Goal: Task Accomplishment & Management: Manage account settings

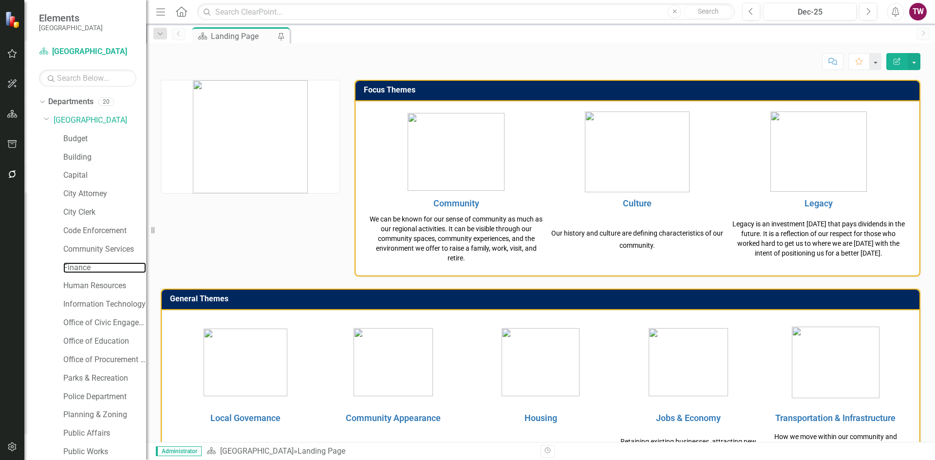
click at [78, 268] on link "Finance" at bounding box center [104, 268] width 83 height 11
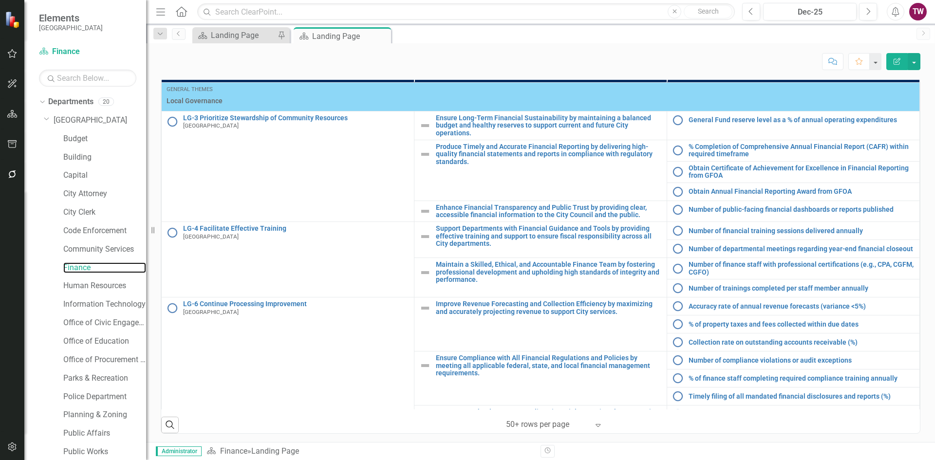
scroll to position [491, 0]
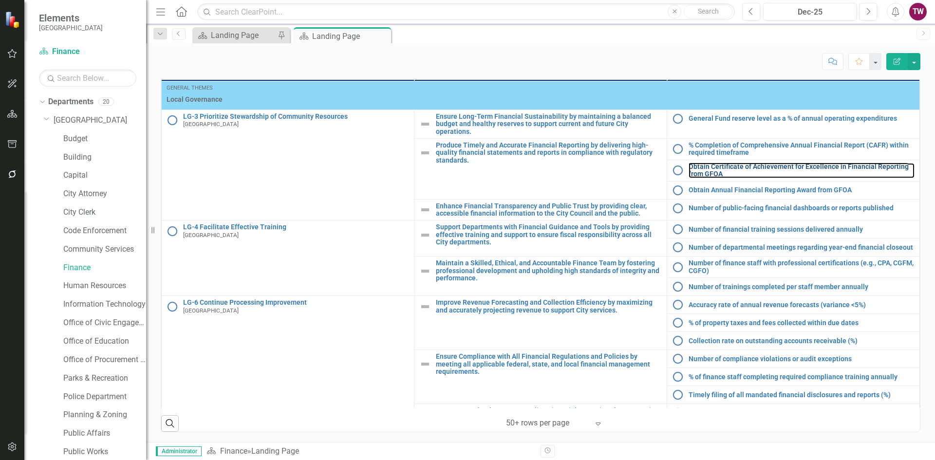
click at [729, 173] on link "Obtain Certificate of Achievement for Excellence in Financial Reporting from GF…" at bounding box center [802, 170] width 226 height 15
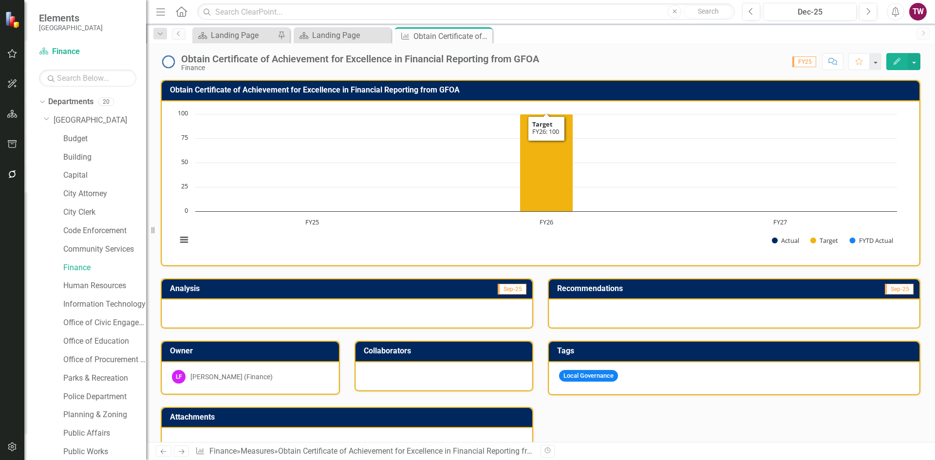
scroll to position [179, 0]
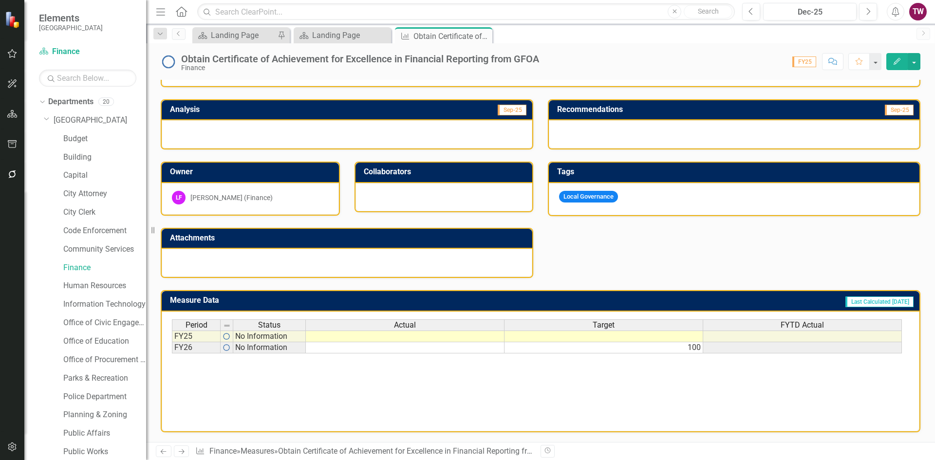
click at [182, 454] on icon "Next" at bounding box center [181, 452] width 8 height 6
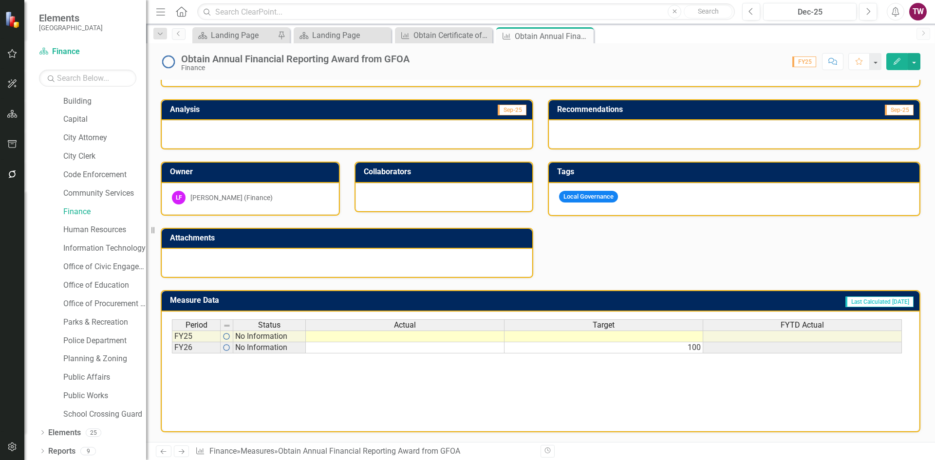
scroll to position [57, 0]
click at [322, 37] on div "Landing Page" at bounding box center [350, 35] width 76 height 12
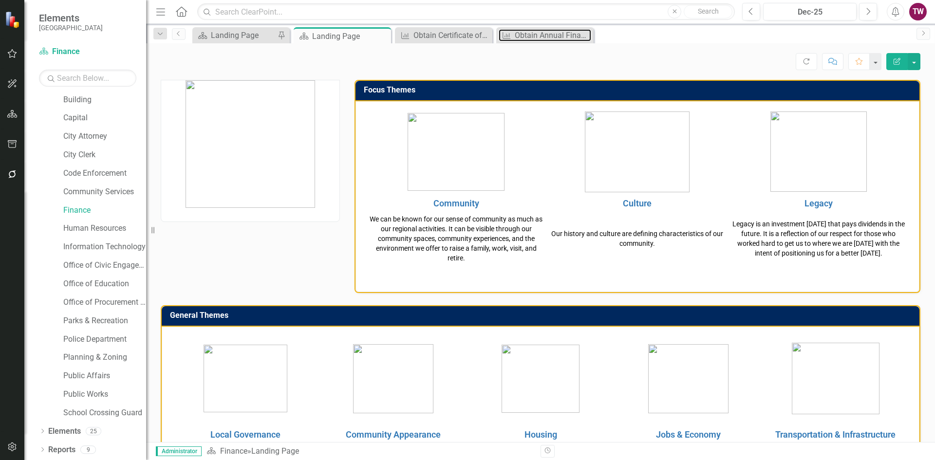
click at [522, 35] on div "Obtain Annual Financial Reporting Award from GFOA" at bounding box center [553, 35] width 76 height 12
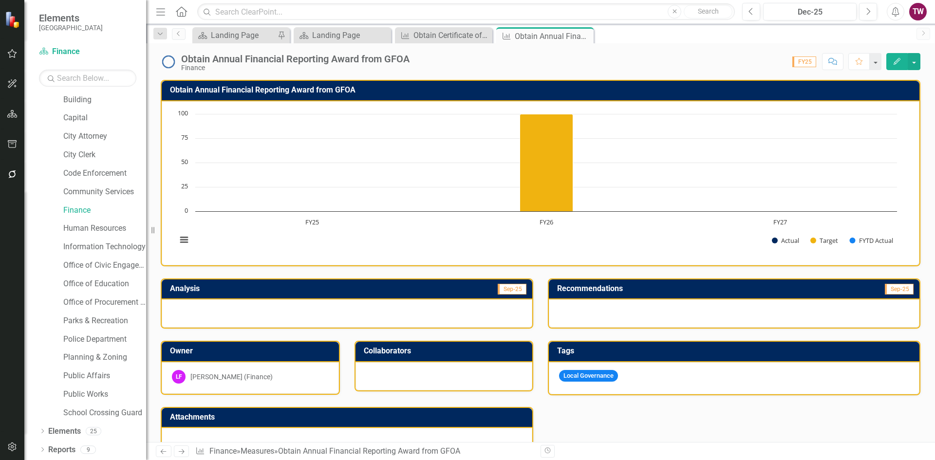
click at [0, 0] on icon "Close" at bounding box center [0, 0] width 0 height 0
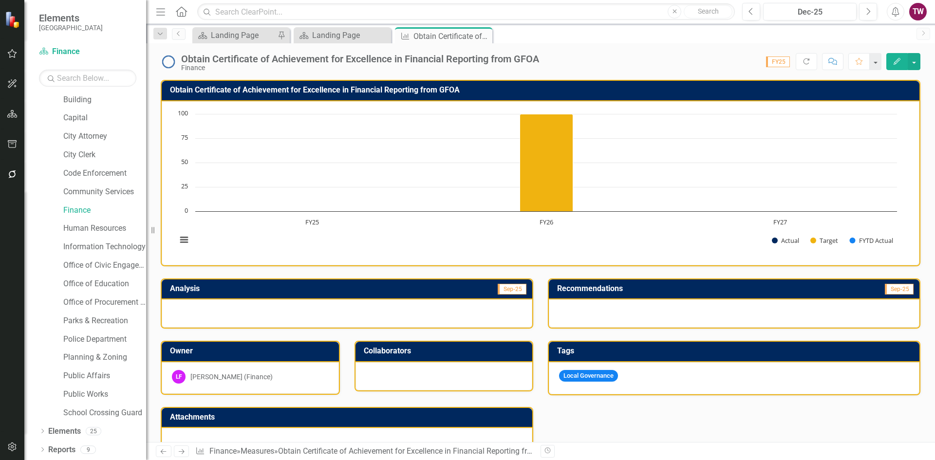
click at [0, 0] on icon at bounding box center [0, 0] width 0 height 0
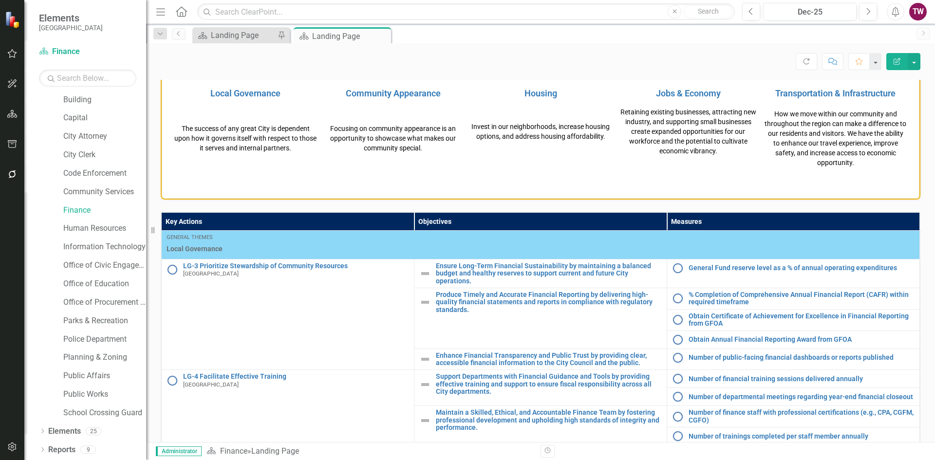
scroll to position [195, 0]
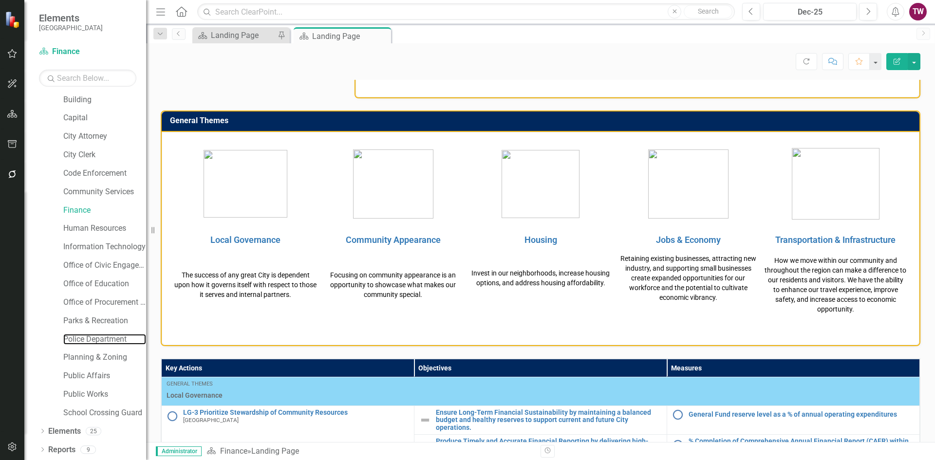
click at [98, 341] on link "Police Department" at bounding box center [104, 339] width 83 height 11
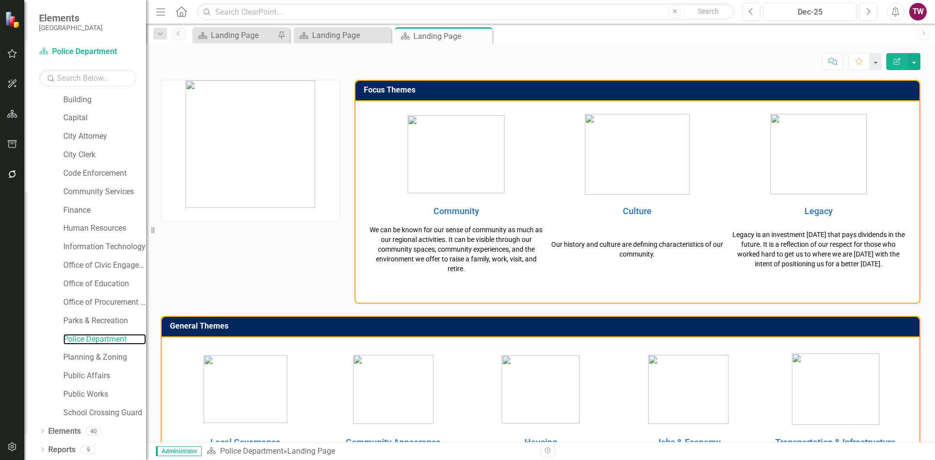
scroll to position [341, 0]
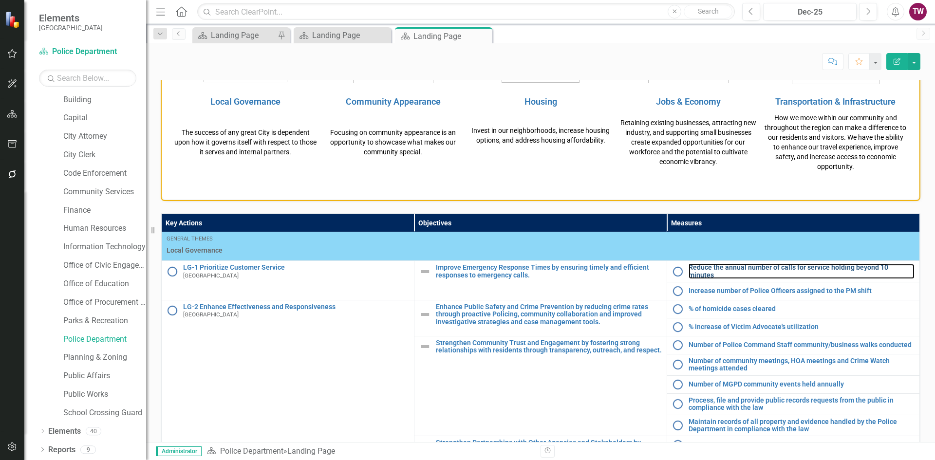
click at [708, 268] on link "Reduce the annual number of calls for service holding beyond 10 minutes" at bounding box center [802, 271] width 226 height 15
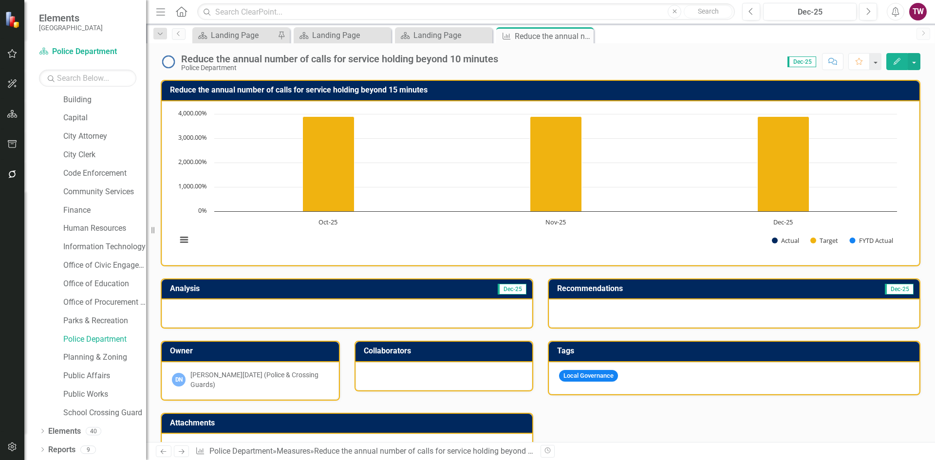
scroll to position [240, 0]
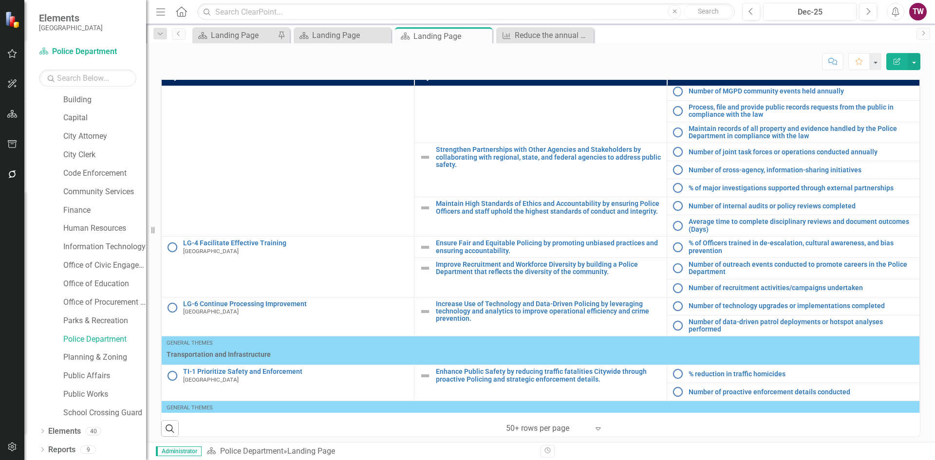
scroll to position [146, 0]
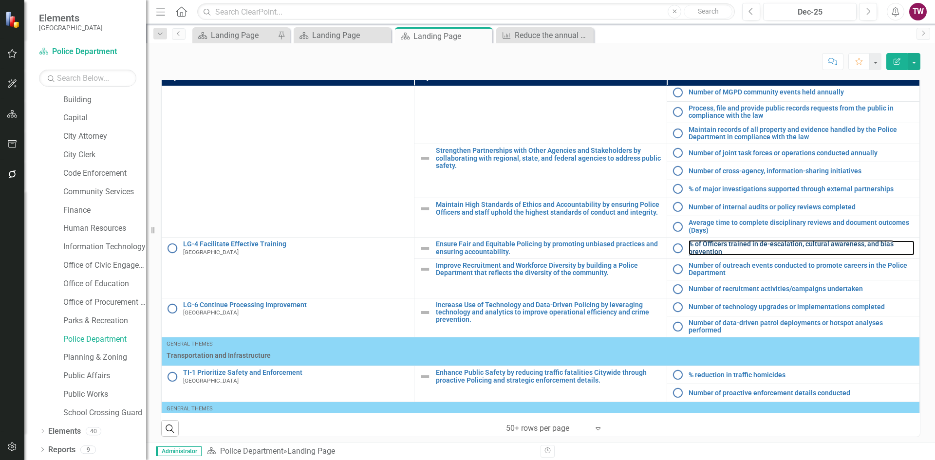
click at [717, 248] on link "% of Officers trained in de-escalation, cultural awareness, and bias prevention" at bounding box center [802, 248] width 226 height 15
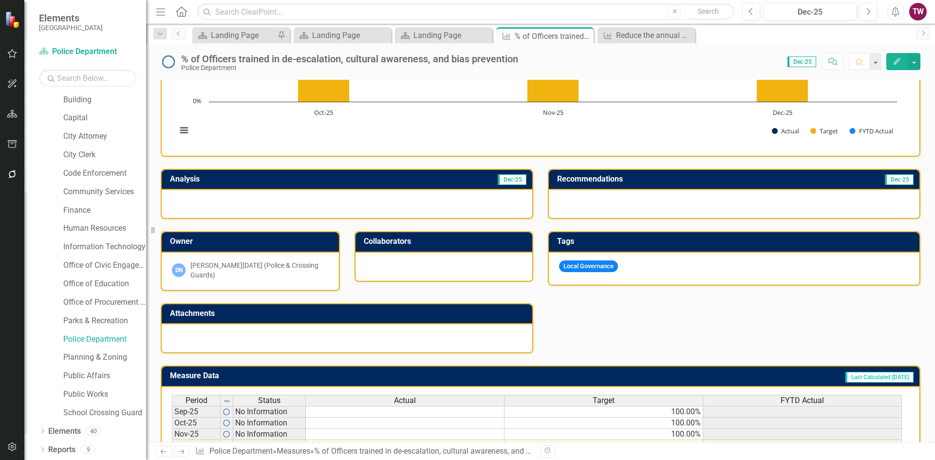
scroll to position [240, 0]
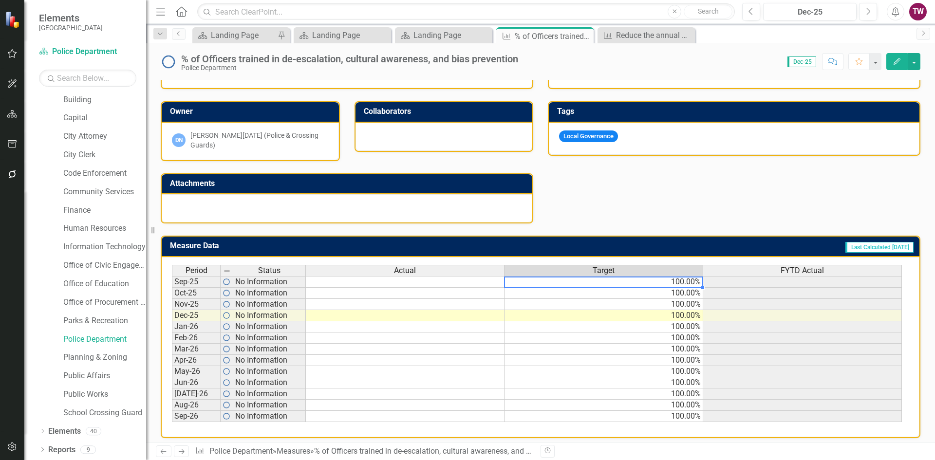
click at [678, 276] on td "100.00%" at bounding box center [604, 282] width 199 height 12
click at [0, 0] on icon "Close" at bounding box center [0, 0] width 0 height 0
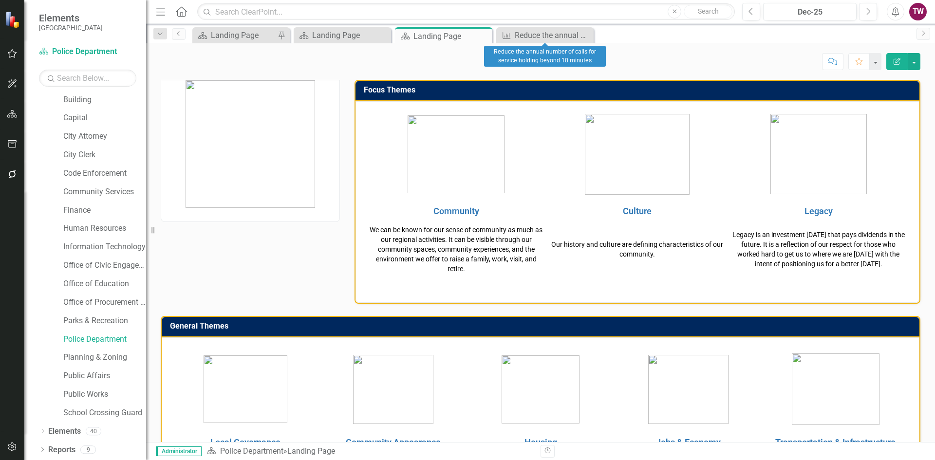
click at [0, 0] on icon "Close" at bounding box center [0, 0] width 0 height 0
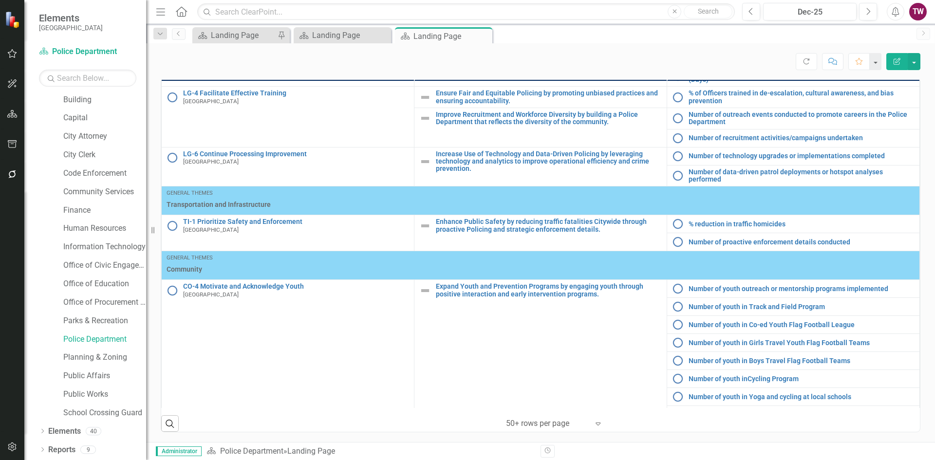
scroll to position [330, 0]
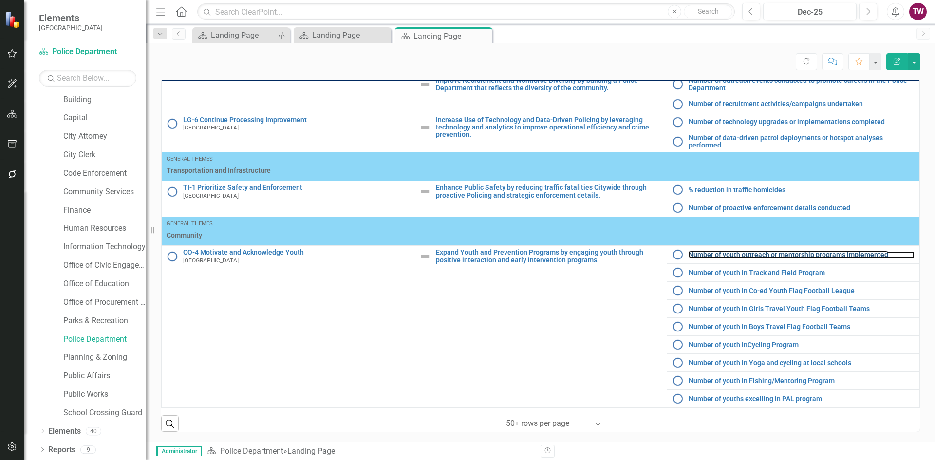
click at [719, 255] on link "Number of youth outreach or mentorship programs implemented" at bounding box center [802, 254] width 226 height 7
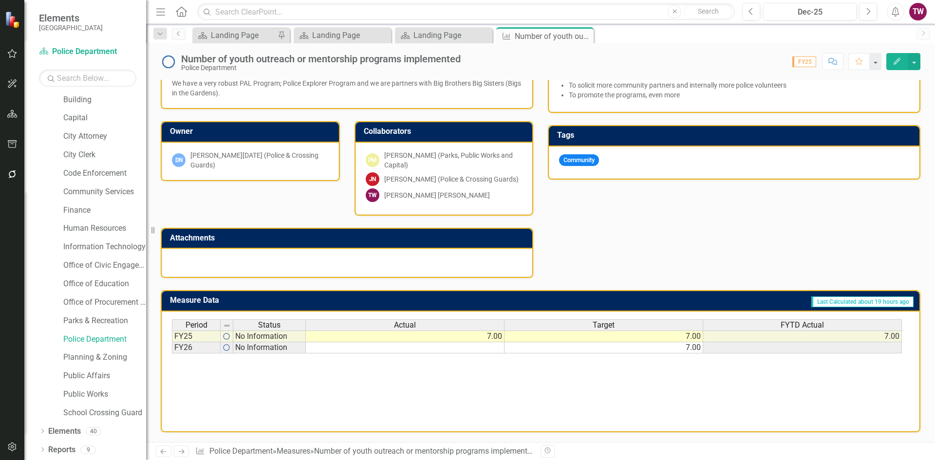
scroll to position [180, 0]
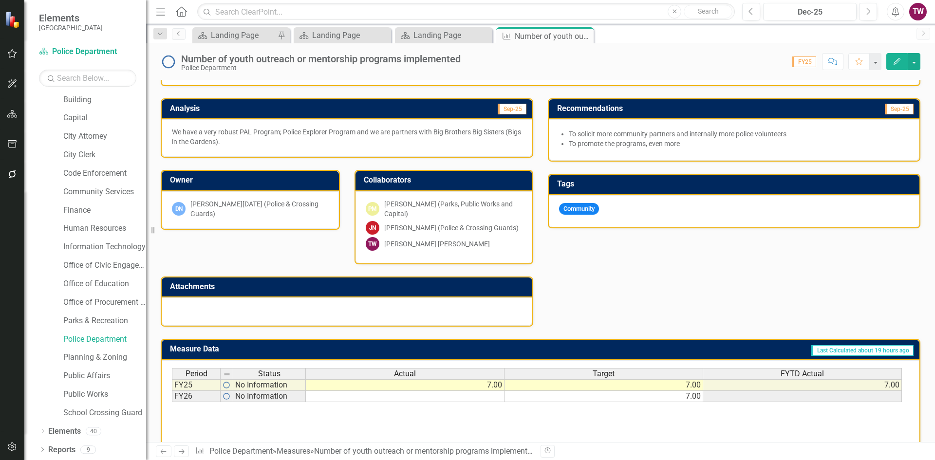
click at [444, 233] on div "[PERSON_NAME] [PERSON_NAME] (Police & Crossing Guards)" at bounding box center [444, 228] width 157 height 14
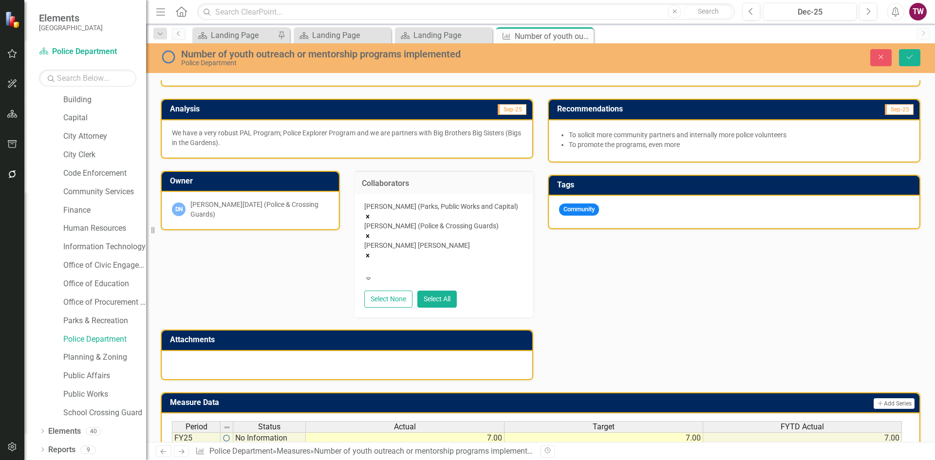
click at [371, 213] on icon "Remove Paulette Murphy (Parks, Public Works and Capital)" at bounding box center [367, 216] width 7 height 7
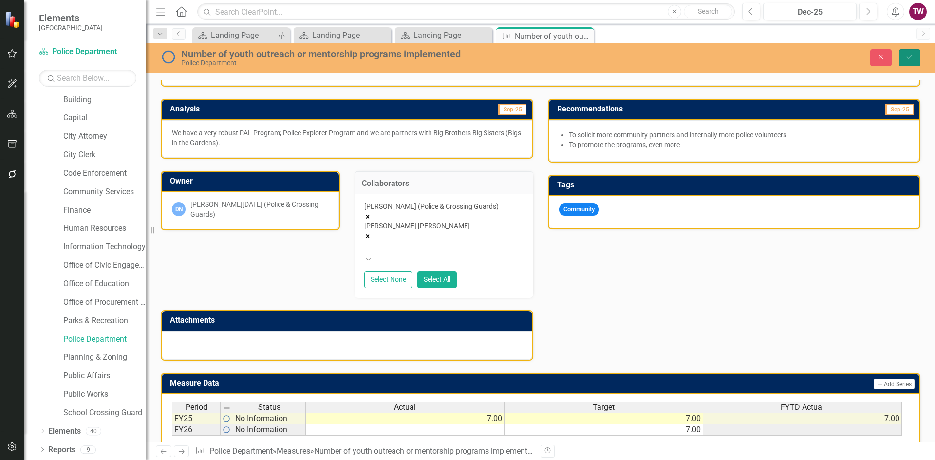
click at [911, 55] on icon "Save" at bounding box center [910, 57] width 9 height 7
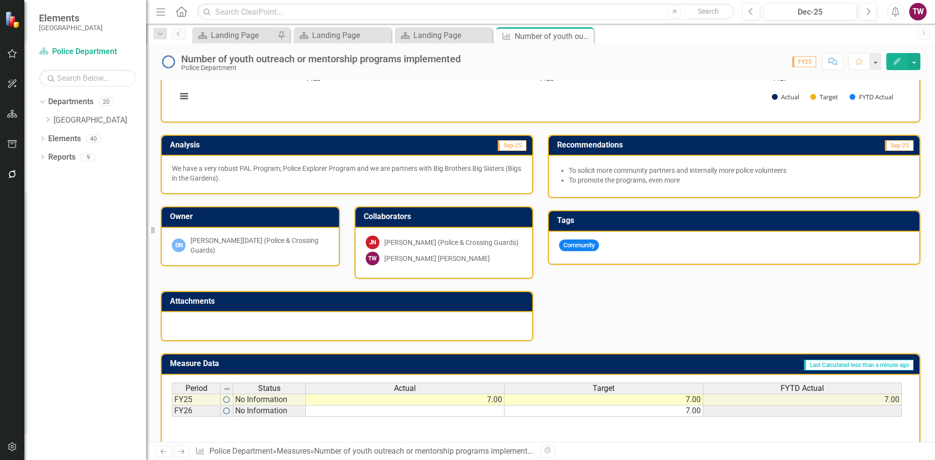
scroll to position [146, 0]
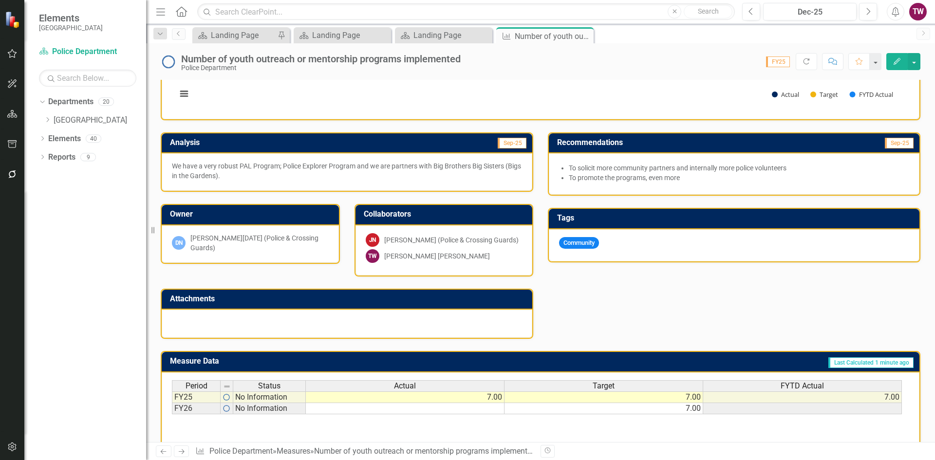
click at [443, 257] on div "[PERSON_NAME] [PERSON_NAME]" at bounding box center [437, 256] width 106 height 10
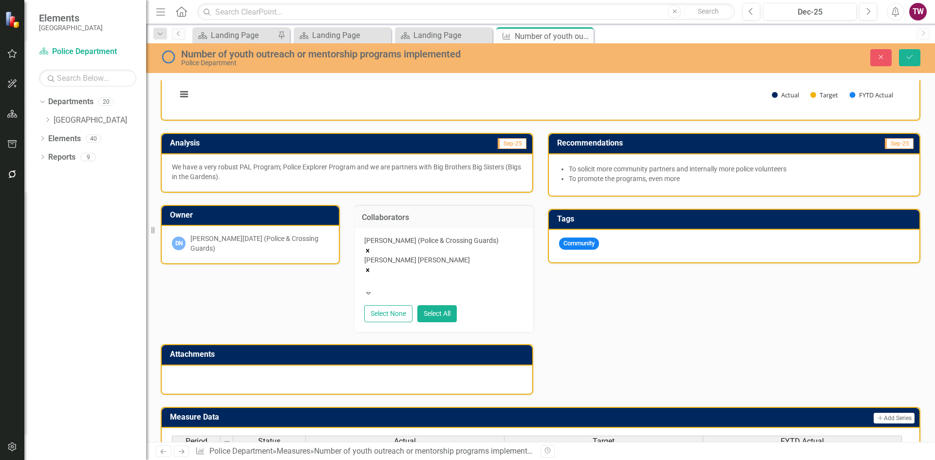
click at [463, 265] on div "[PERSON_NAME] [PERSON_NAME]" at bounding box center [444, 264] width 160 height 19
click at [371, 267] on icon "Remove Tamara Wadley Packer" at bounding box center [367, 270] width 7 height 7
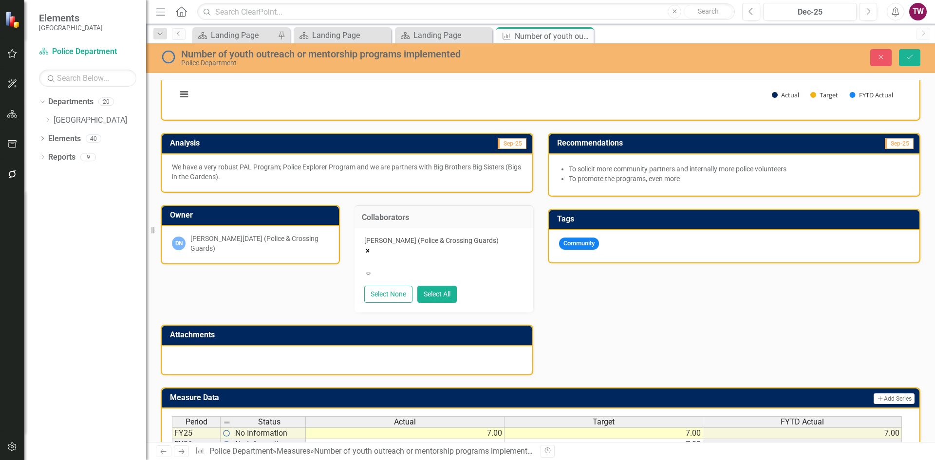
click at [734, 287] on div "Analysis Sep-25 We have a very robust PAL Program; Police Explorer Program and …" at bounding box center [540, 248] width 775 height 255
click at [908, 56] on icon "Save" at bounding box center [910, 57] width 9 height 7
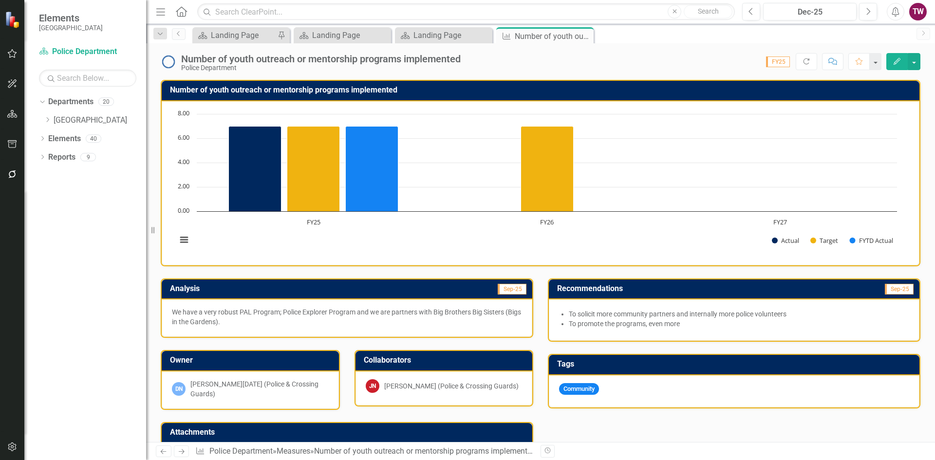
scroll to position [191, 0]
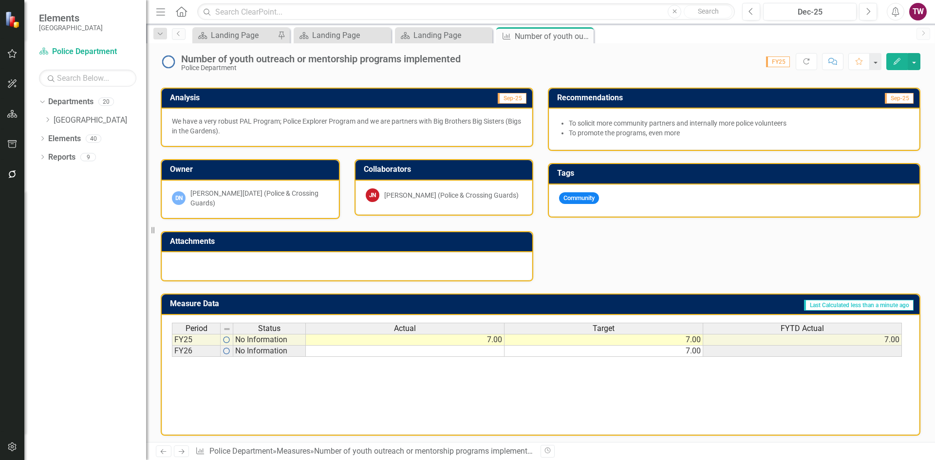
click at [50, 121] on icon "Dropdown" at bounding box center [47, 120] width 7 height 6
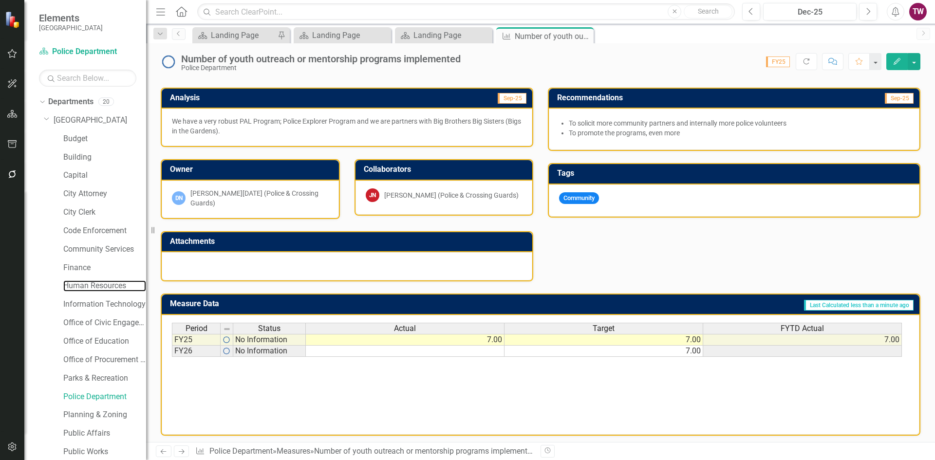
click at [73, 288] on link "Human Resources" at bounding box center [104, 286] width 83 height 11
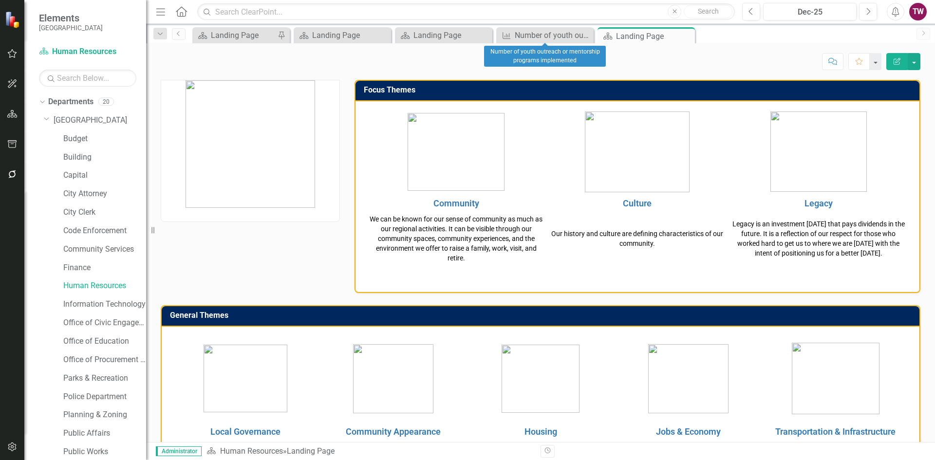
click at [0, 0] on icon "Close" at bounding box center [0, 0] width 0 height 0
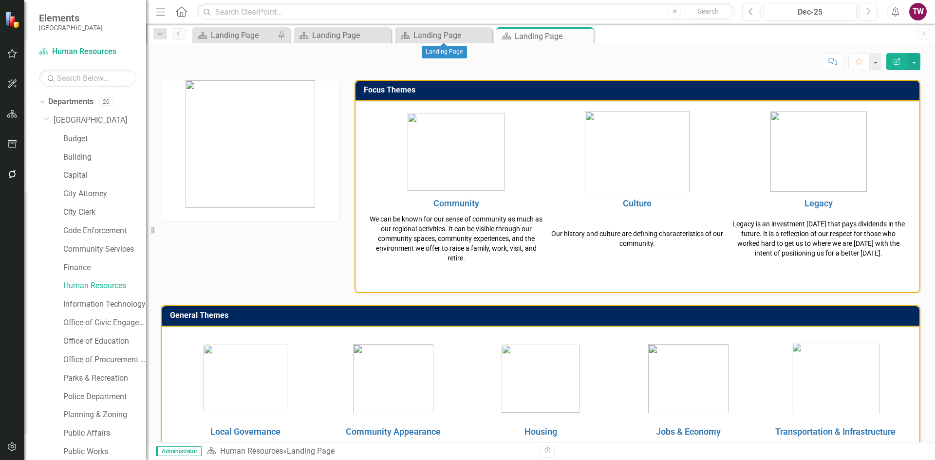
click at [0, 0] on icon "Close" at bounding box center [0, 0] width 0 height 0
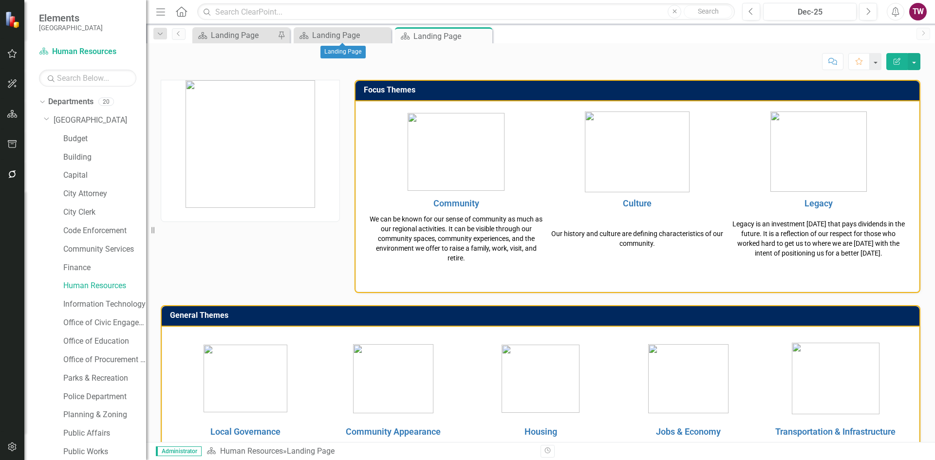
click at [0, 0] on icon "Close" at bounding box center [0, 0] width 0 height 0
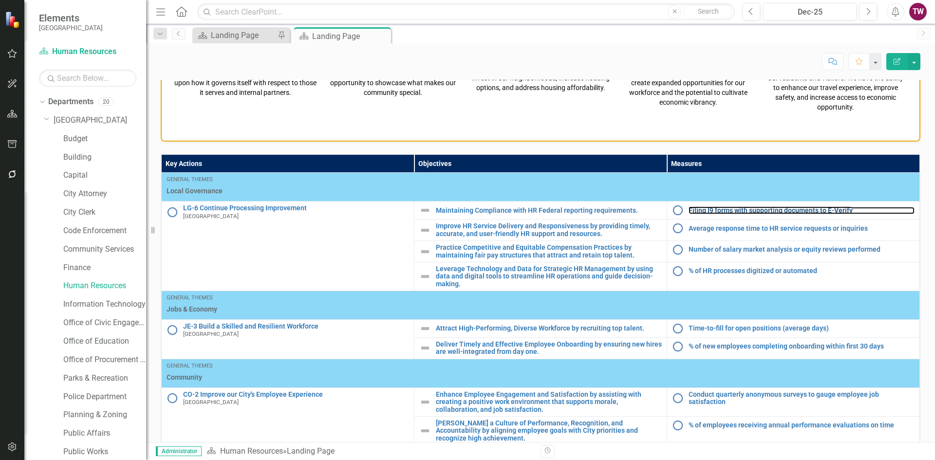
click at [756, 212] on link "Filing I9 forms with supporting documents to E-Verify" at bounding box center [802, 210] width 226 height 7
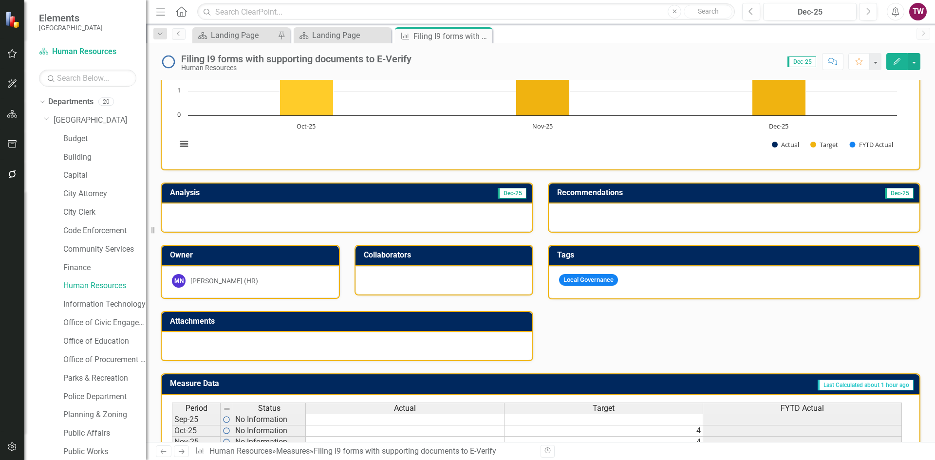
scroll to position [240, 0]
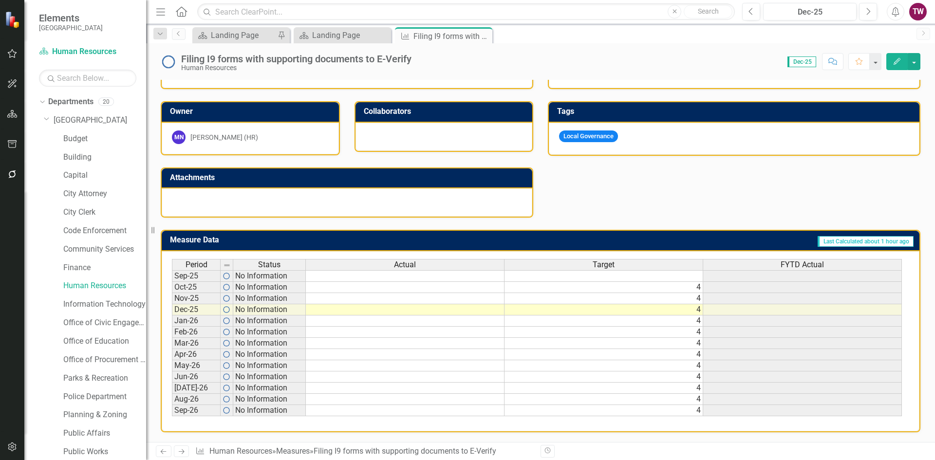
click at [183, 451] on icon at bounding box center [182, 452] width 6 height 5
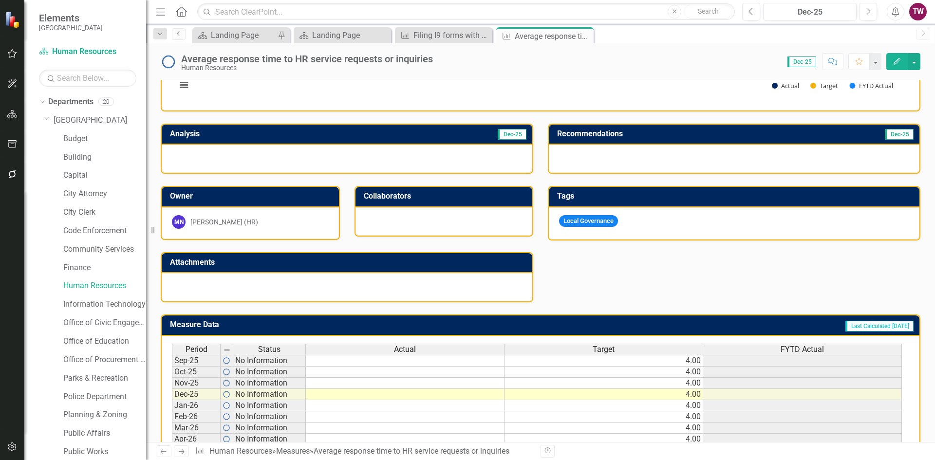
scroll to position [240, 0]
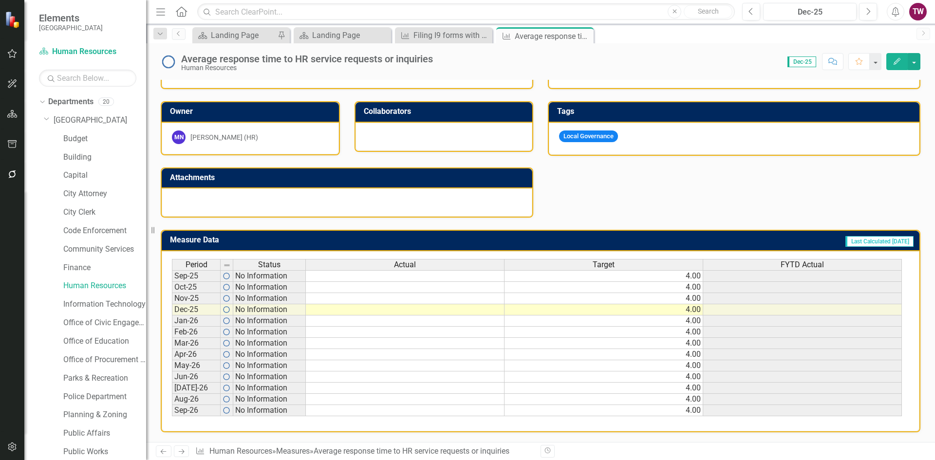
click at [418, 56] on div "Average response time to HR service requests or inquiries" at bounding box center [307, 59] width 252 height 11
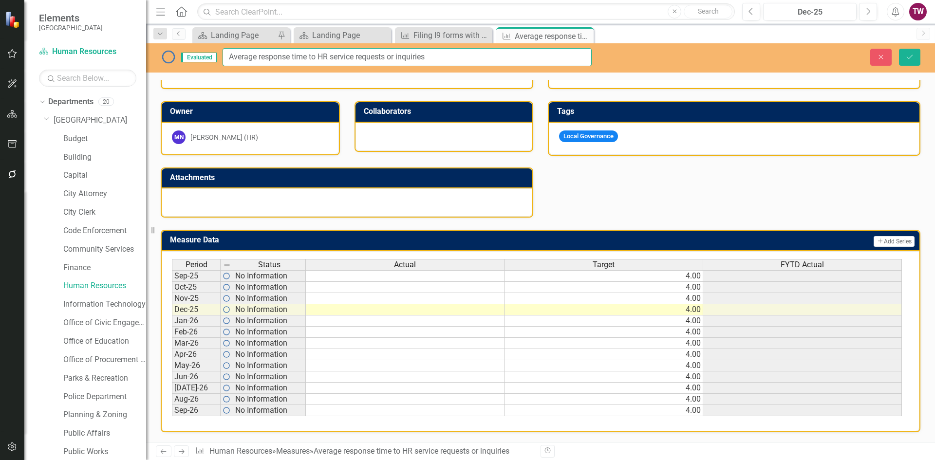
click at [445, 60] on input "Average response time to HR service requests or inquiries" at bounding box center [407, 57] width 369 height 18
type input "Average response time to HR service requests or inquiries (Days)"
click at [907, 54] on icon "Save" at bounding box center [910, 57] width 9 height 7
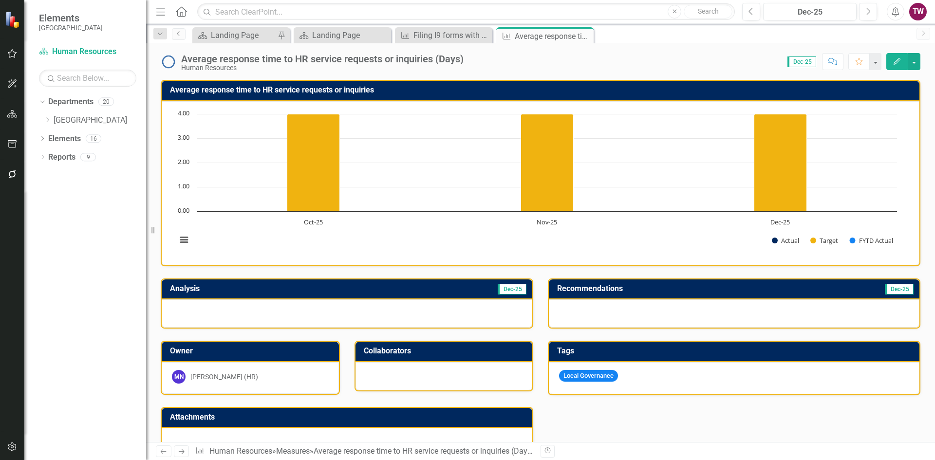
click at [359, 91] on h3 "Average response time to HR service requests or inquiries" at bounding box center [542, 90] width 745 height 9
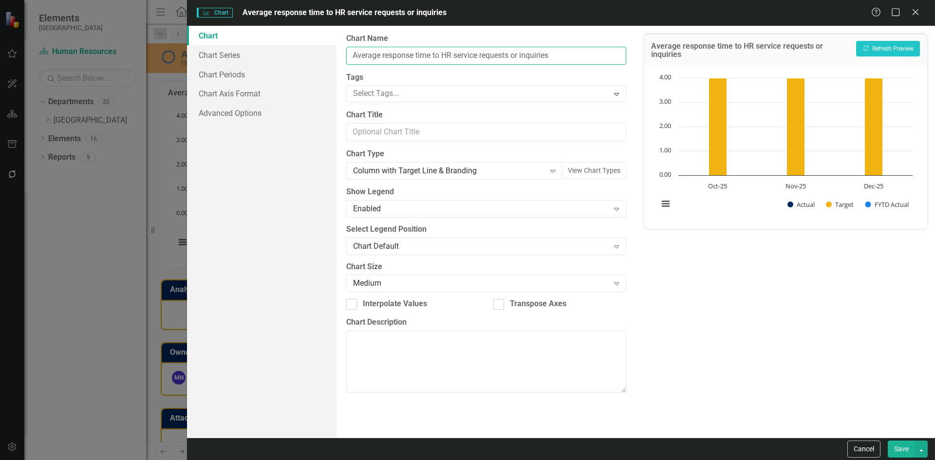
click at [584, 58] on input "Average response time to HR service requests or inquiries" at bounding box center [486, 56] width 280 height 18
type input "Average response time to HR service requests or inquiries (Days)"
click at [902, 451] on button "Save" at bounding box center [901, 449] width 27 height 17
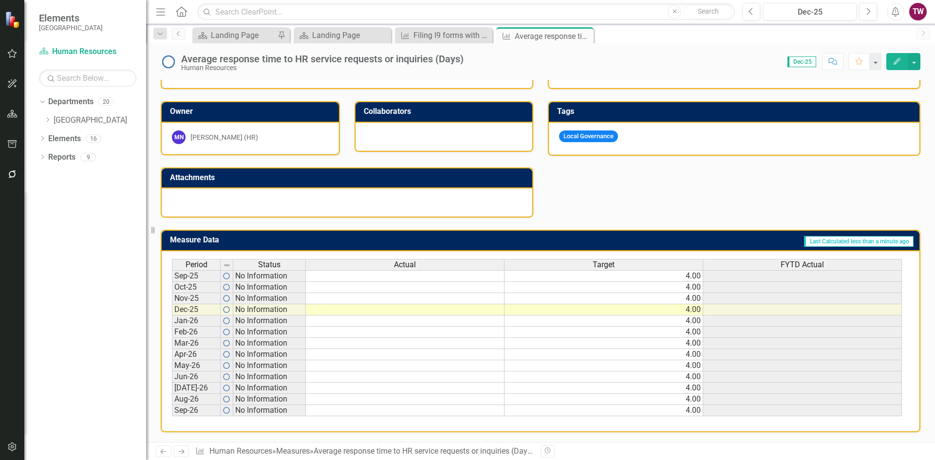
click at [183, 454] on icon at bounding box center [182, 452] width 6 height 5
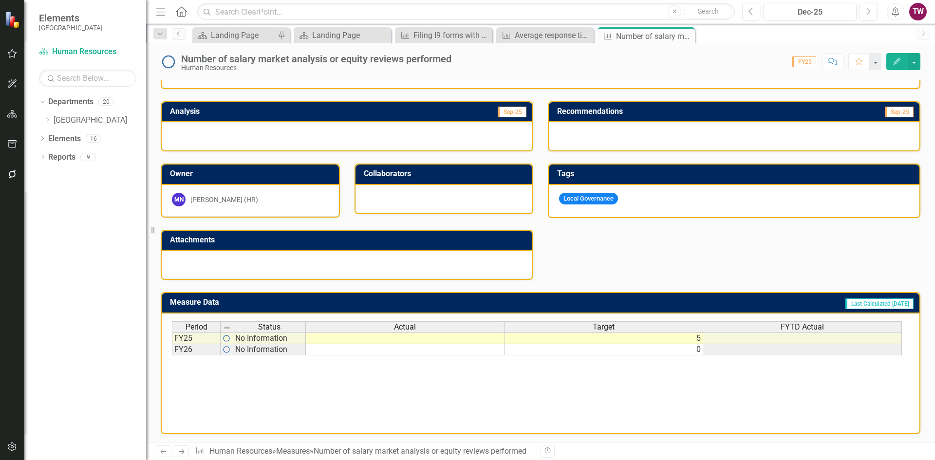
scroll to position [179, 0]
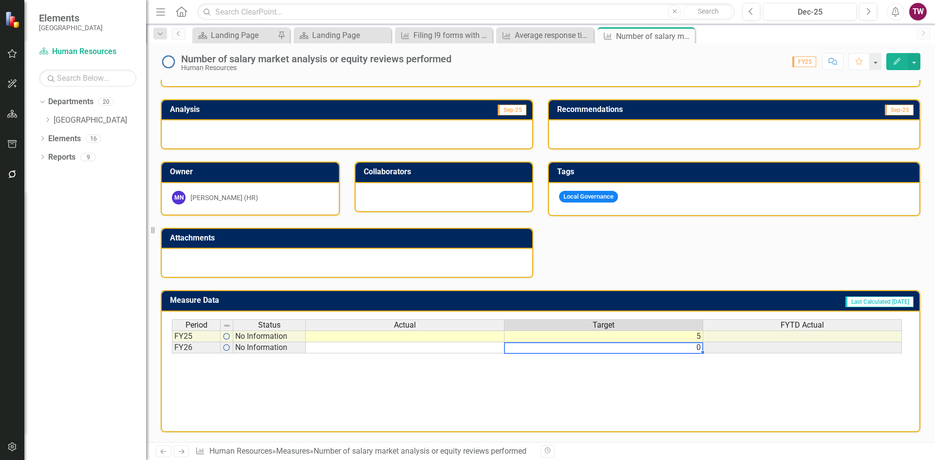
click at [682, 347] on td "0" at bounding box center [604, 348] width 199 height 11
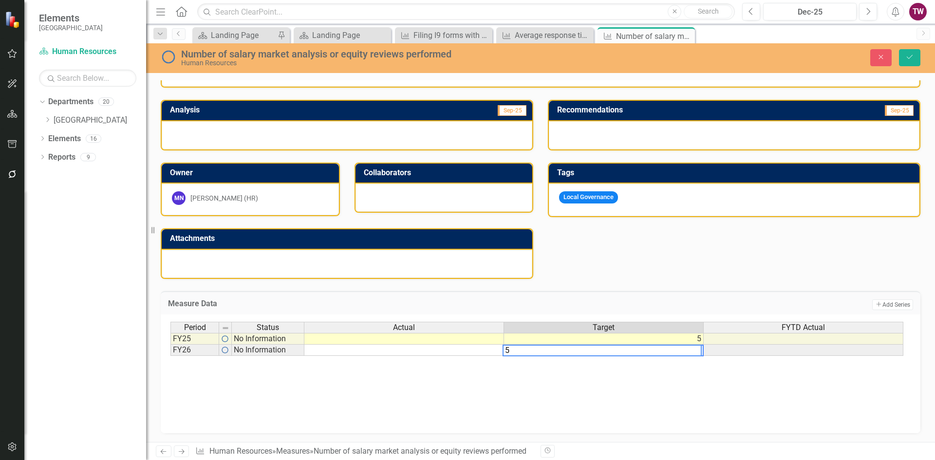
type textarea "5"
click at [687, 405] on div "Period Status Actual Target FYTD Actual FY25 No Information 5 FY26 No Informati…" at bounding box center [541, 370] width 741 height 97
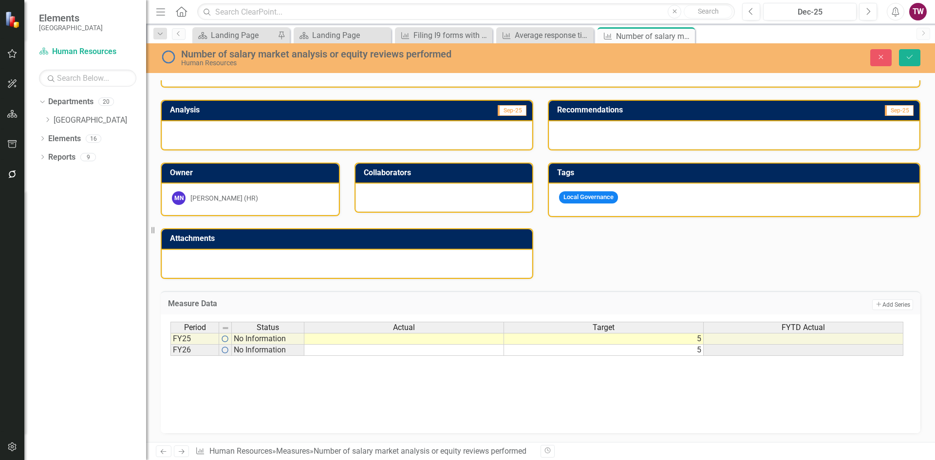
click at [697, 338] on td "5" at bounding box center [604, 339] width 200 height 12
click at [909, 56] on icon "Save" at bounding box center [910, 57] width 9 height 7
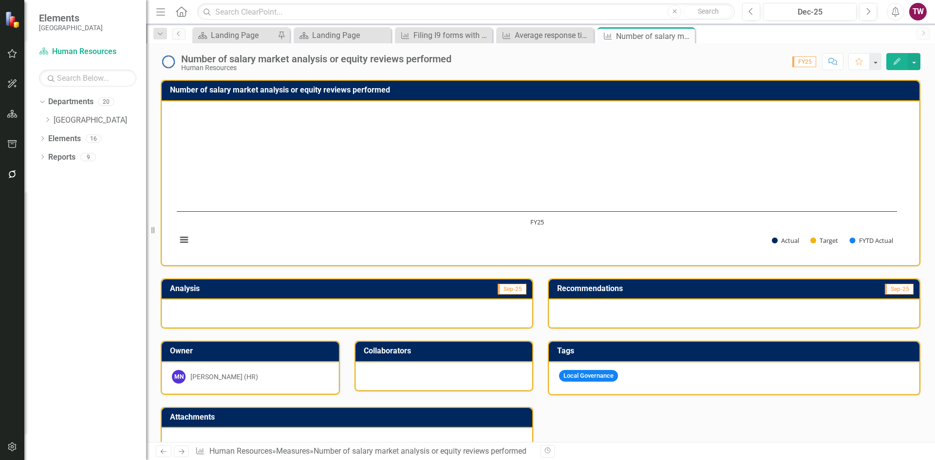
click at [182, 453] on icon "Next" at bounding box center [181, 452] width 8 height 6
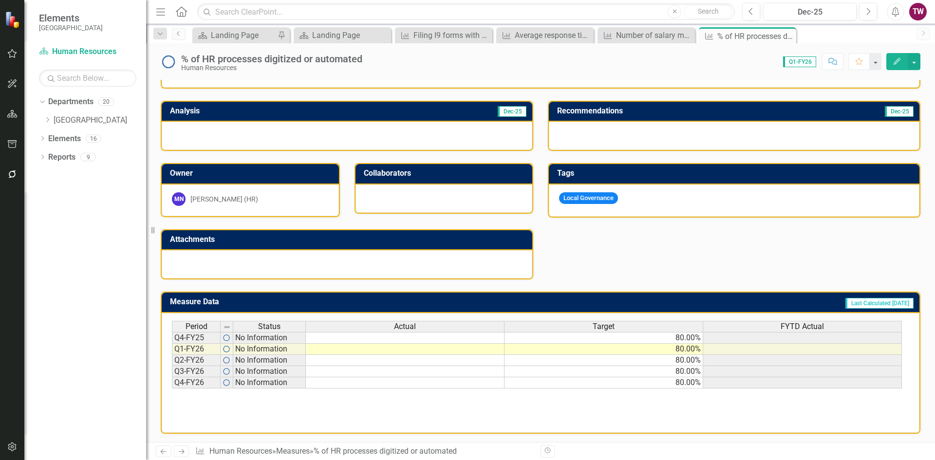
scroll to position [179, 0]
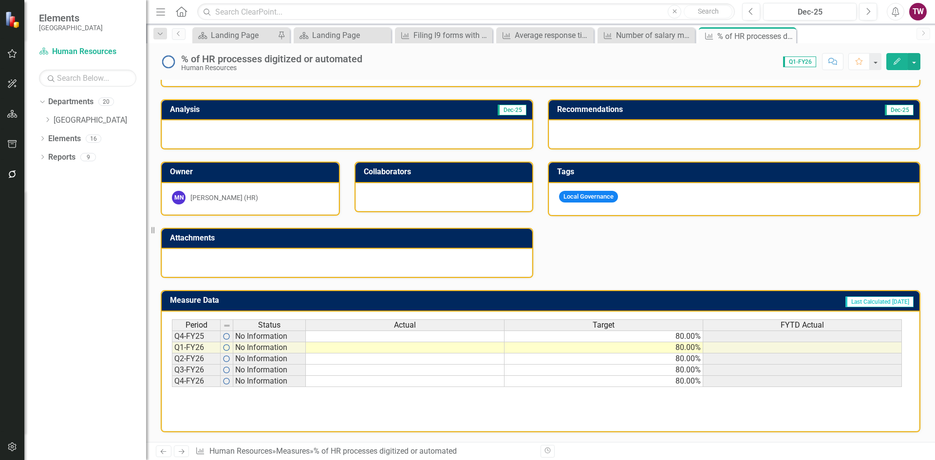
click at [694, 337] on td "80.00%" at bounding box center [604, 337] width 199 height 12
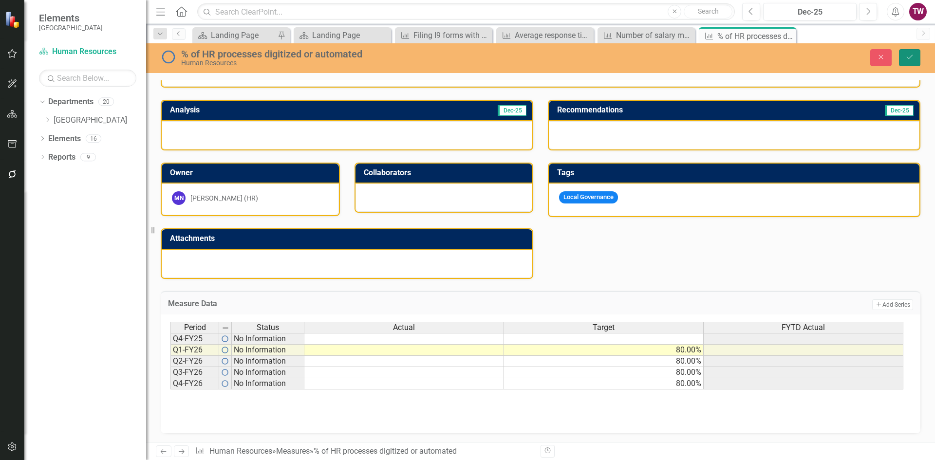
click at [916, 60] on button "Save" at bounding box center [909, 57] width 21 height 17
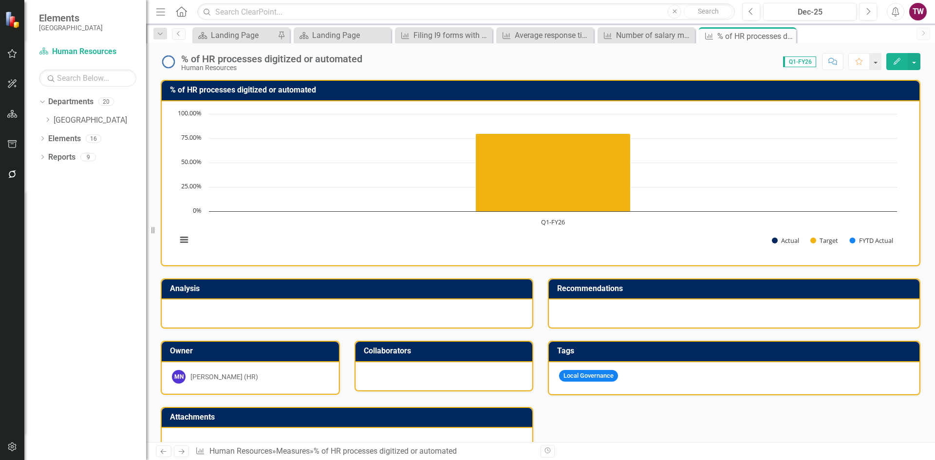
click at [183, 452] on icon at bounding box center [182, 452] width 6 height 5
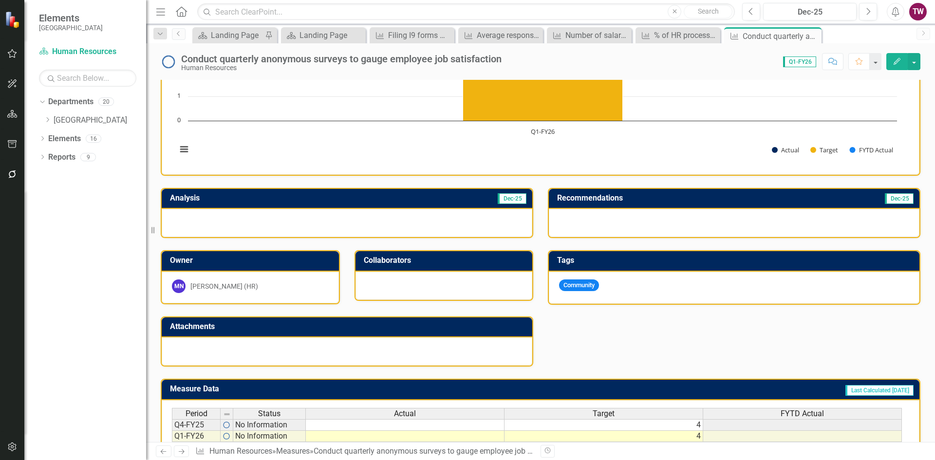
scroll to position [179, 0]
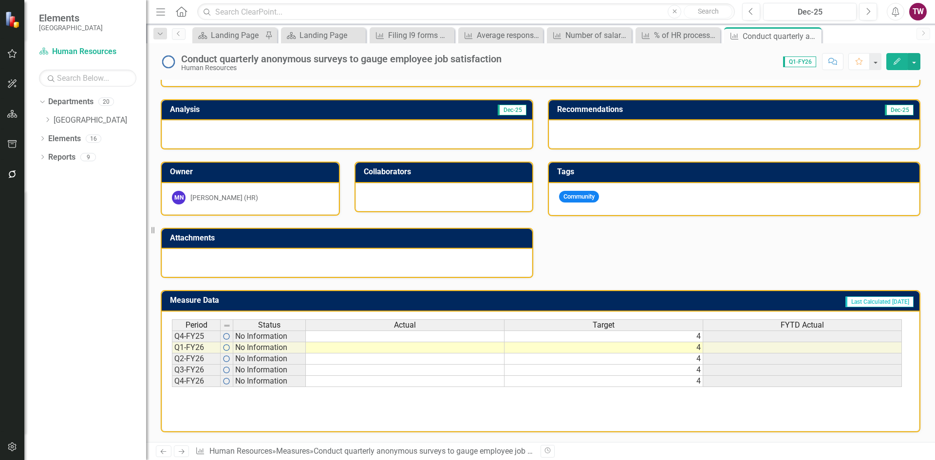
click at [584, 341] on td "4" at bounding box center [604, 337] width 199 height 12
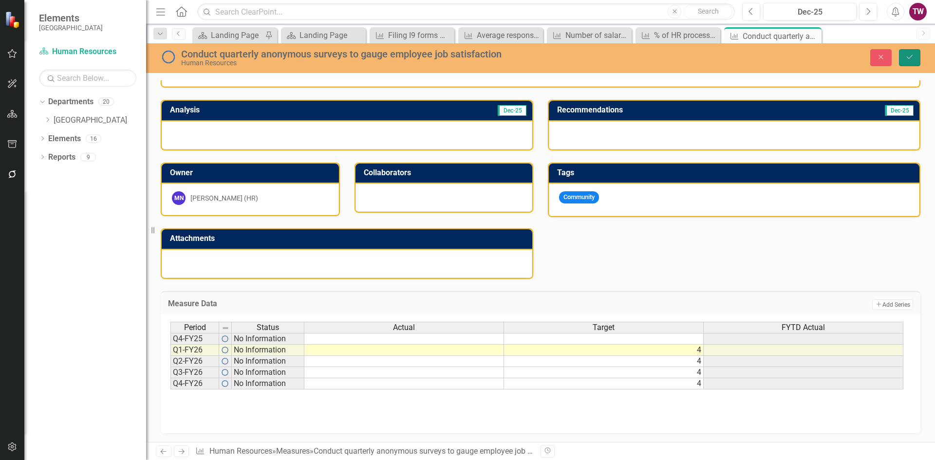
click at [911, 58] on icon "Save" at bounding box center [910, 57] width 9 height 7
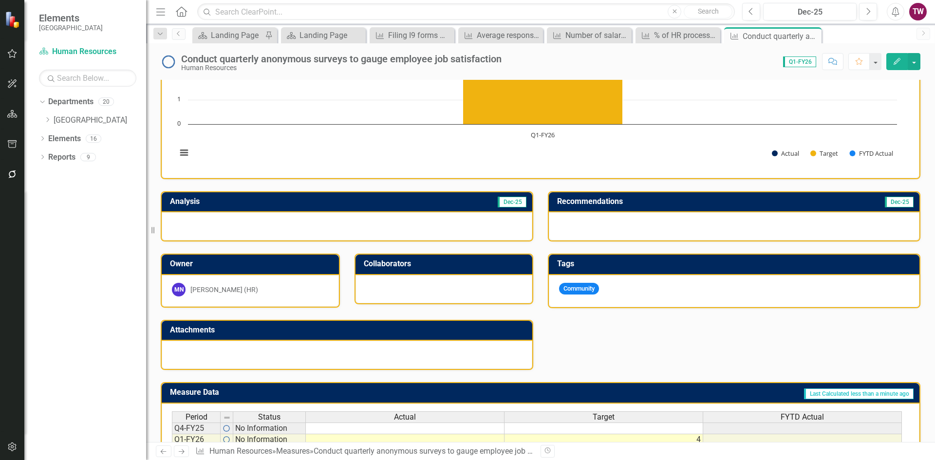
scroll to position [0, 0]
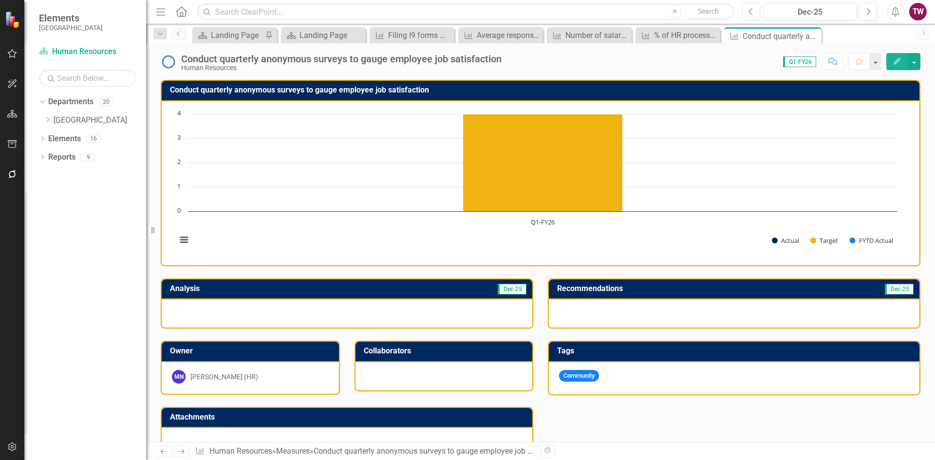
click at [182, 454] on icon "Next" at bounding box center [181, 452] width 8 height 6
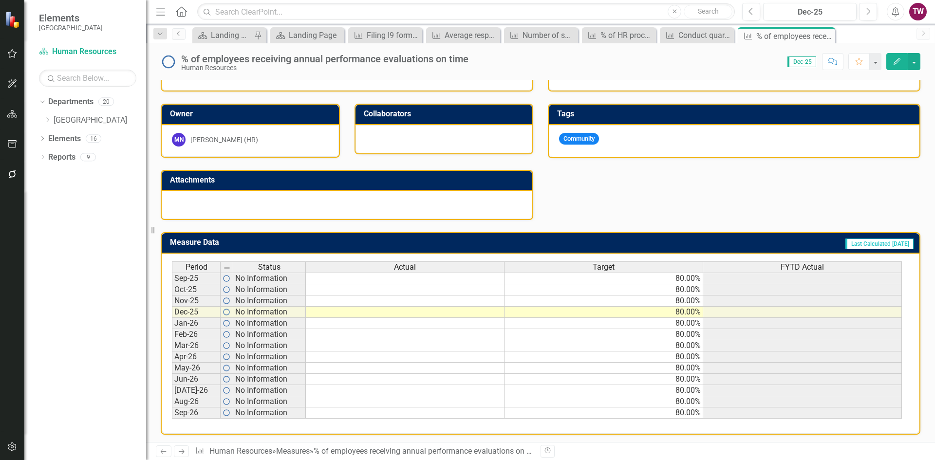
scroll to position [240, 0]
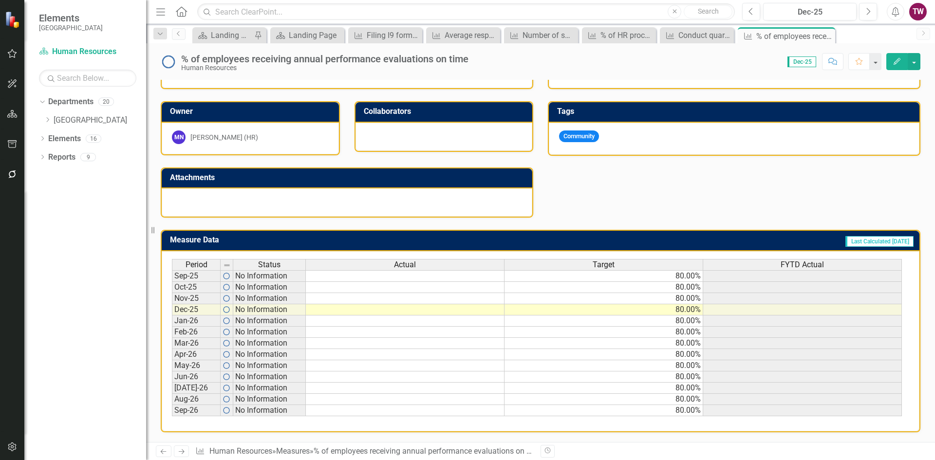
click at [594, 276] on td "80.00%" at bounding box center [604, 276] width 199 height 12
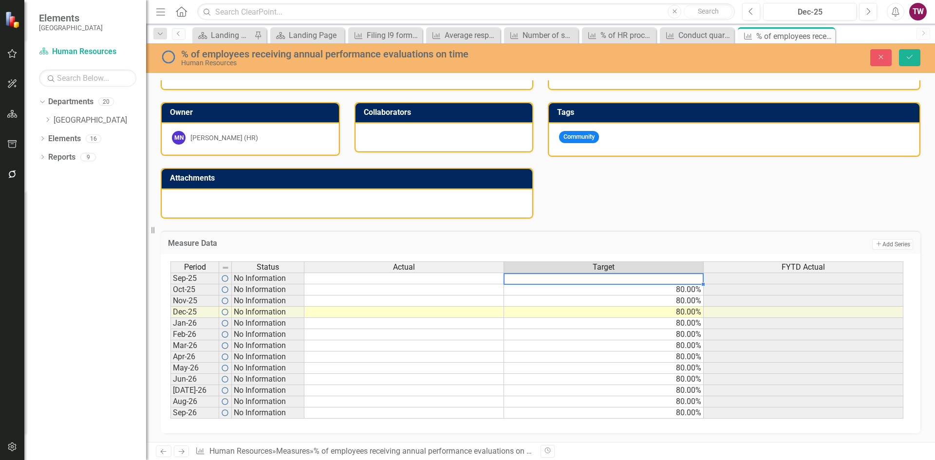
scroll to position [45, 0]
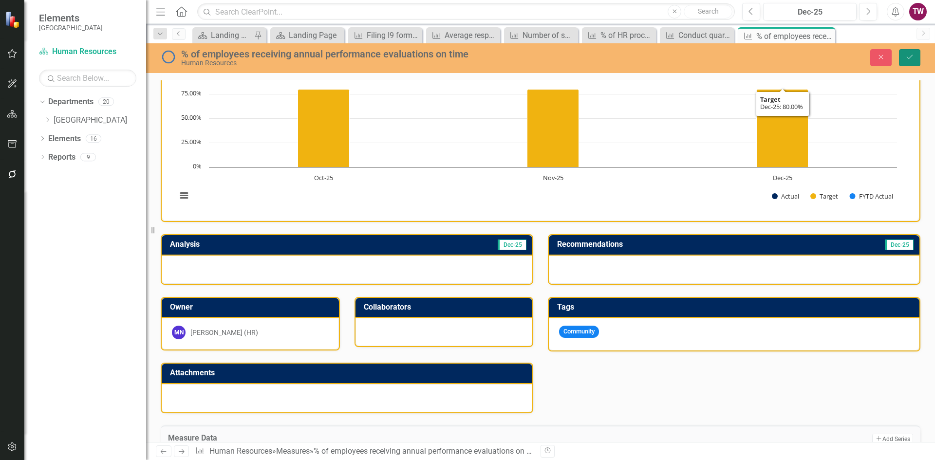
click at [912, 54] on icon "Save" at bounding box center [910, 57] width 9 height 7
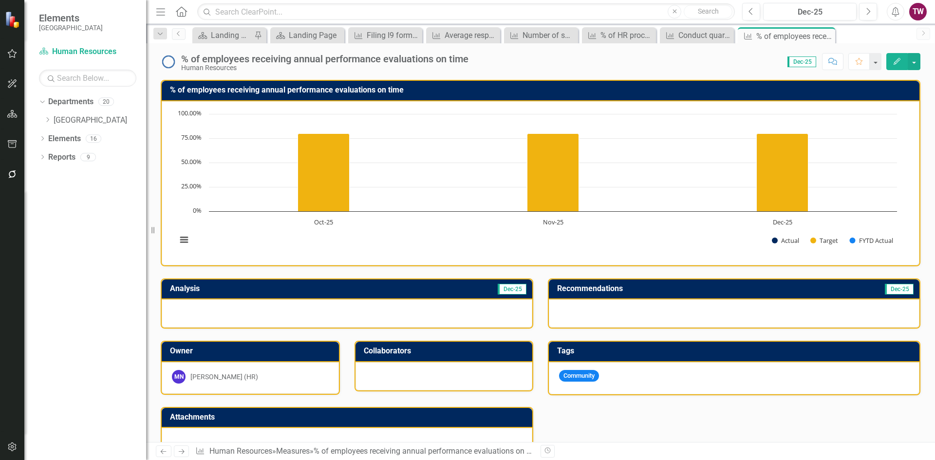
scroll to position [240, 0]
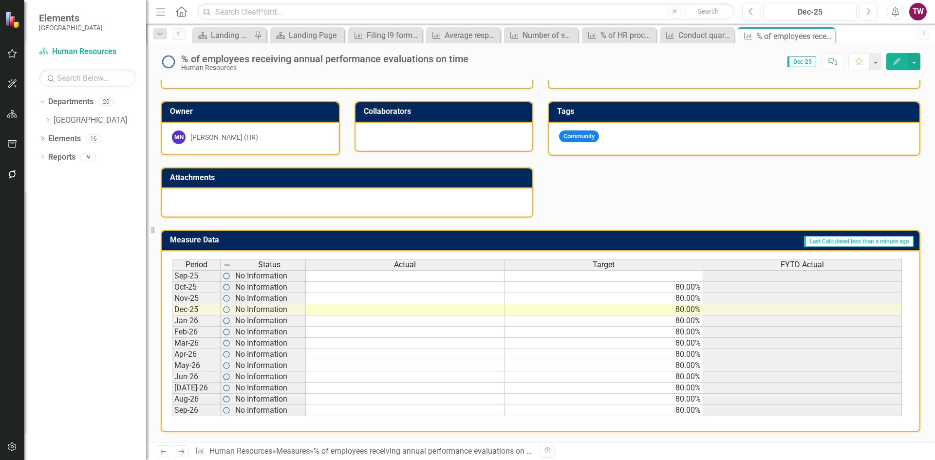
click at [183, 455] on icon "Next" at bounding box center [181, 452] width 8 height 6
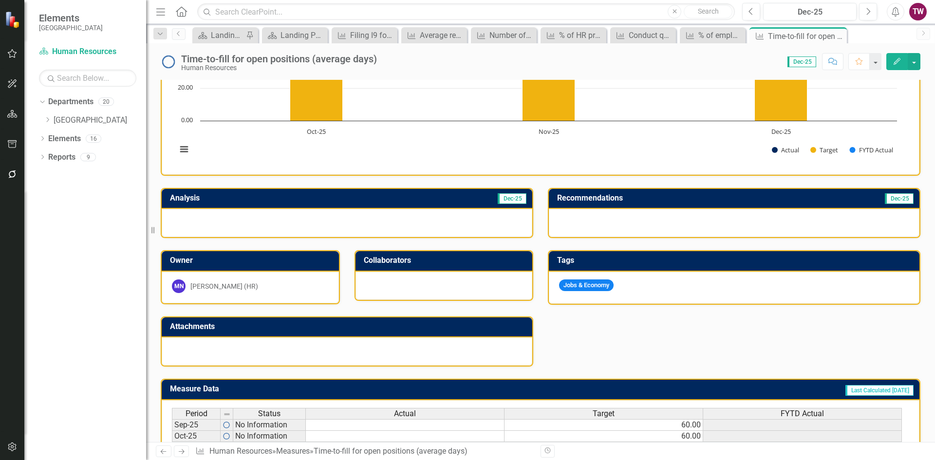
scroll to position [240, 0]
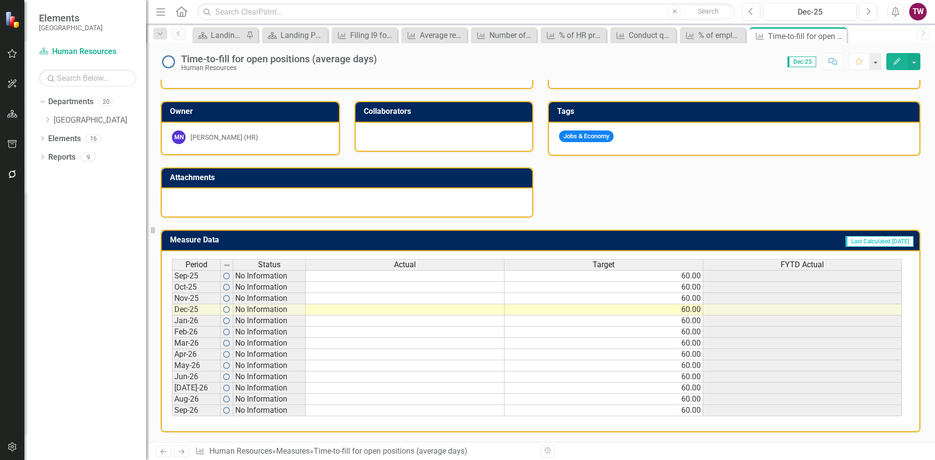
click at [618, 274] on td "60.00" at bounding box center [604, 276] width 199 height 12
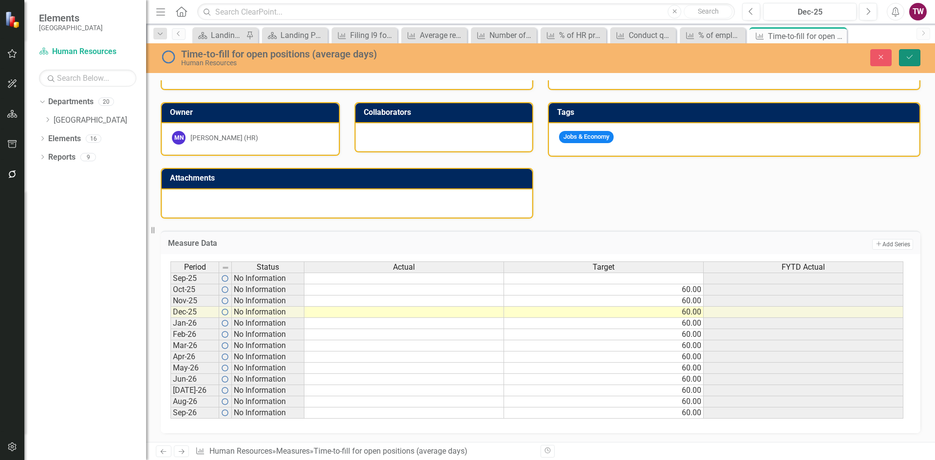
click at [919, 58] on button "Save" at bounding box center [909, 57] width 21 height 17
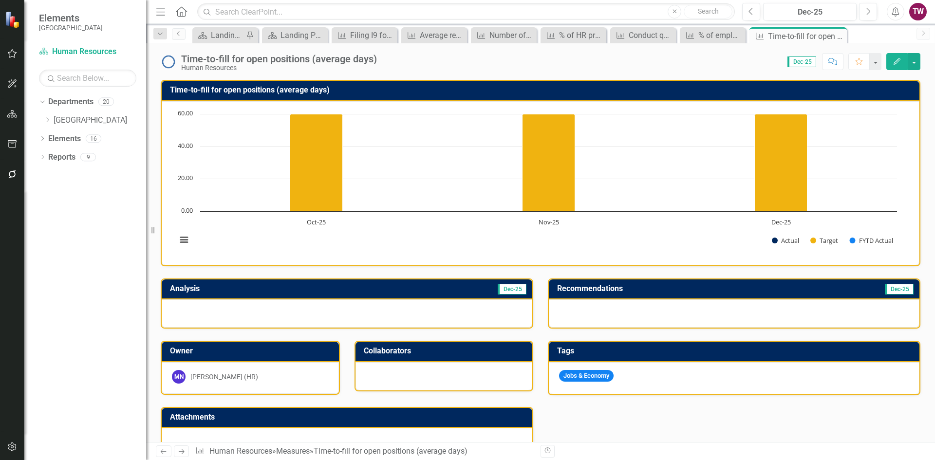
click at [271, 57] on div "Time-to-fill for open positions (average days)" at bounding box center [279, 59] width 196 height 11
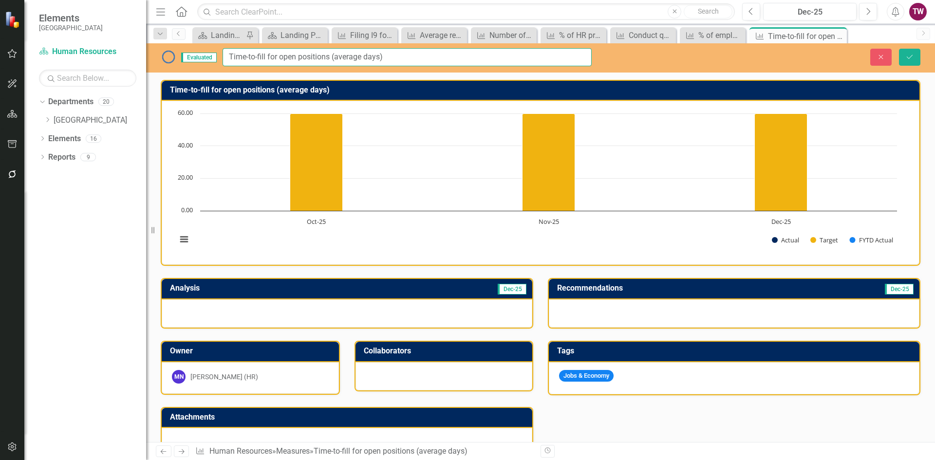
drag, startPoint x: 283, startPoint y: 54, endPoint x: 268, endPoint y: 55, distance: 14.6
click at [268, 55] on input "Time-to-fill for open positions (average days)" at bounding box center [407, 57] width 369 height 18
click at [320, 55] on input "Time-to-fill open positions (average days)" at bounding box center [407, 57] width 369 height 18
drag, startPoint x: 364, startPoint y: 58, endPoint x: 317, endPoint y: 58, distance: 47.3
click at [317, 58] on input "Time-to-fill open positions (non-Police) (average days)" at bounding box center [407, 57] width 369 height 18
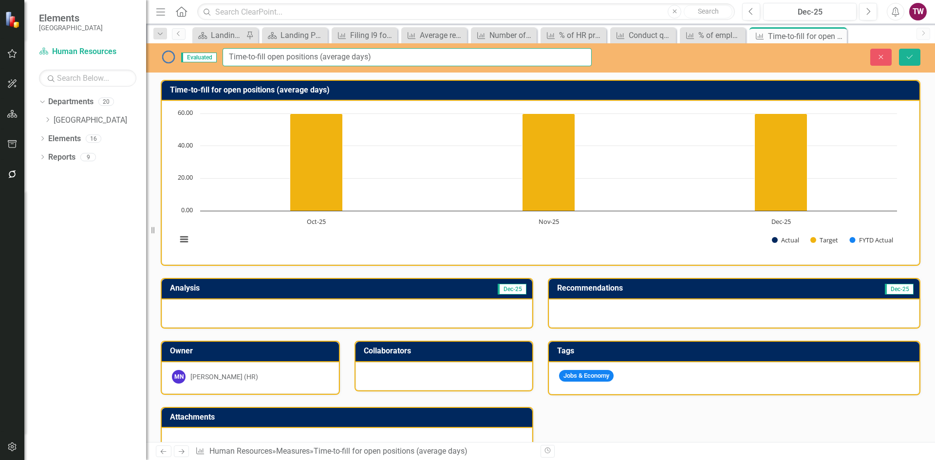
click at [286, 56] on input "Time-to-fill open positions (average days)" at bounding box center [407, 57] width 369 height 18
type input "Time-to-fill open general positions (average days)"
click at [908, 60] on button "Save" at bounding box center [909, 57] width 21 height 17
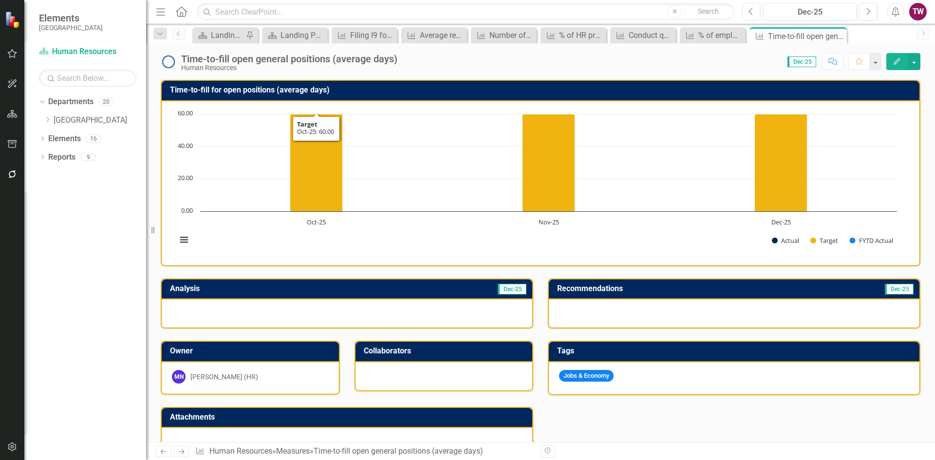
click at [271, 90] on h3 "Time-to-fill for open positions (average days)" at bounding box center [542, 90] width 745 height 9
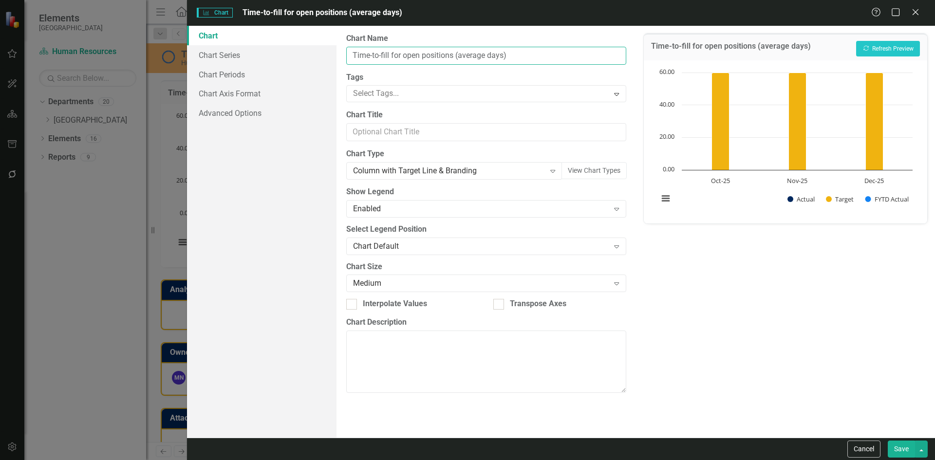
drag, startPoint x: 402, startPoint y: 54, endPoint x: 391, endPoint y: 55, distance: 11.8
click at [391, 55] on input "Time-to-fill for open positions (average days)" at bounding box center [486, 56] width 280 height 18
click at [410, 57] on input "Time-to-fill open positions (average days)" at bounding box center [486, 56] width 280 height 18
type input "Time-to-fill open general positions (average days)"
click at [898, 447] on button "Save" at bounding box center [901, 449] width 27 height 17
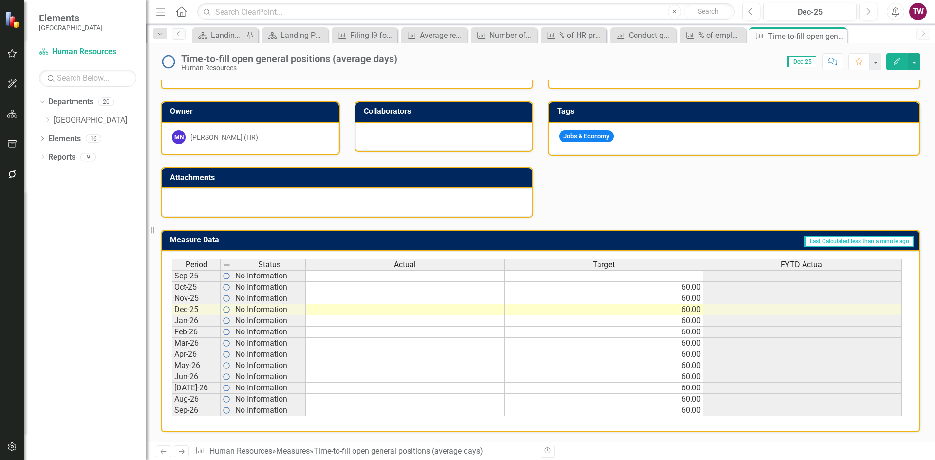
click at [182, 452] on icon "Next" at bounding box center [181, 452] width 8 height 6
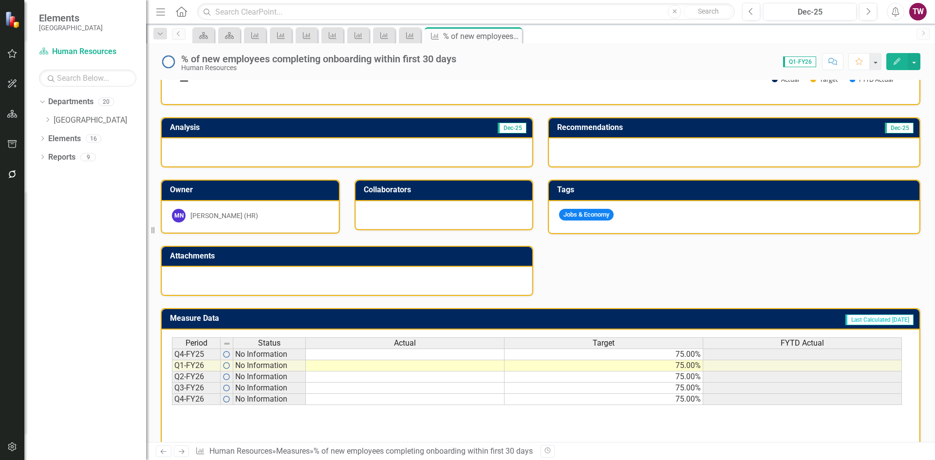
scroll to position [179, 0]
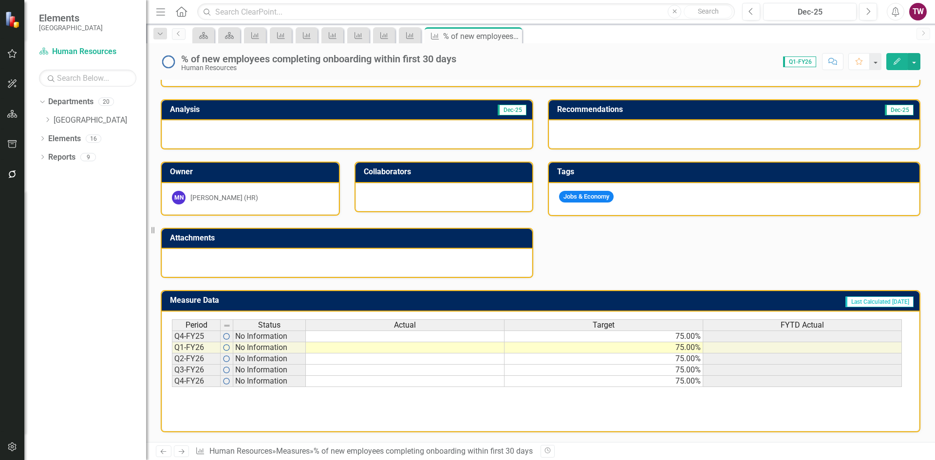
click at [691, 334] on td "75.00%" at bounding box center [604, 337] width 199 height 12
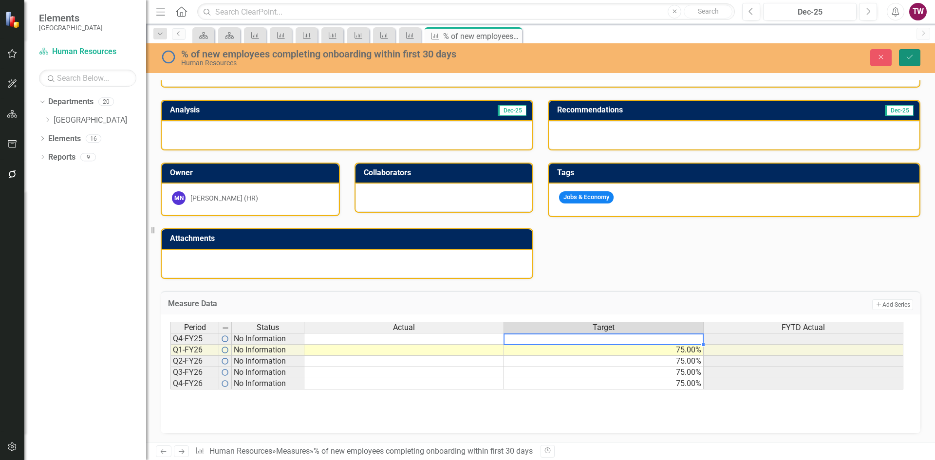
click at [908, 58] on icon "Save" at bounding box center [910, 57] width 9 height 7
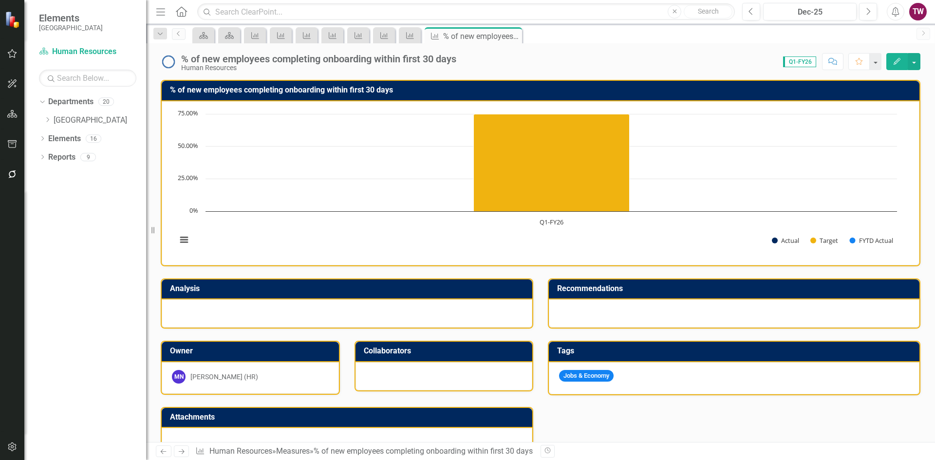
click at [182, 451] on icon "Next" at bounding box center [181, 452] width 8 height 6
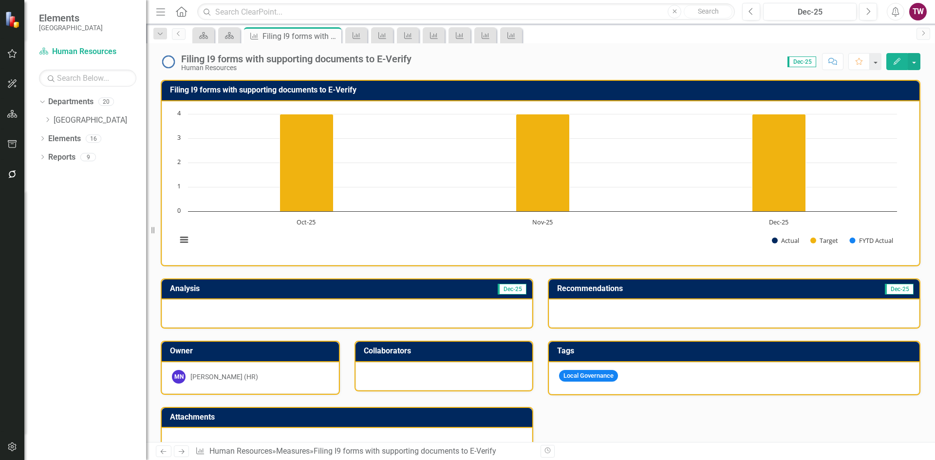
scroll to position [240, 0]
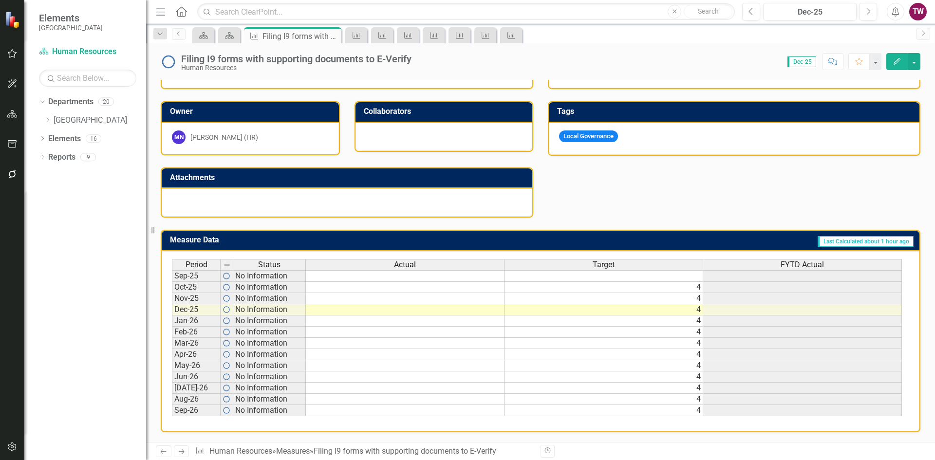
click at [382, 57] on div "Filing I9 forms with supporting documents to E-Verify" at bounding box center [296, 59] width 230 height 11
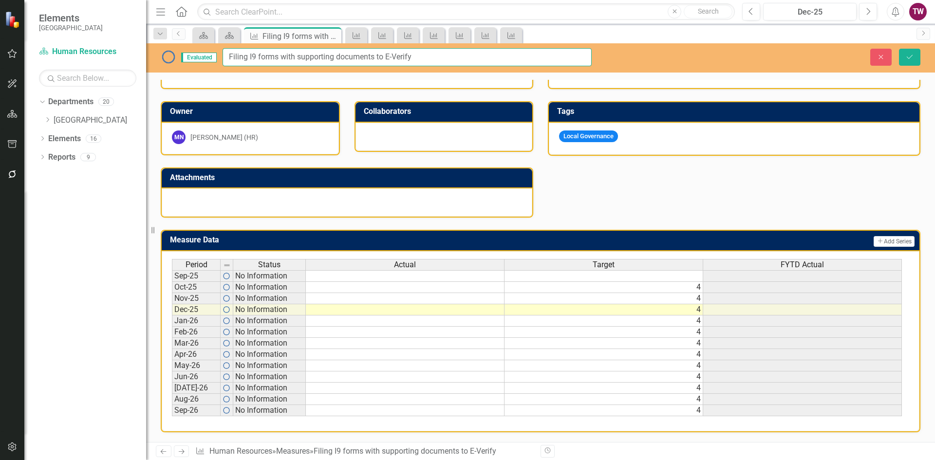
click at [457, 57] on input "Filing I9 forms with supporting documents to E-Verify" at bounding box center [407, 57] width 369 height 18
type input "Filing I9 forms with supporting documents to E-Verify with 4 Days"
click at [916, 55] on button "Save" at bounding box center [909, 57] width 21 height 17
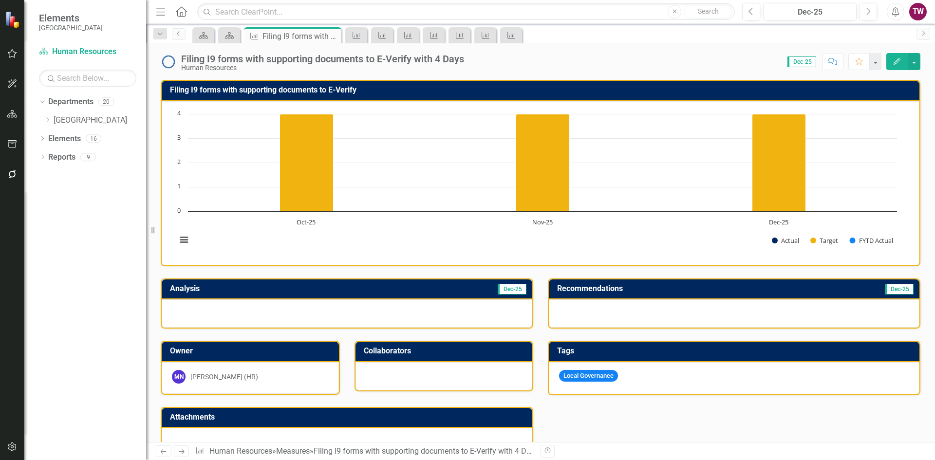
click at [433, 58] on div "Filing I9 forms with supporting documents to E-Verify with 4 Days" at bounding box center [322, 59] width 283 height 11
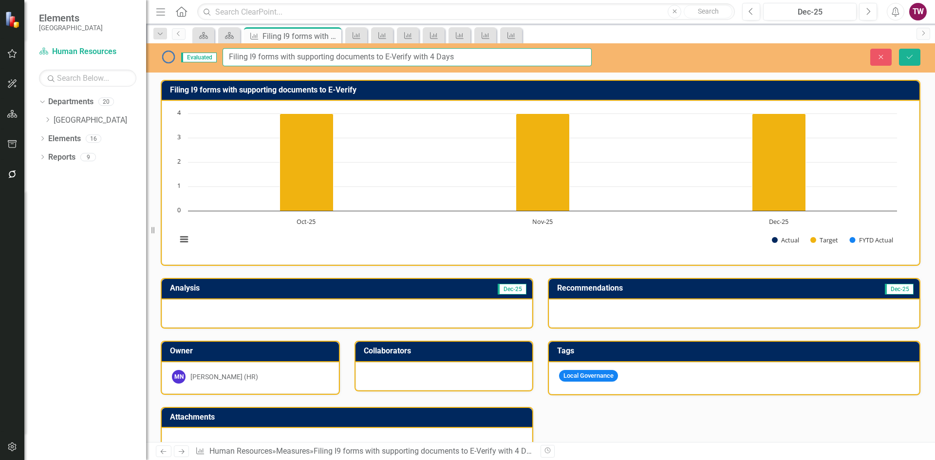
click at [428, 57] on input "Filing I9 forms with supporting documents to E-Verify with 4 Days" at bounding box center [407, 57] width 369 height 18
click at [428, 55] on input "Filing I9 forms with supporting documents to E-Verify withn 4 Days" at bounding box center [407, 57] width 369 height 18
type input "Filing I9 forms with supporting documents to E-Verify [DATE]"
click at [914, 61] on button "Save" at bounding box center [909, 57] width 21 height 17
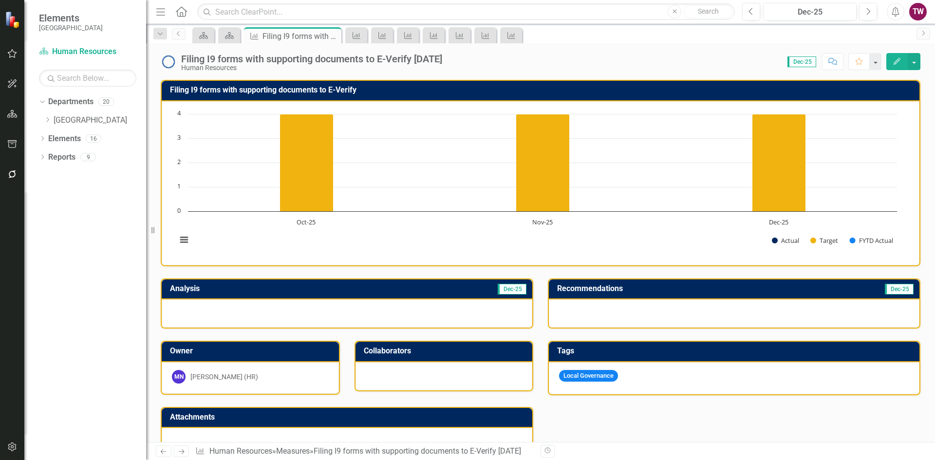
click at [301, 90] on h3 "Filing I9 forms with supporting documents to E-Verify" at bounding box center [542, 90] width 745 height 9
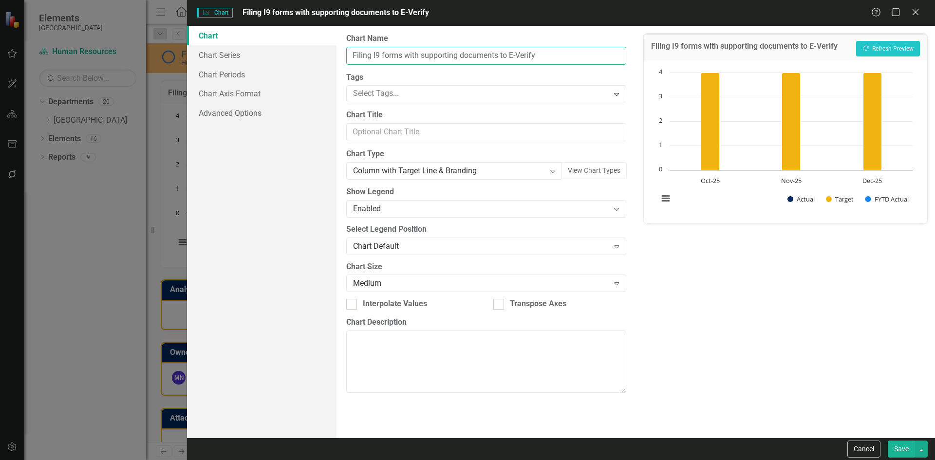
click at [571, 58] on input "Filing I9 forms with supporting documents to E-Verify" at bounding box center [486, 56] width 280 height 18
type input "Filing I9 forms with supporting documents to E-Verify [DATE]"
click at [896, 448] on button "Save" at bounding box center [901, 449] width 27 height 17
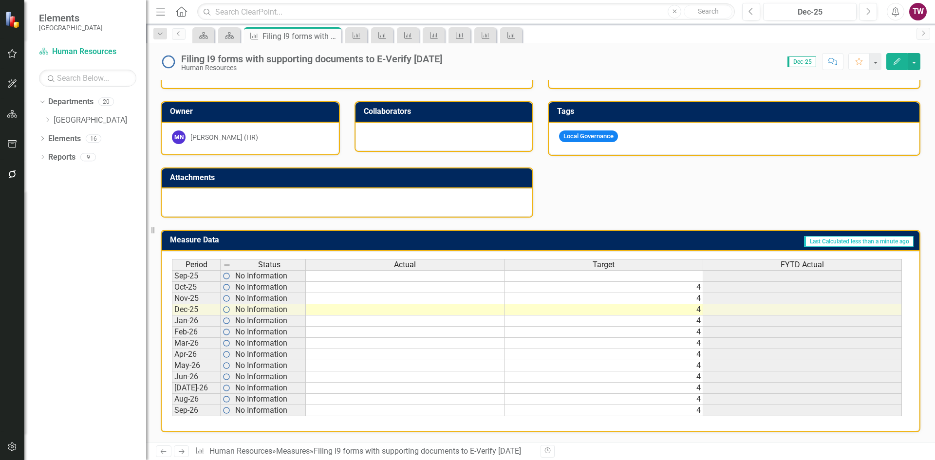
click at [180, 453] on icon "Next" at bounding box center [181, 452] width 8 height 6
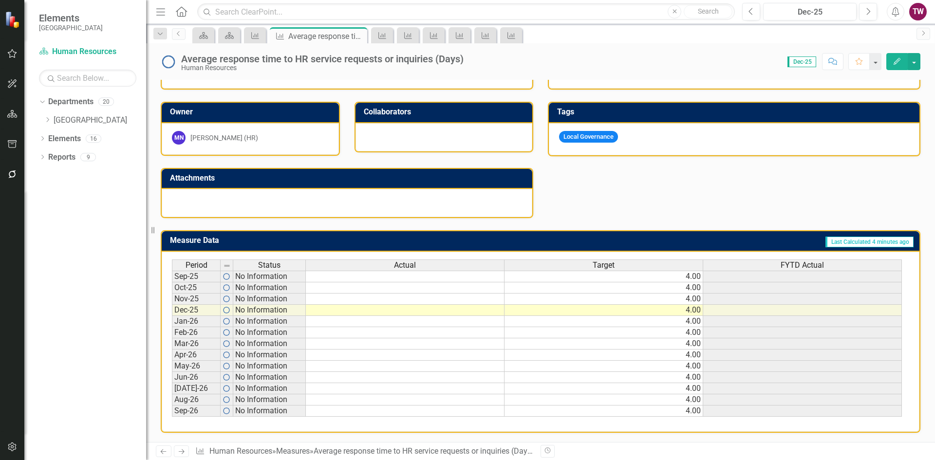
scroll to position [240, 0]
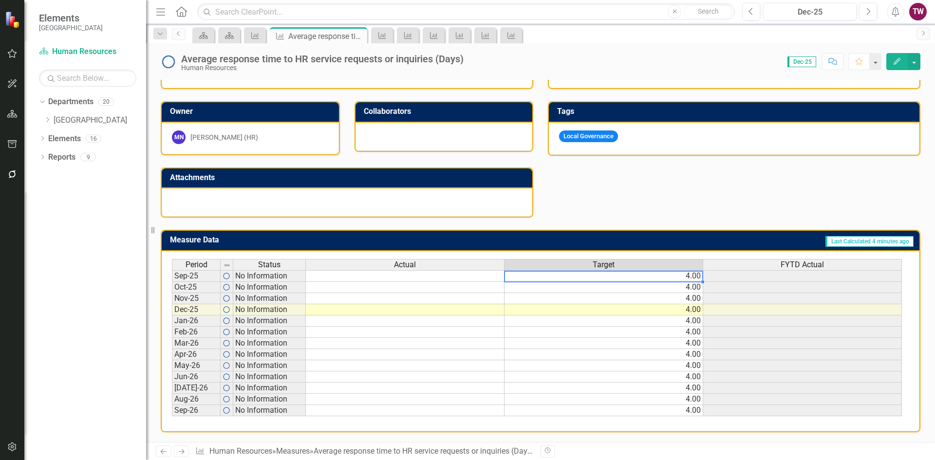
click at [665, 277] on td "4.00" at bounding box center [604, 276] width 199 height 12
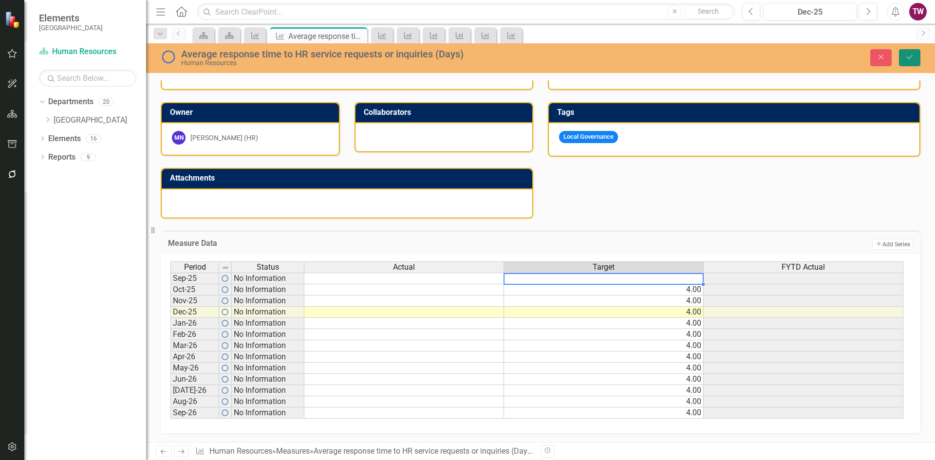
click at [913, 60] on icon "Save" at bounding box center [910, 57] width 9 height 7
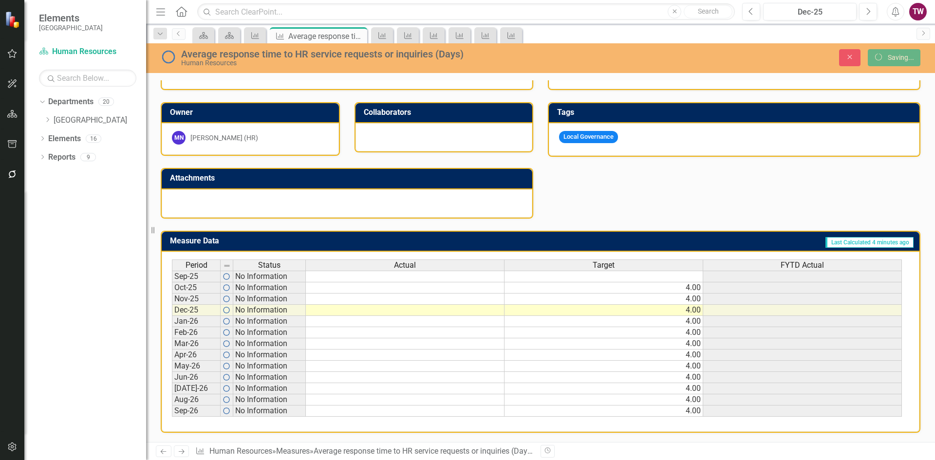
click at [178, 449] on icon "Next" at bounding box center [181, 452] width 8 height 6
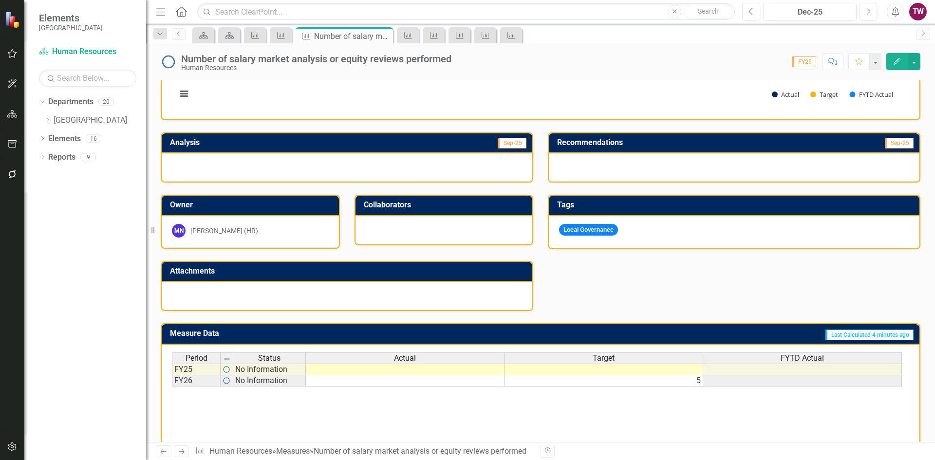
scroll to position [179, 0]
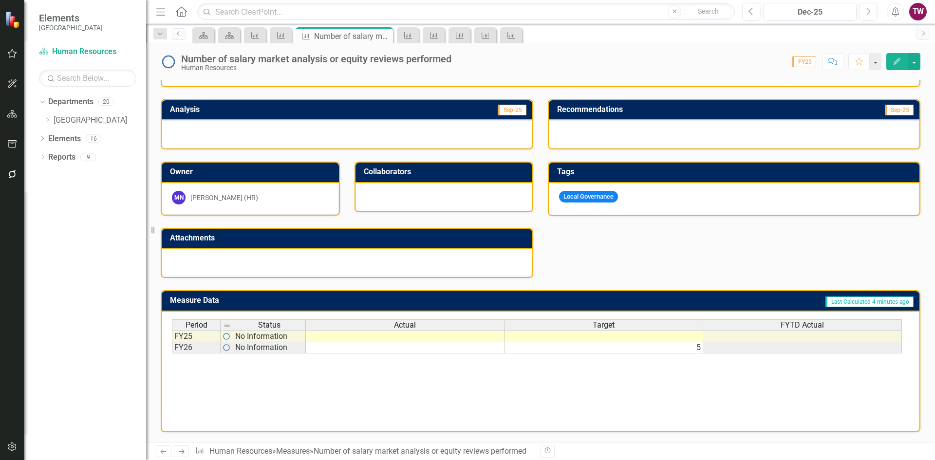
click at [180, 454] on icon "Next" at bounding box center [181, 452] width 8 height 6
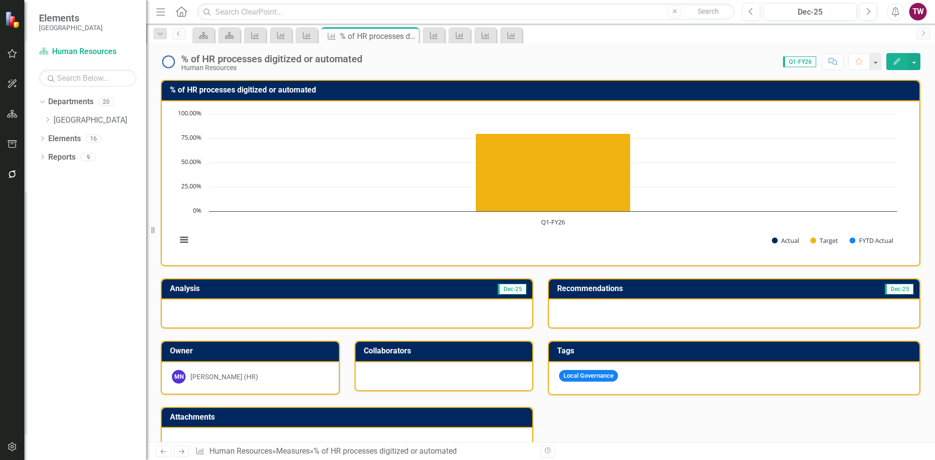
scroll to position [179, 0]
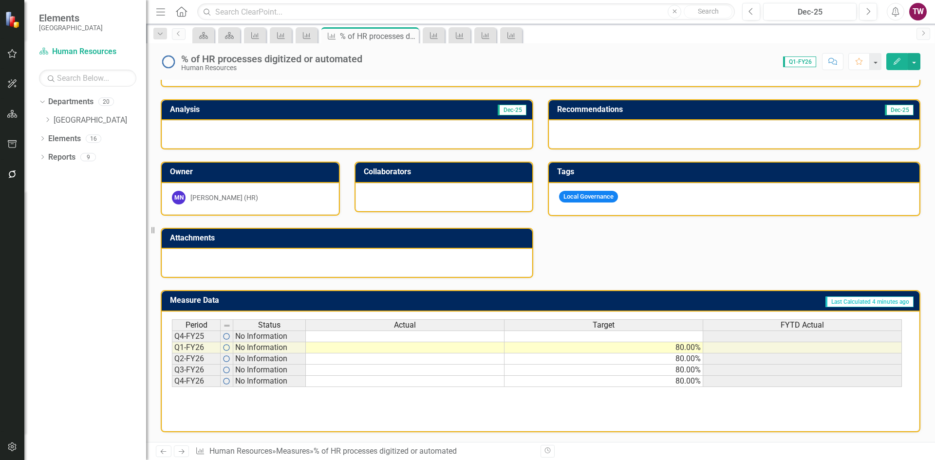
click at [181, 454] on icon "Next" at bounding box center [181, 452] width 8 height 6
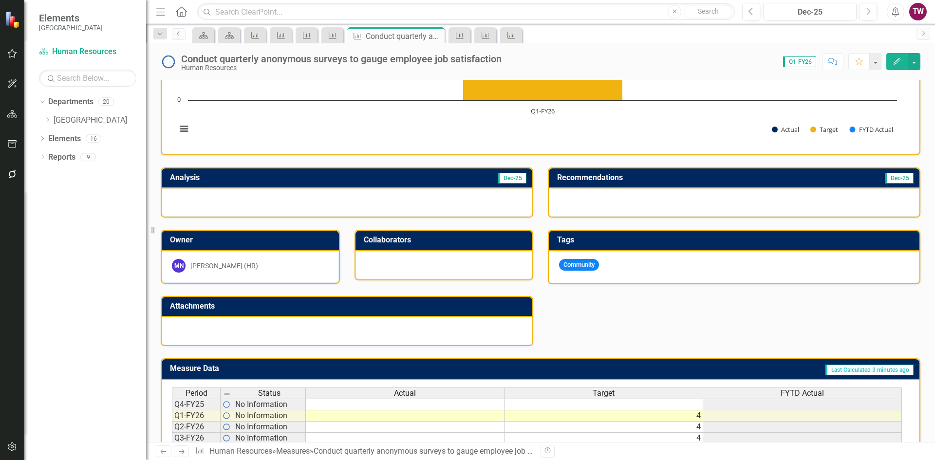
scroll to position [179, 0]
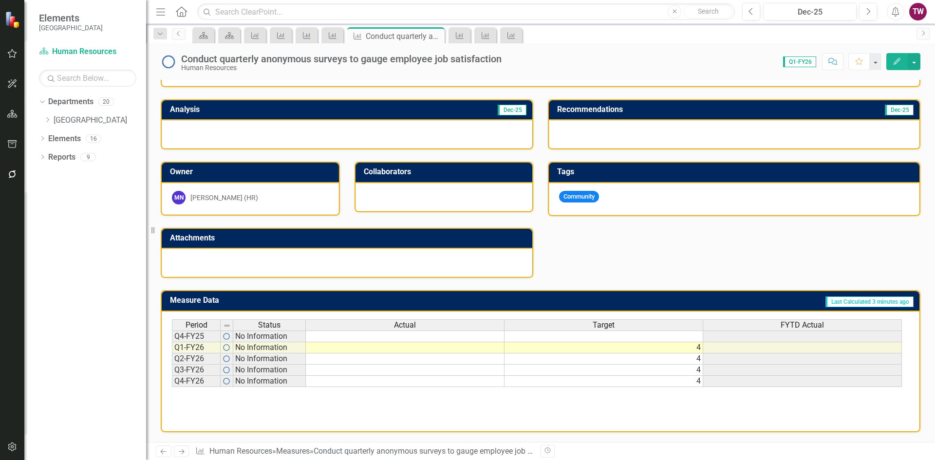
click at [181, 449] on icon "Next" at bounding box center [181, 452] width 8 height 6
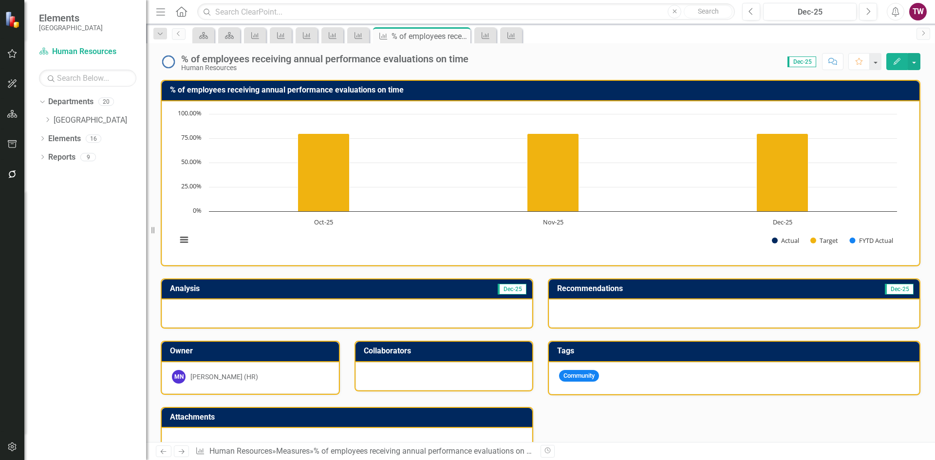
click at [0, 0] on icon "Close" at bounding box center [0, 0] width 0 height 0
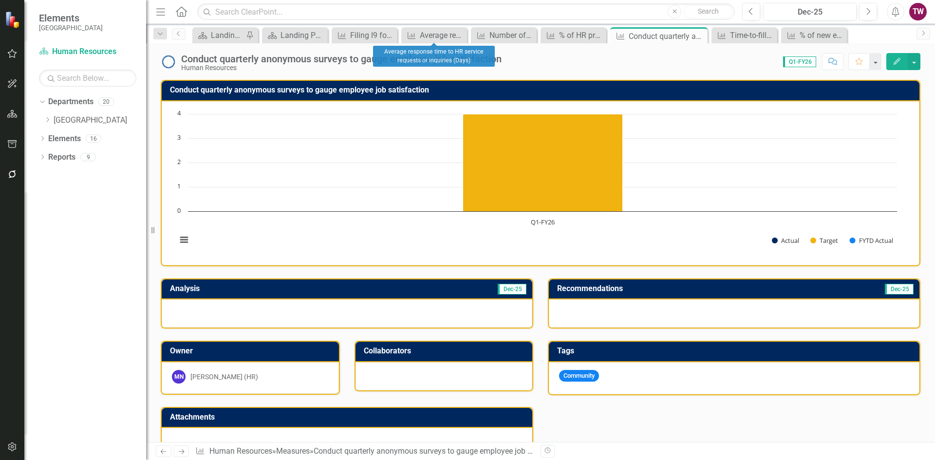
click at [0, 0] on icon "Close" at bounding box center [0, 0] width 0 height 0
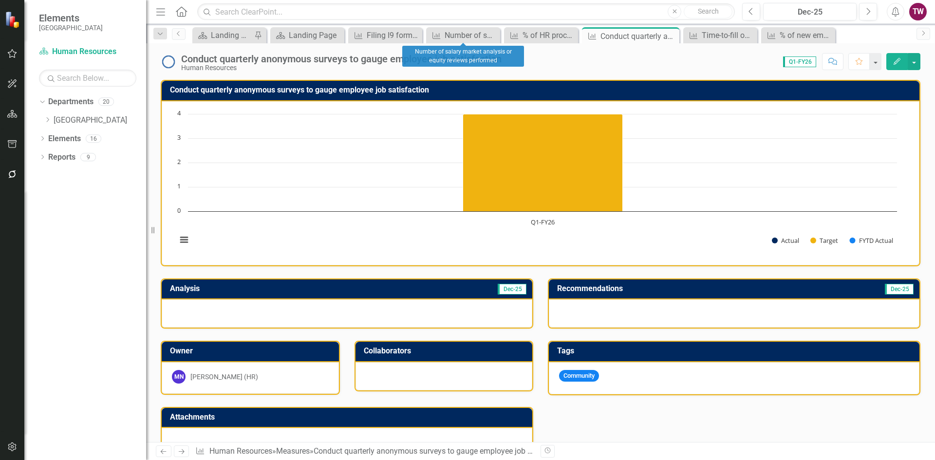
click at [0, 0] on icon "Close" at bounding box center [0, 0] width 0 height 0
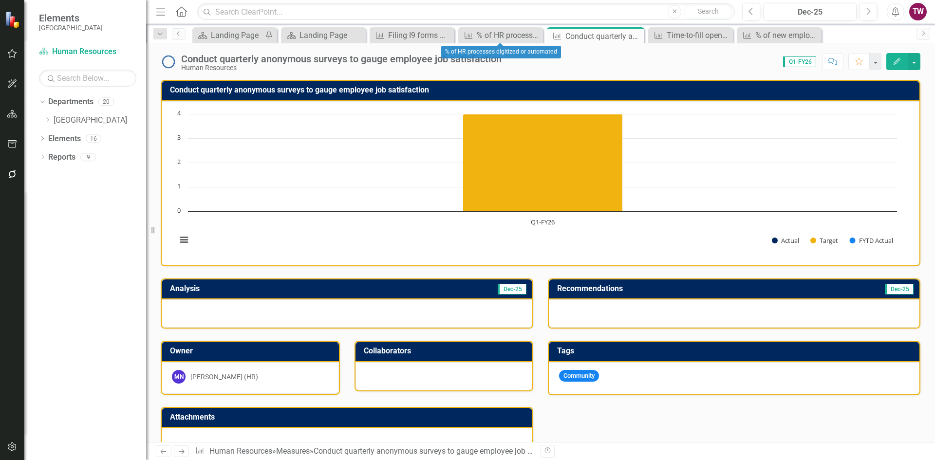
click at [0, 0] on icon "Close" at bounding box center [0, 0] width 0 height 0
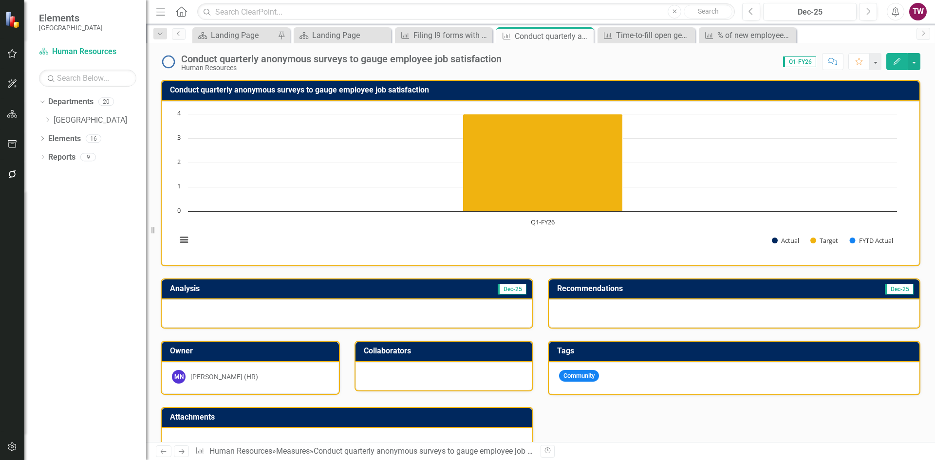
click at [0, 0] on icon "Close" at bounding box center [0, 0] width 0 height 0
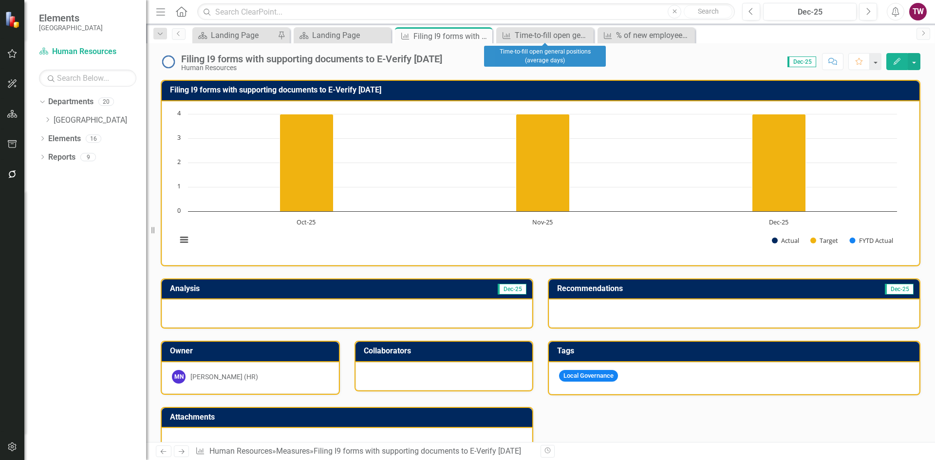
click at [0, 0] on icon "Close" at bounding box center [0, 0] width 0 height 0
click at [0, 0] on icon at bounding box center [0, 0] width 0 height 0
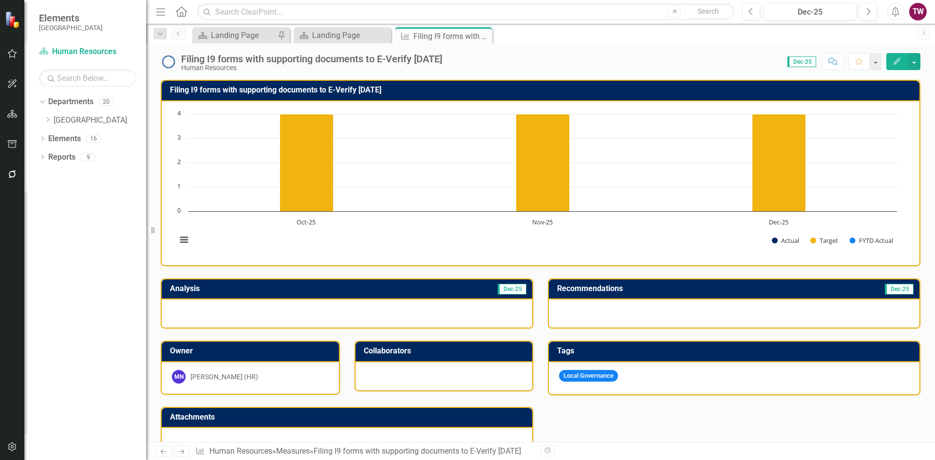
click at [0, 0] on icon "Close" at bounding box center [0, 0] width 0 height 0
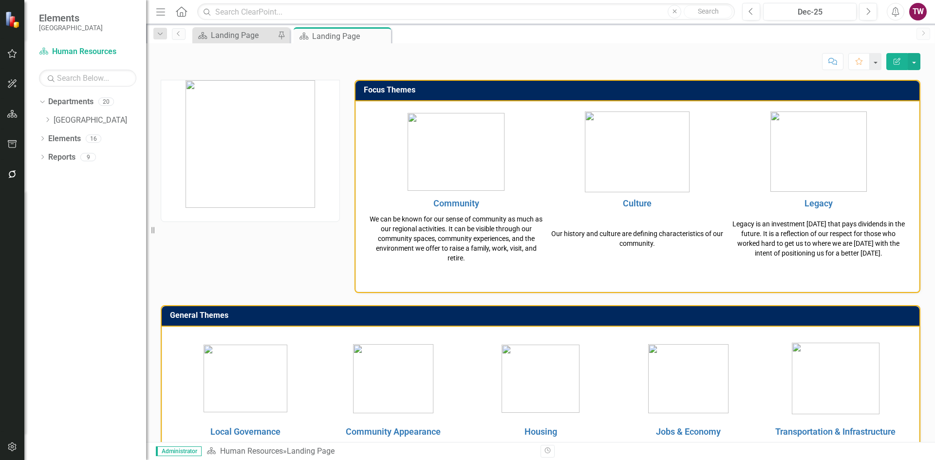
click at [0, 0] on icon "Close" at bounding box center [0, 0] width 0 height 0
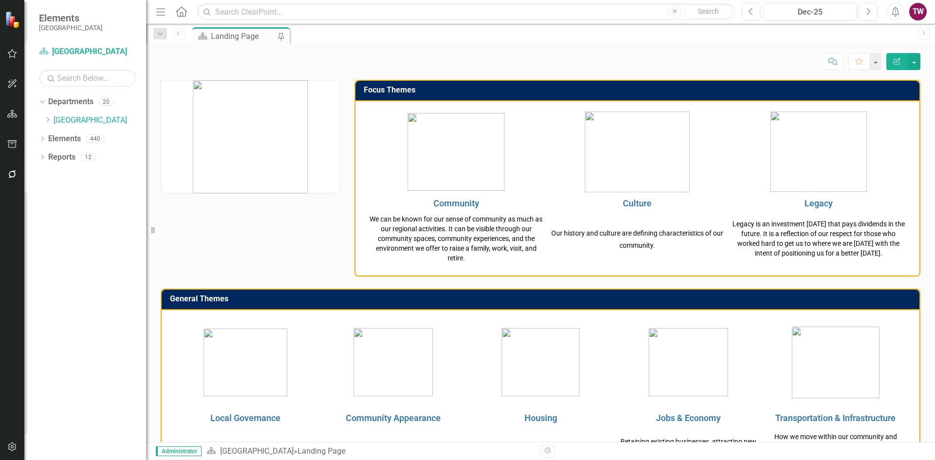
click at [52, 119] on div "Dropdown" at bounding box center [49, 120] width 10 height 8
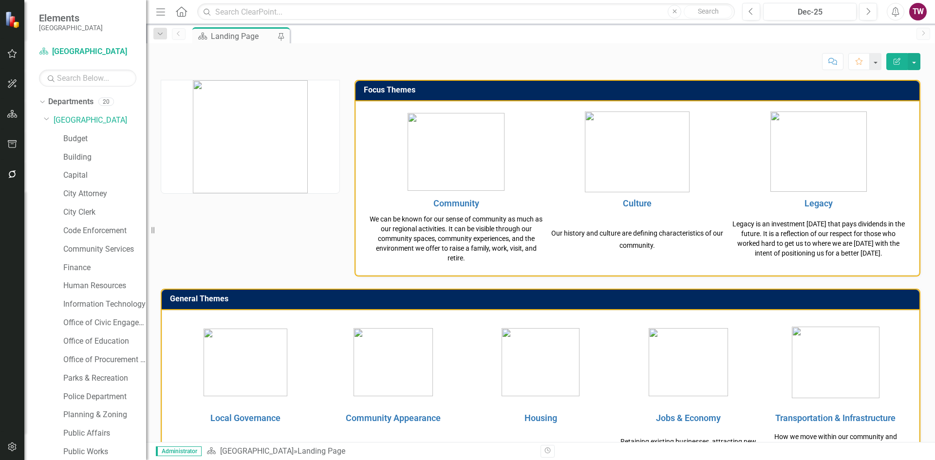
scroll to position [49, 0]
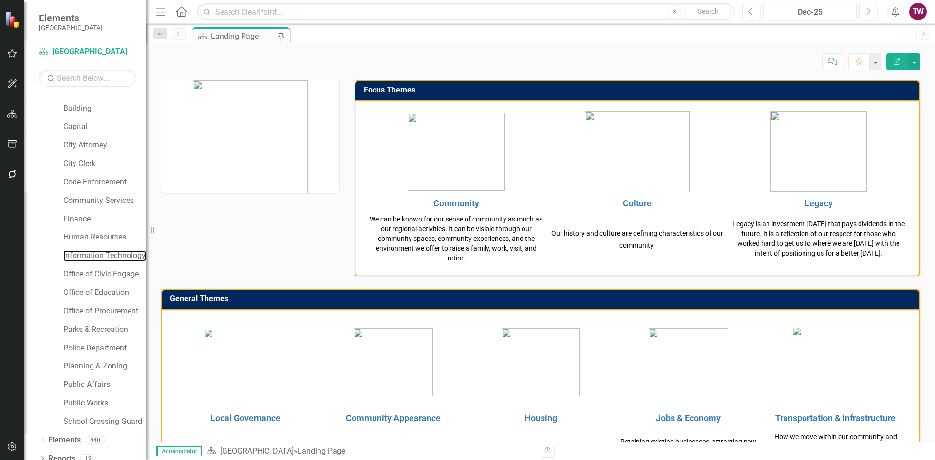
click at [105, 254] on link "Information Technology" at bounding box center [104, 255] width 83 height 11
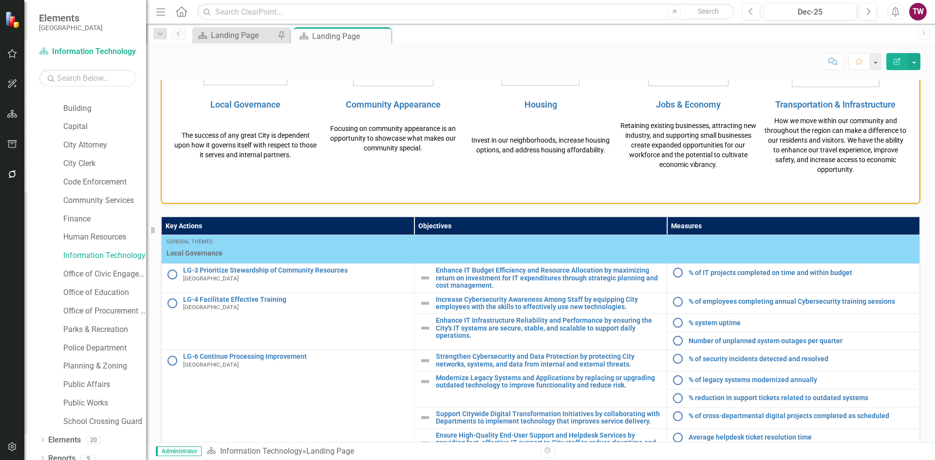
scroll to position [434, 0]
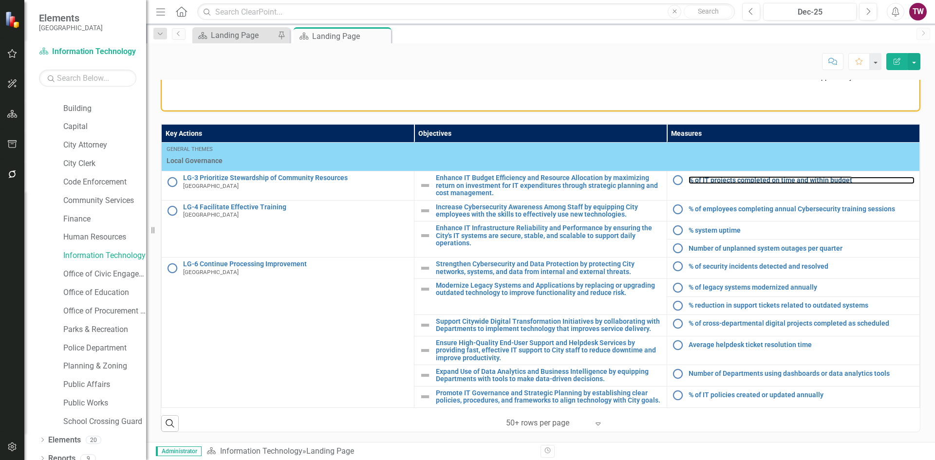
click at [780, 182] on link "% of IT projects completed on time and within budget" at bounding box center [802, 180] width 226 height 7
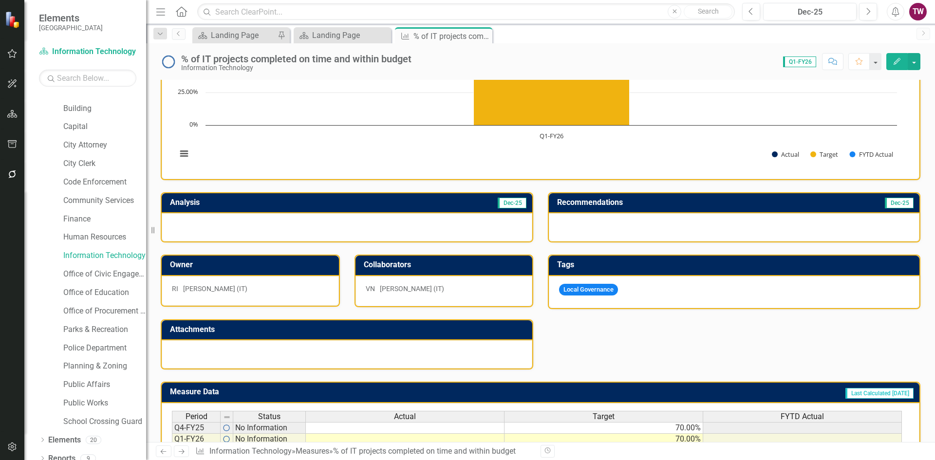
scroll to position [182, 0]
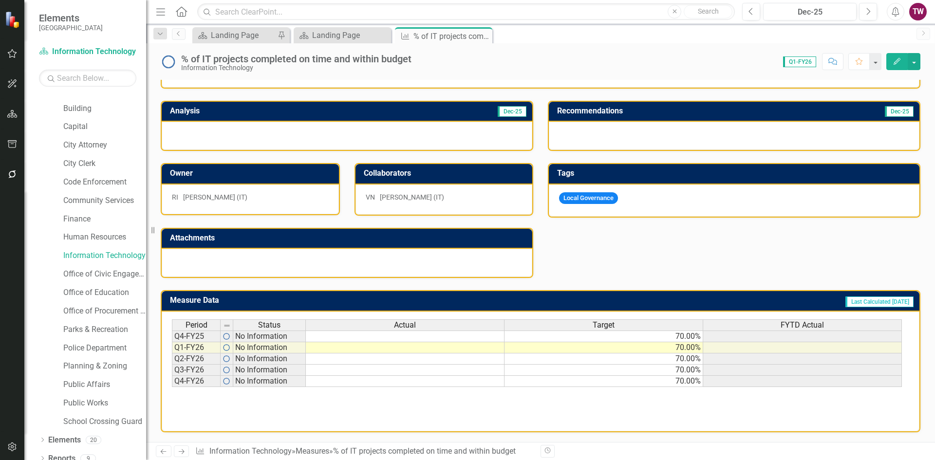
click at [675, 329] on div "Target" at bounding box center [604, 325] width 198 height 11
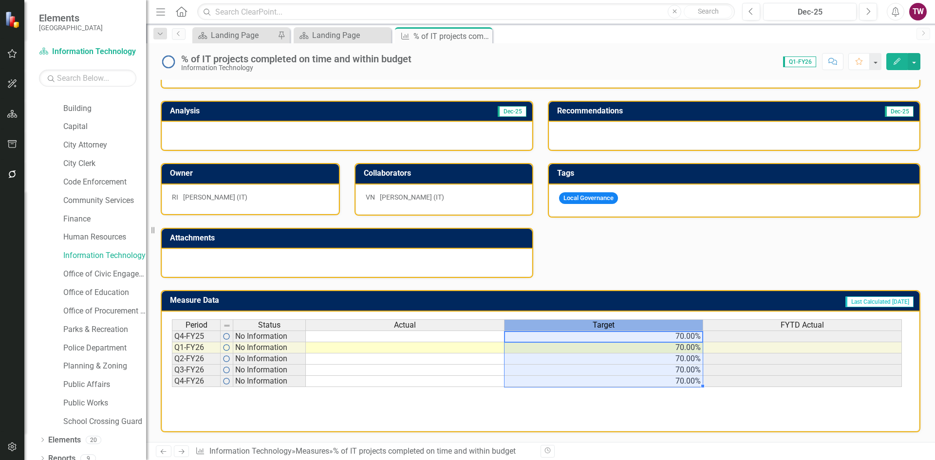
click at [673, 335] on td "70.00%" at bounding box center [604, 337] width 199 height 12
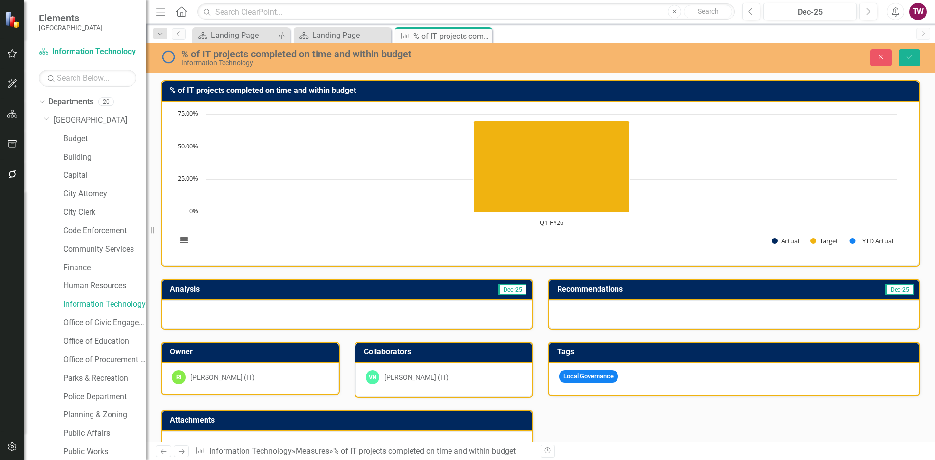
scroll to position [182, 0]
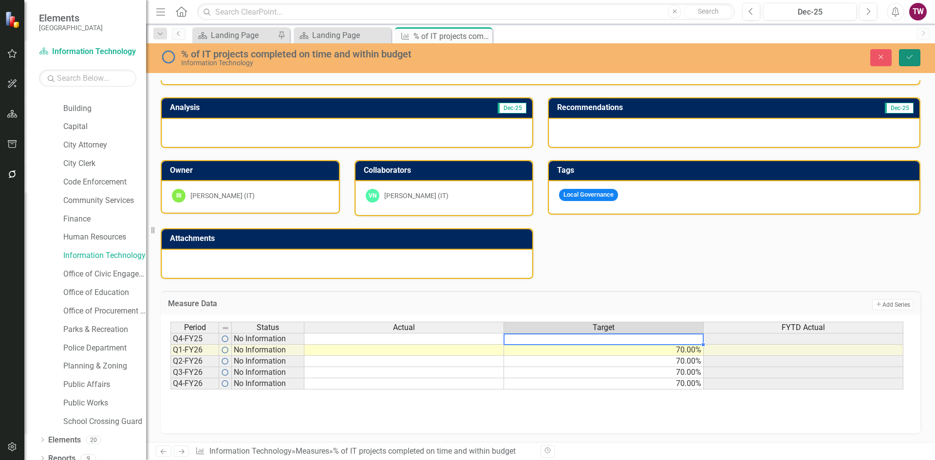
click at [900, 57] on button "Save" at bounding box center [909, 57] width 21 height 17
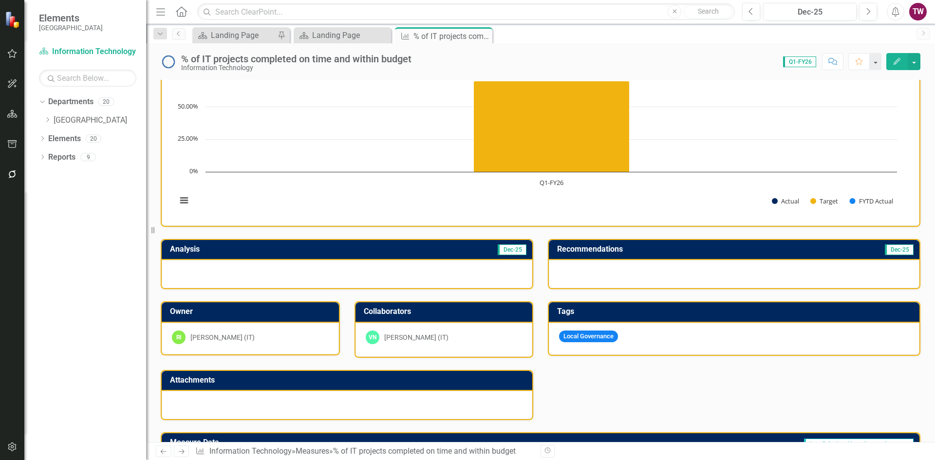
scroll to position [36, 0]
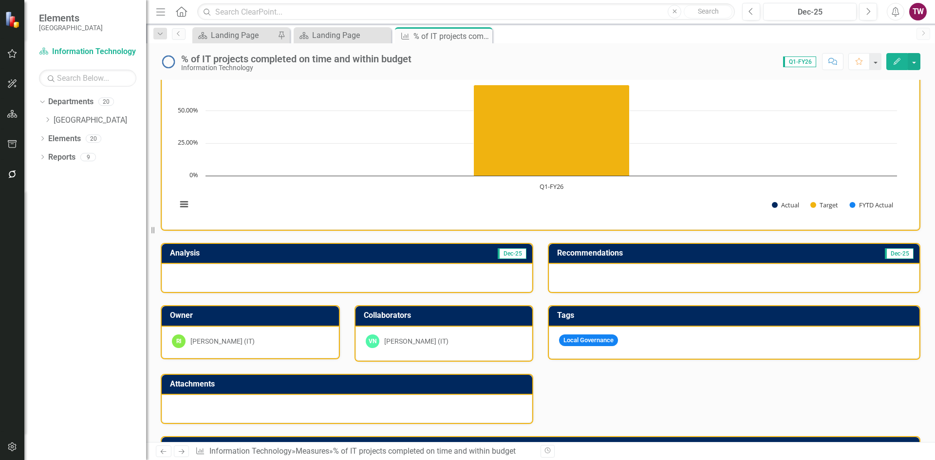
click at [320, 62] on div "% of IT projects completed on time and within budget" at bounding box center [296, 59] width 230 height 11
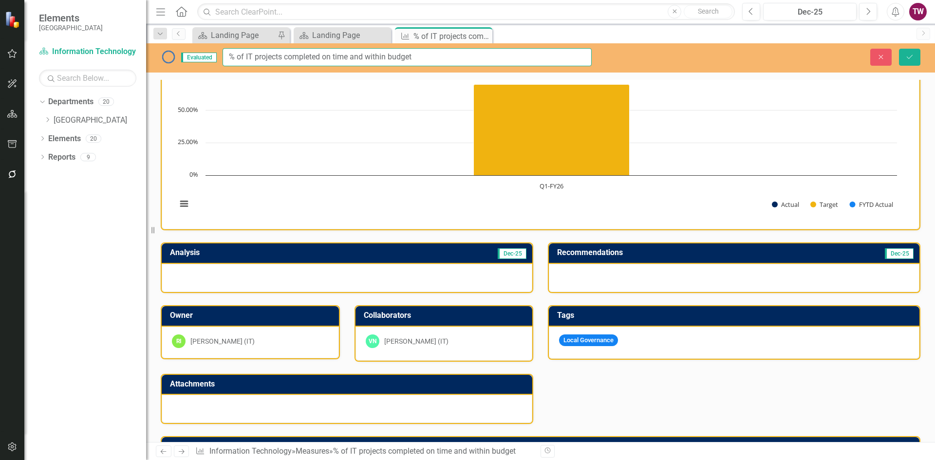
click at [226, 53] on input "% of IT projects completed on time and within budget" at bounding box center [407, 57] width 369 height 18
click at [247, 57] on input "Mininum % of IT projects completed on time and within budget" at bounding box center [407, 57] width 369 height 18
type input "Minimum % of IT projects completed on time and within budget"
click at [914, 55] on button "Save" at bounding box center [909, 57] width 21 height 17
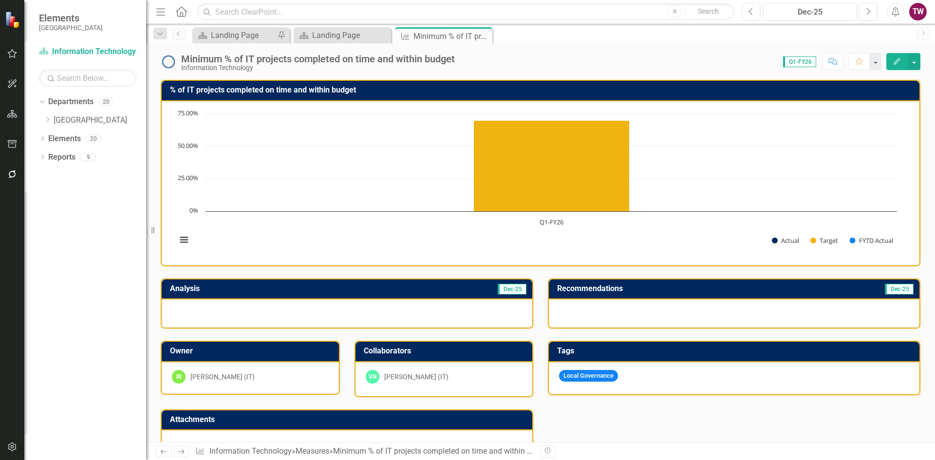
click at [294, 91] on h3 "% of IT projects completed on time and within budget" at bounding box center [542, 90] width 745 height 9
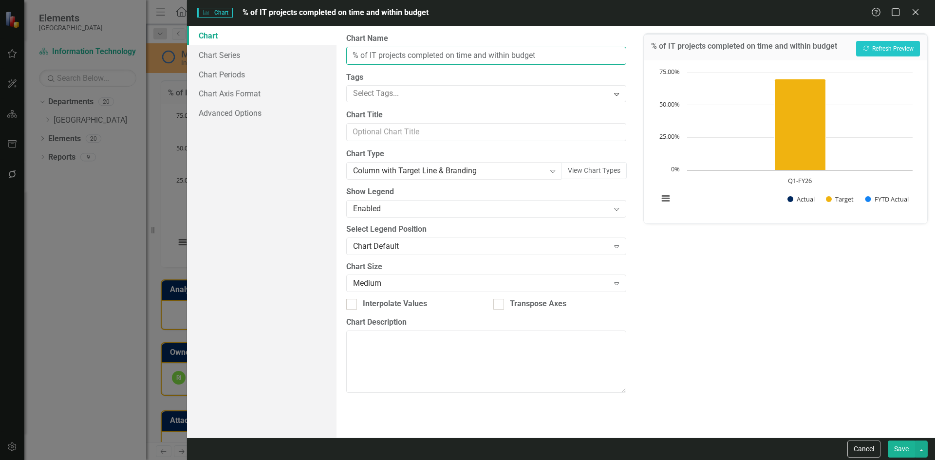
click at [354, 57] on input "% of IT projects completed on time and within budget" at bounding box center [486, 56] width 280 height 18
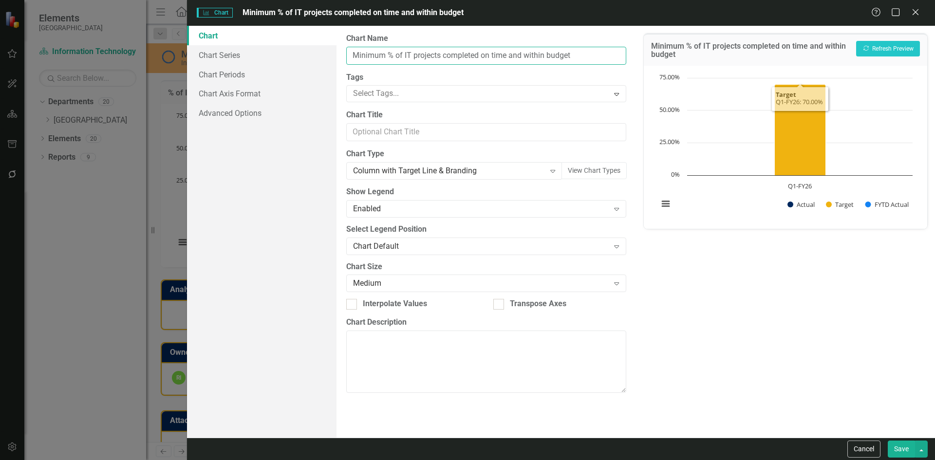
type input "Minimum % of IT projects completed on time and within budget"
click at [898, 448] on button "Save" at bounding box center [901, 449] width 27 height 17
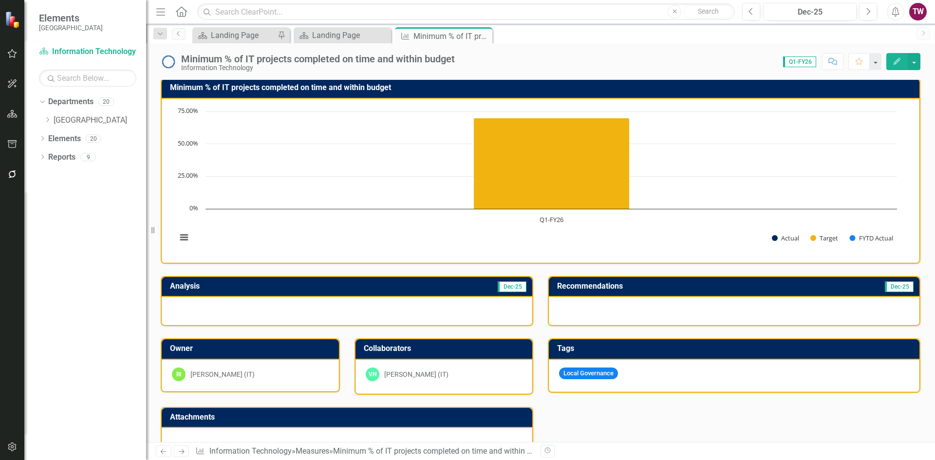
scroll to position [0, 0]
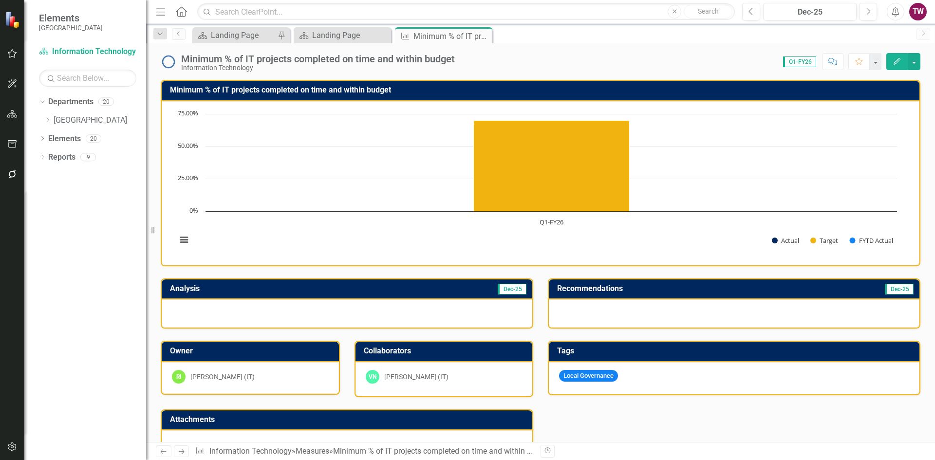
click at [184, 452] on icon at bounding box center [182, 452] width 6 height 5
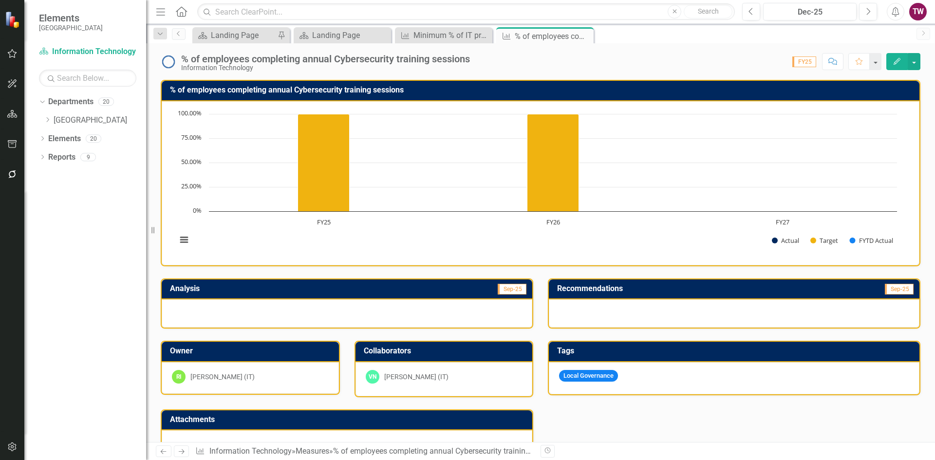
scroll to position [182, 0]
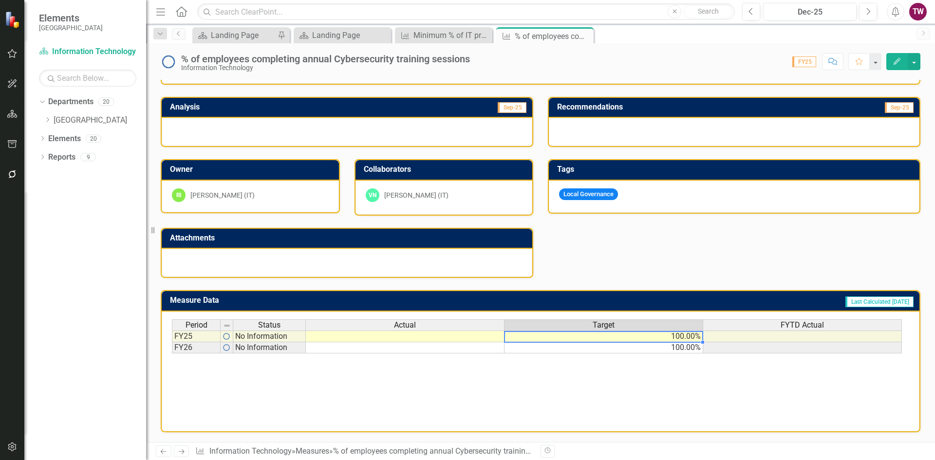
click at [638, 337] on td "100.00%" at bounding box center [604, 337] width 199 height 12
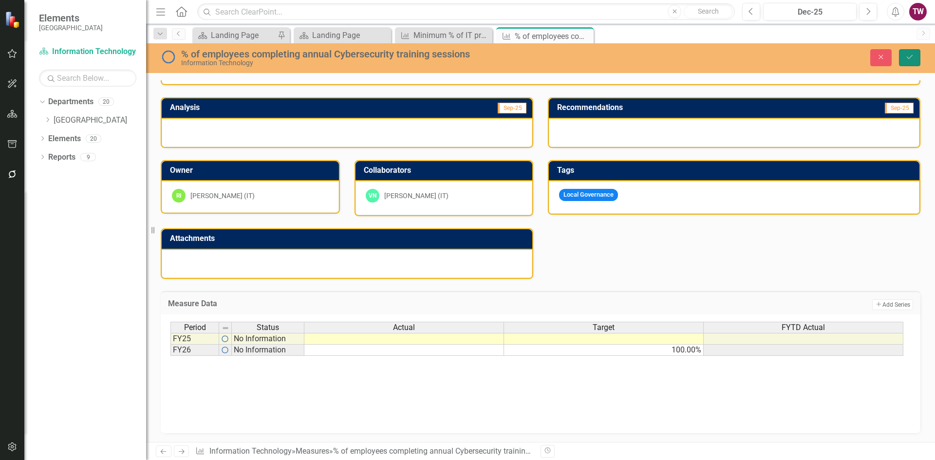
click at [907, 52] on button "Save" at bounding box center [909, 57] width 21 height 17
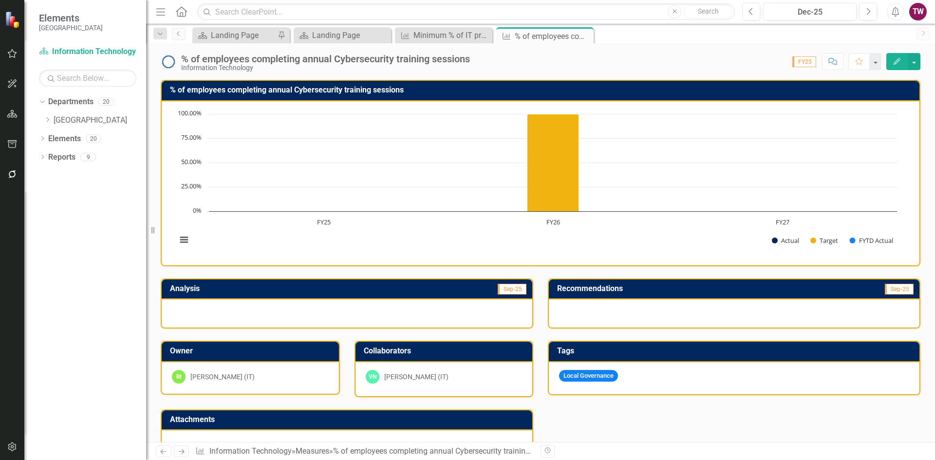
click at [183, 451] on icon "Next" at bounding box center [181, 452] width 8 height 6
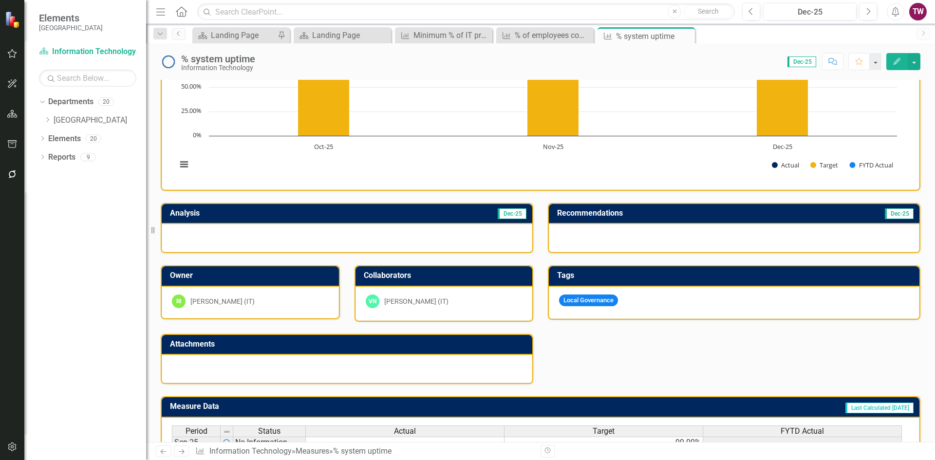
scroll to position [242, 0]
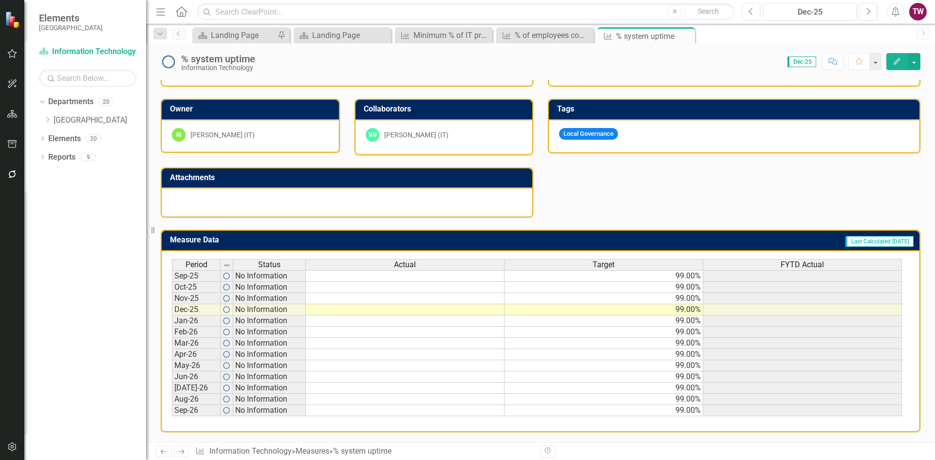
click at [227, 66] on div "Information Technology" at bounding box center [218, 67] width 74 height 7
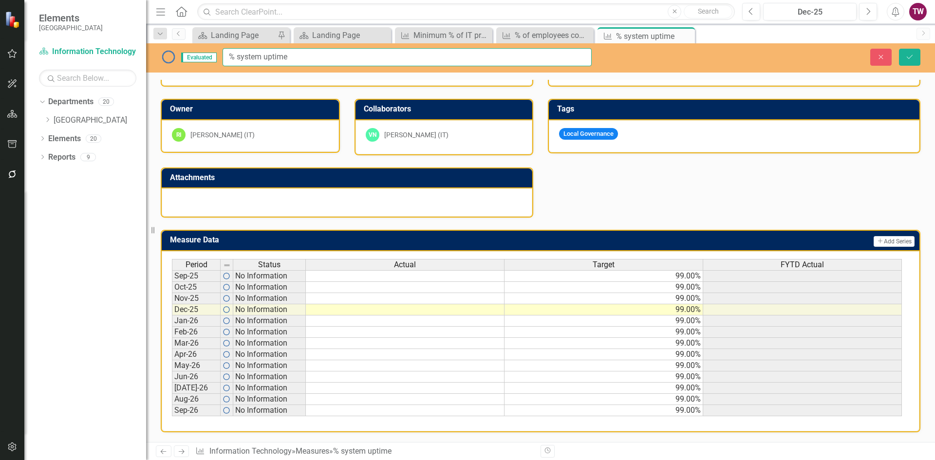
click at [320, 52] on input "% system uptime" at bounding box center [407, 57] width 369 height 18
paste input "to support daily operations."
type input "% system uptime to support daily operations"
click at [916, 55] on button "Save" at bounding box center [909, 57] width 21 height 17
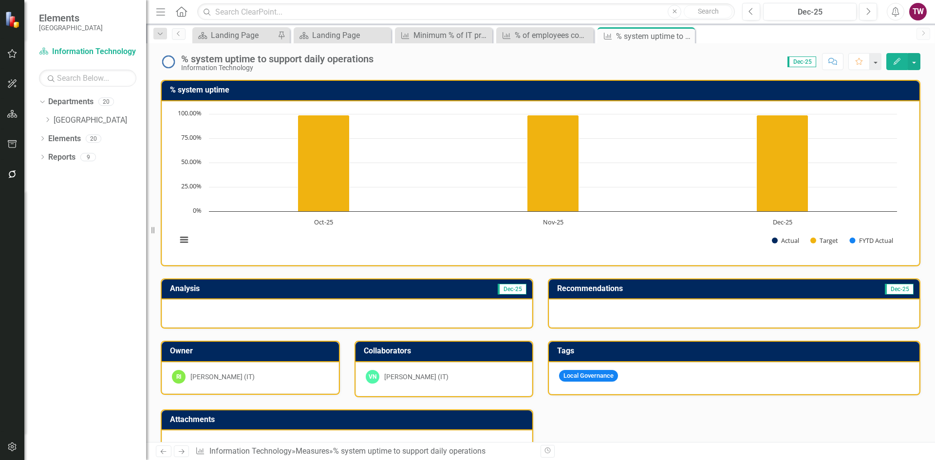
click at [220, 88] on h3 "% system uptime" at bounding box center [542, 90] width 745 height 9
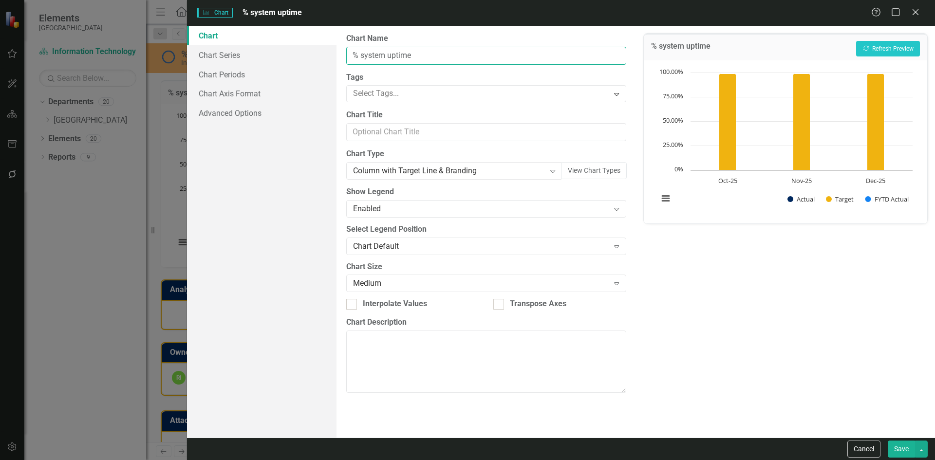
click at [423, 59] on input "% system uptime" at bounding box center [486, 56] width 280 height 18
paste input "to support daily operations."
type input "% system uptime to support daily operations"
click at [896, 448] on button "Save" at bounding box center [901, 449] width 27 height 17
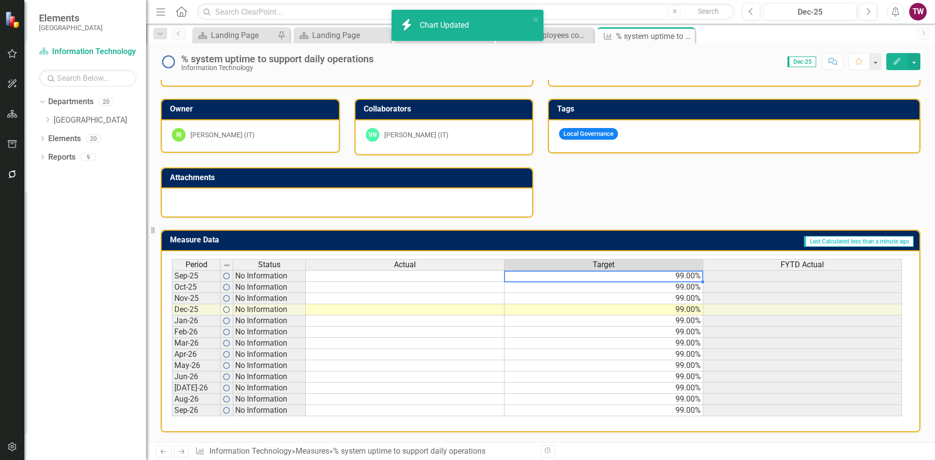
click at [172, 281] on div "Period Status Actual Target FYTD Actual Sep-25 No Information 99.00% Oct-25 No …" at bounding box center [172, 337] width 0 height 157
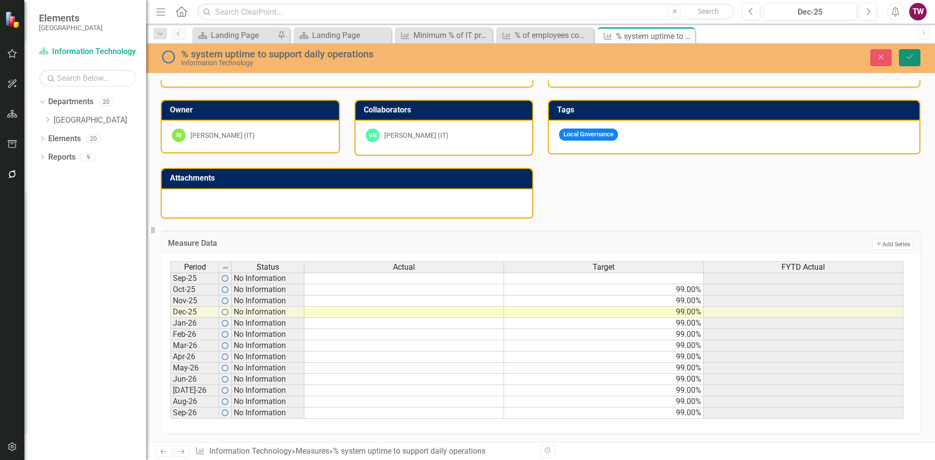
click at [911, 56] on icon "Save" at bounding box center [910, 57] width 9 height 7
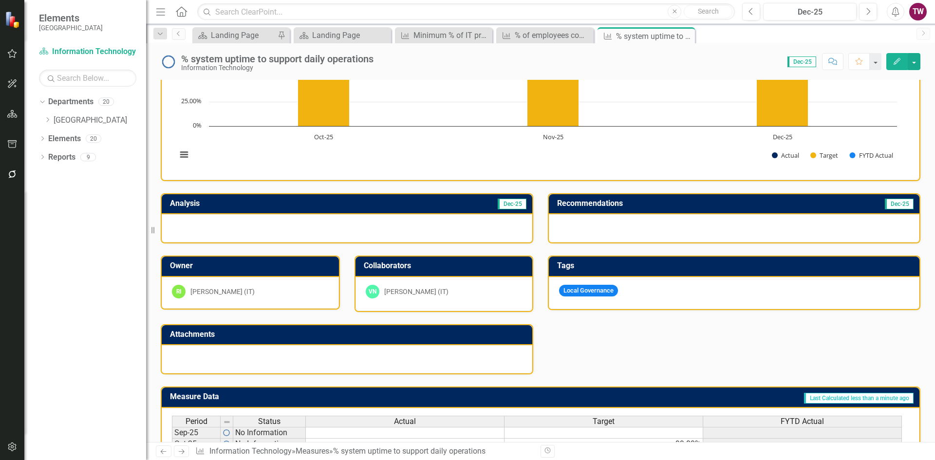
scroll to position [47, 0]
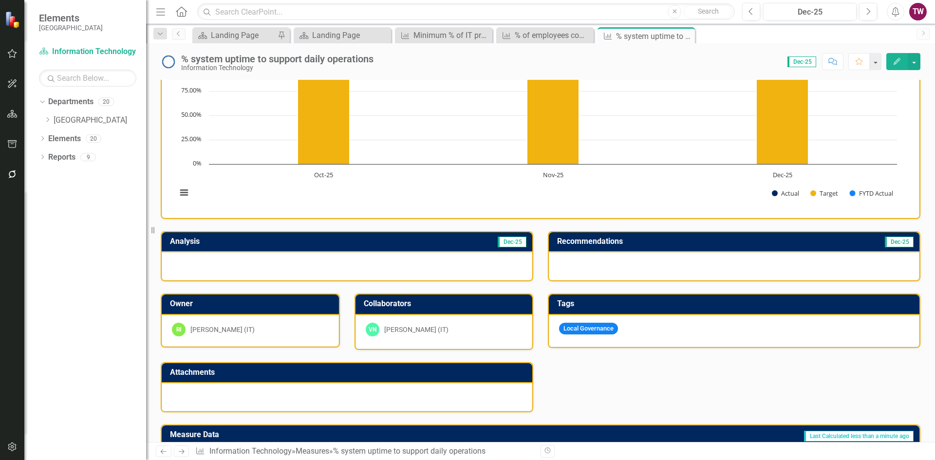
click at [183, 454] on icon at bounding box center [182, 452] width 6 height 5
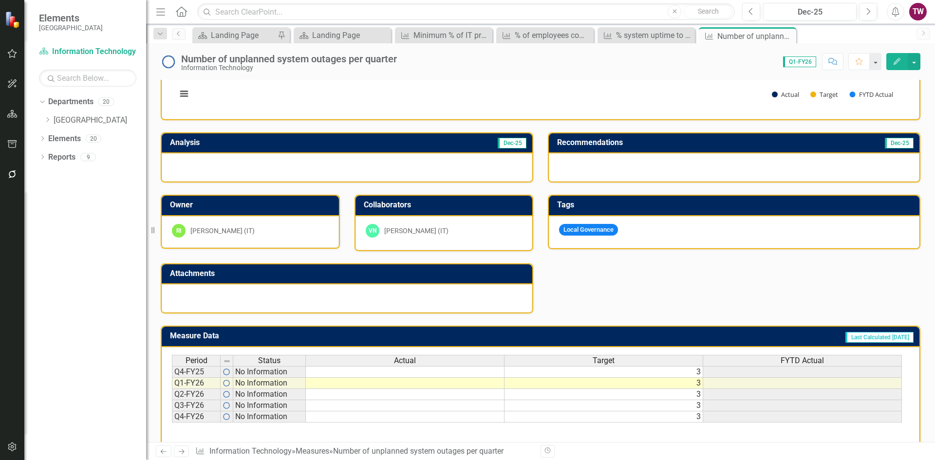
scroll to position [182, 0]
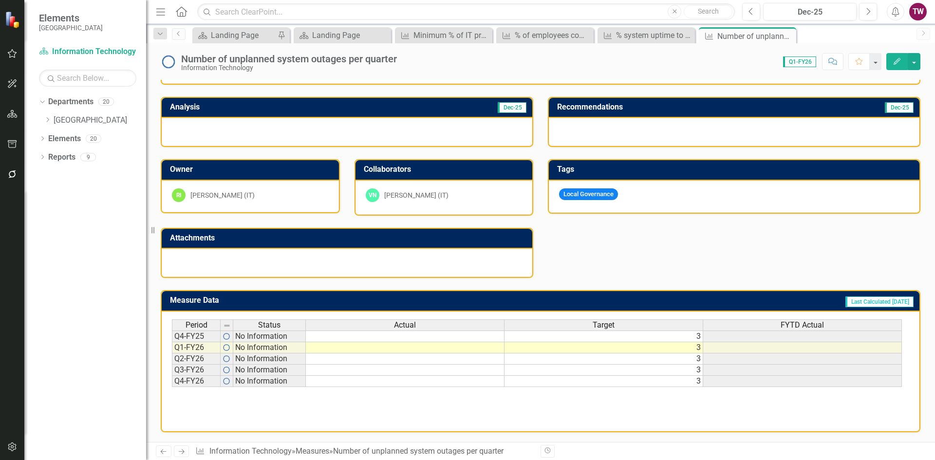
click at [660, 338] on td "3" at bounding box center [604, 337] width 199 height 12
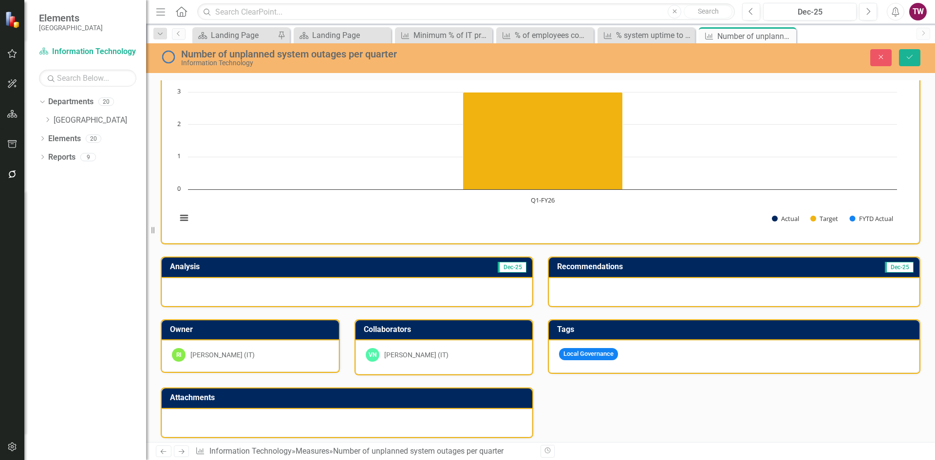
scroll to position [0, 0]
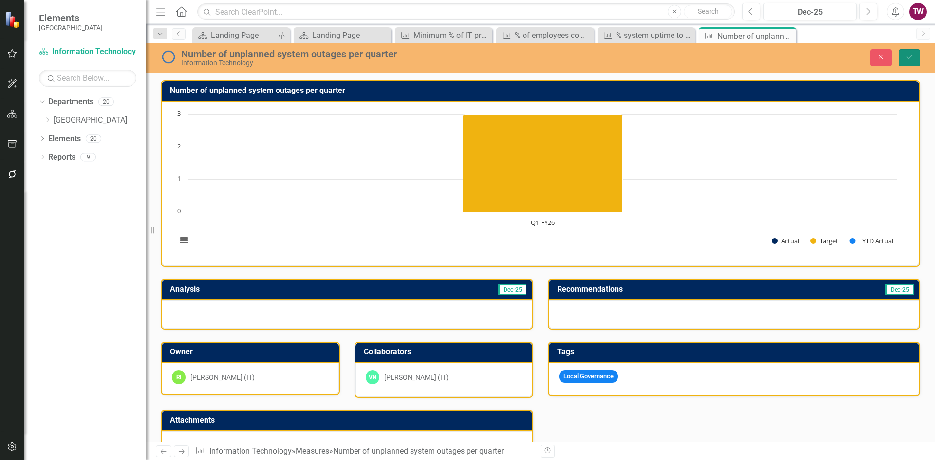
click at [909, 54] on icon "Save" at bounding box center [910, 57] width 9 height 7
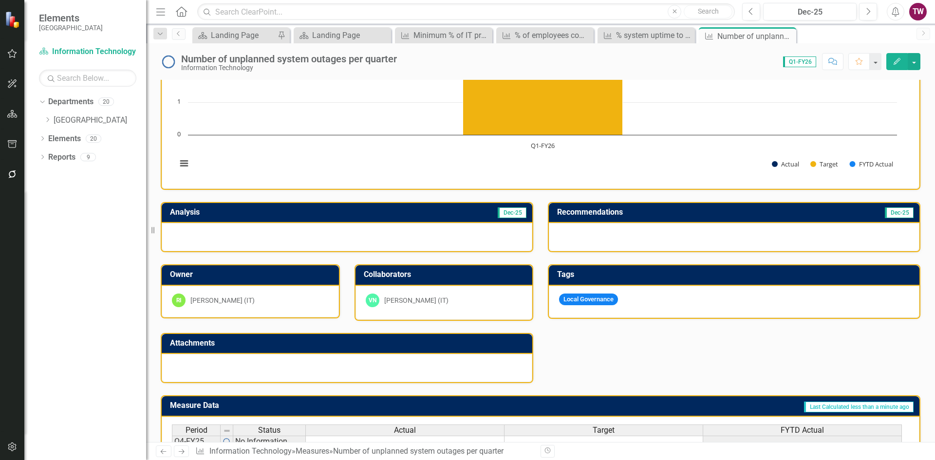
scroll to position [182, 0]
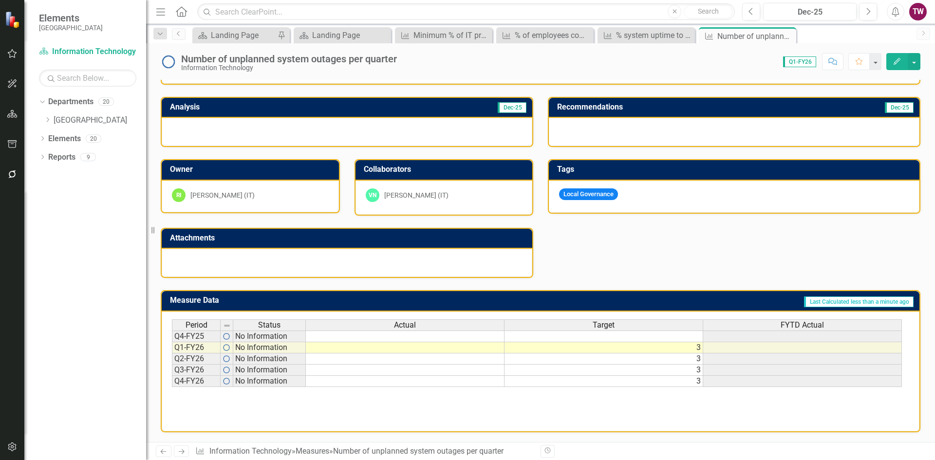
click at [185, 453] on icon "Next" at bounding box center [181, 452] width 8 height 6
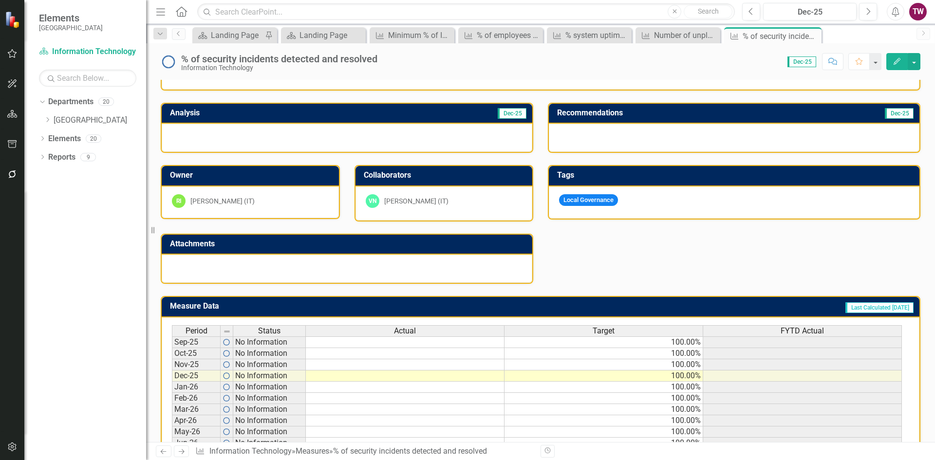
scroll to position [242, 0]
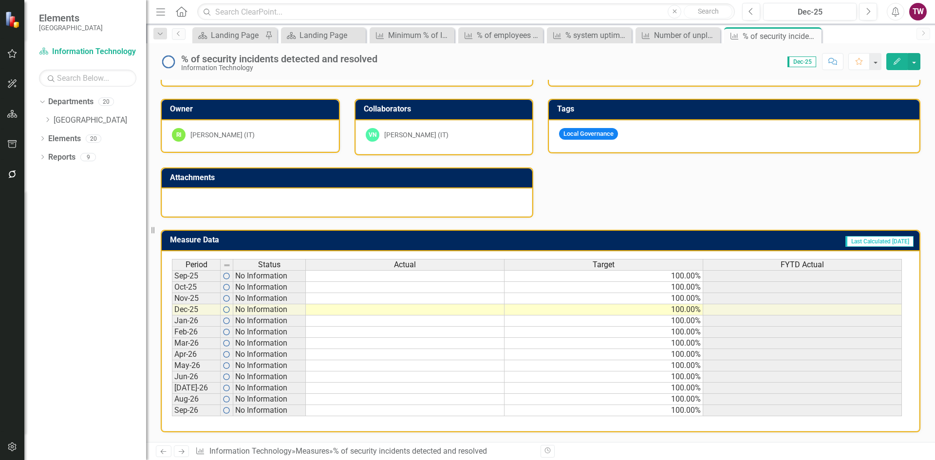
click at [619, 270] on div "Target" at bounding box center [604, 265] width 198 height 11
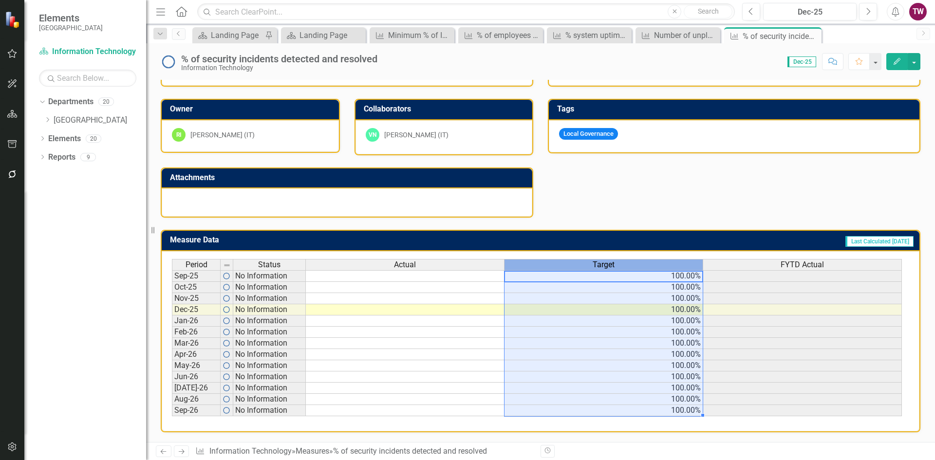
click at [618, 278] on td "100.00%" at bounding box center [604, 276] width 199 height 12
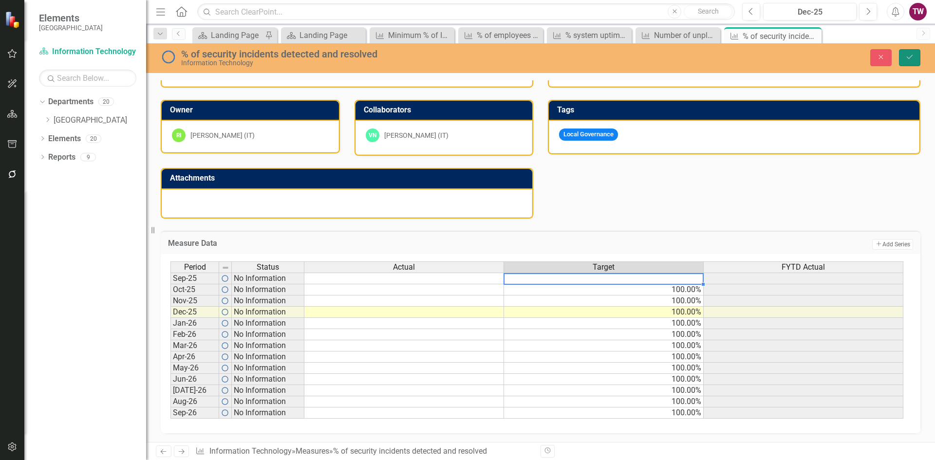
click at [906, 57] on icon "Save" at bounding box center [910, 57] width 9 height 7
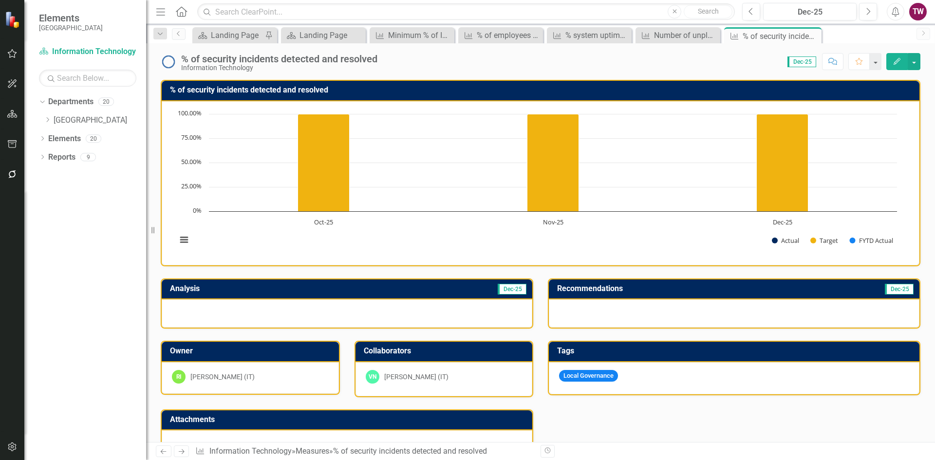
click at [185, 454] on icon "Next" at bounding box center [181, 452] width 8 height 6
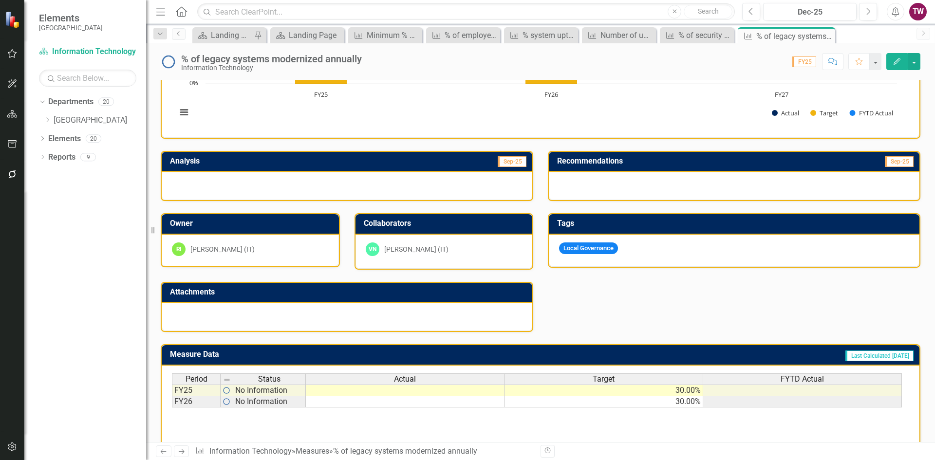
scroll to position [182, 0]
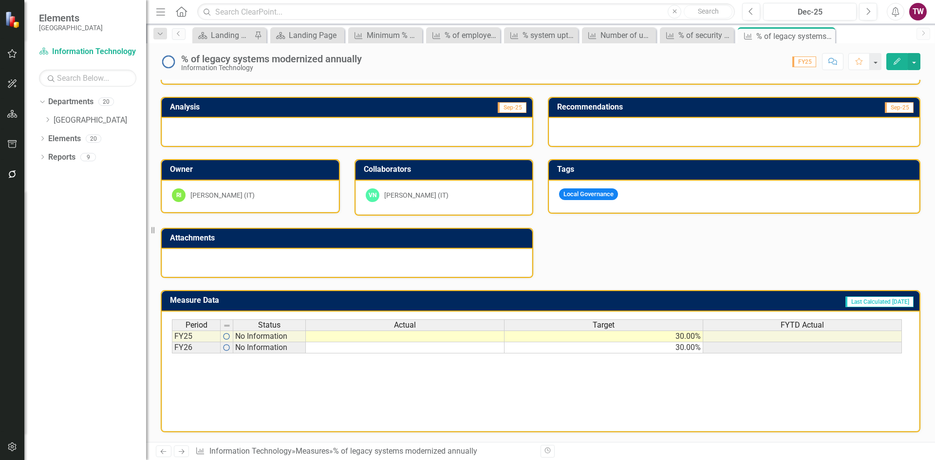
click at [665, 337] on td "30.00%" at bounding box center [604, 337] width 199 height 12
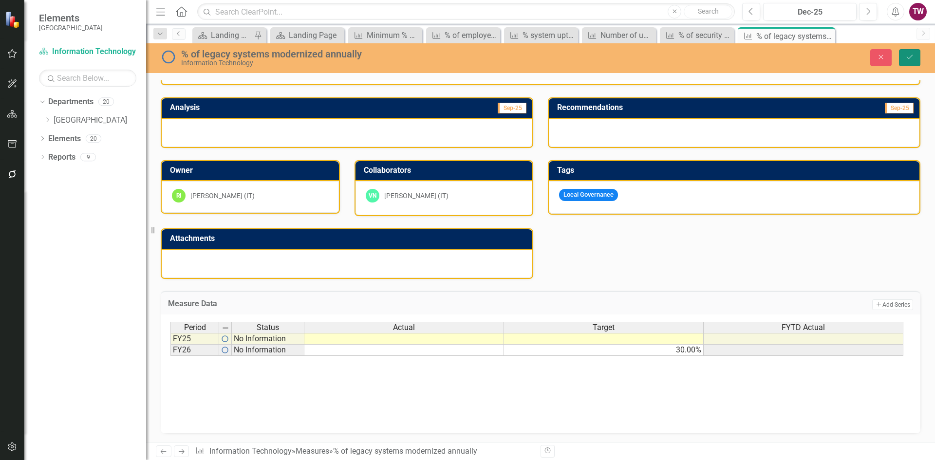
click at [903, 57] on button "Save" at bounding box center [909, 57] width 21 height 17
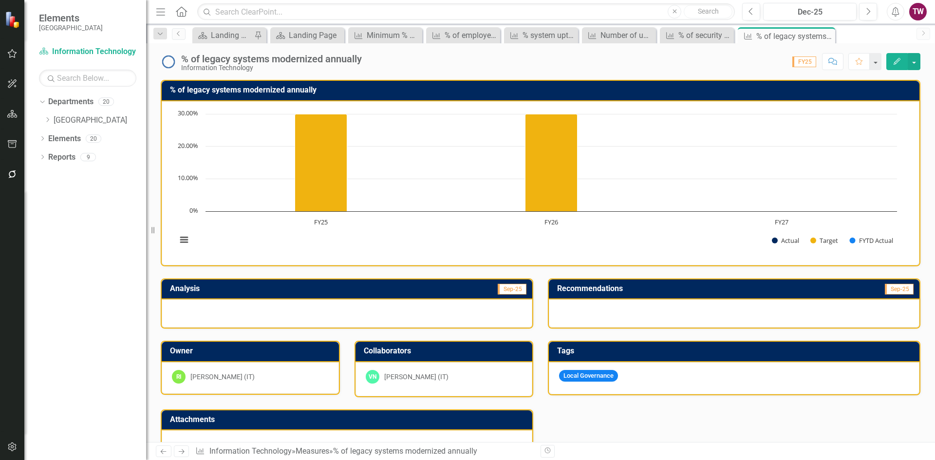
click at [179, 454] on icon "Next" at bounding box center [181, 452] width 8 height 6
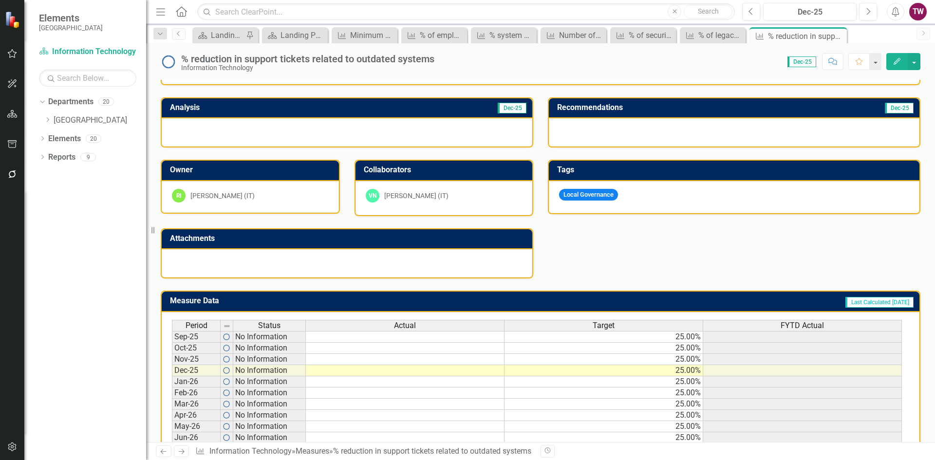
scroll to position [195, 0]
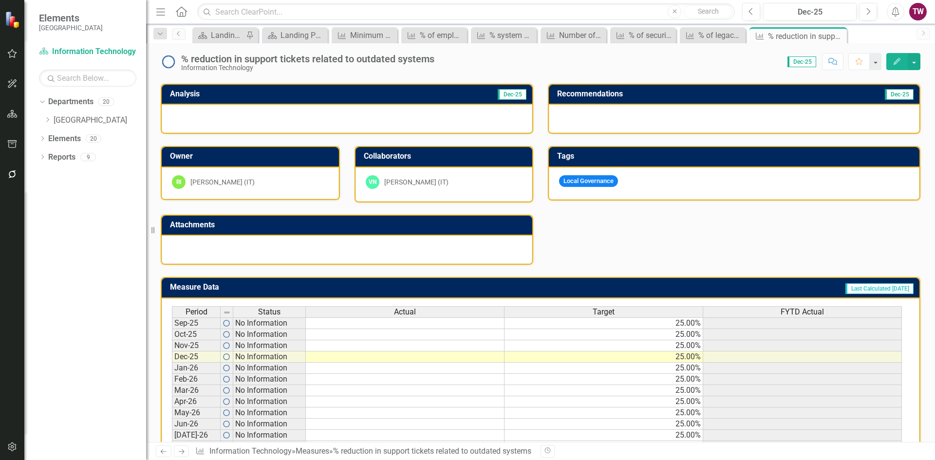
click at [674, 327] on td "25.00%" at bounding box center [604, 324] width 199 height 12
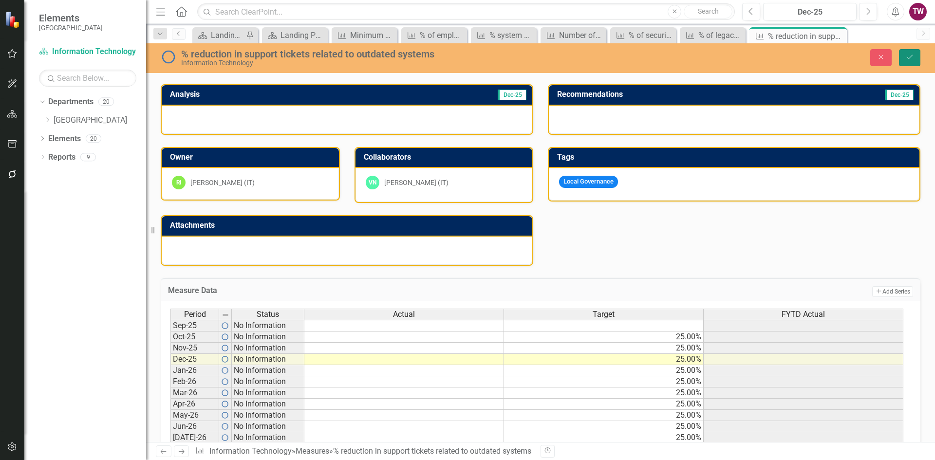
click at [914, 60] on button "Save" at bounding box center [909, 57] width 21 height 17
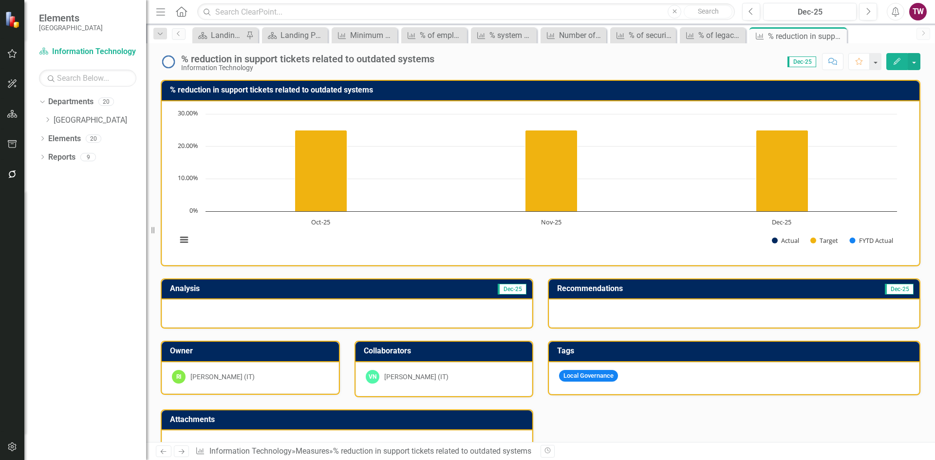
scroll to position [242, 0]
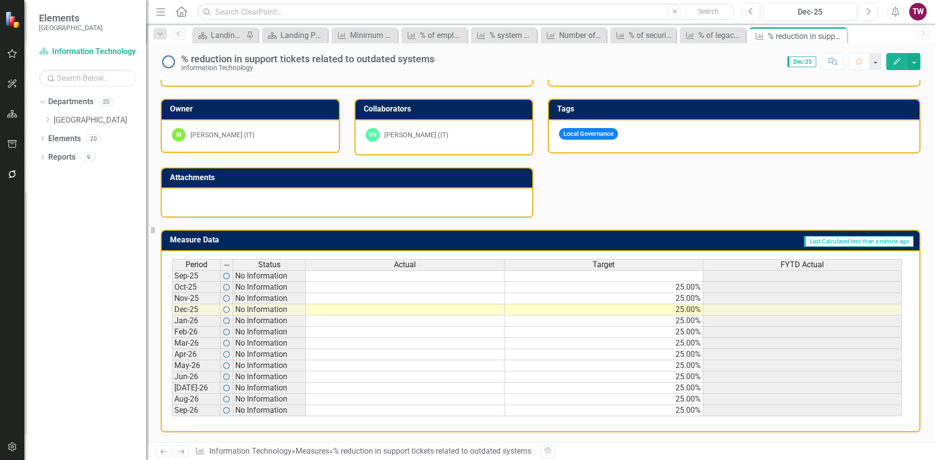
click at [178, 452] on icon "Next" at bounding box center [181, 452] width 8 height 6
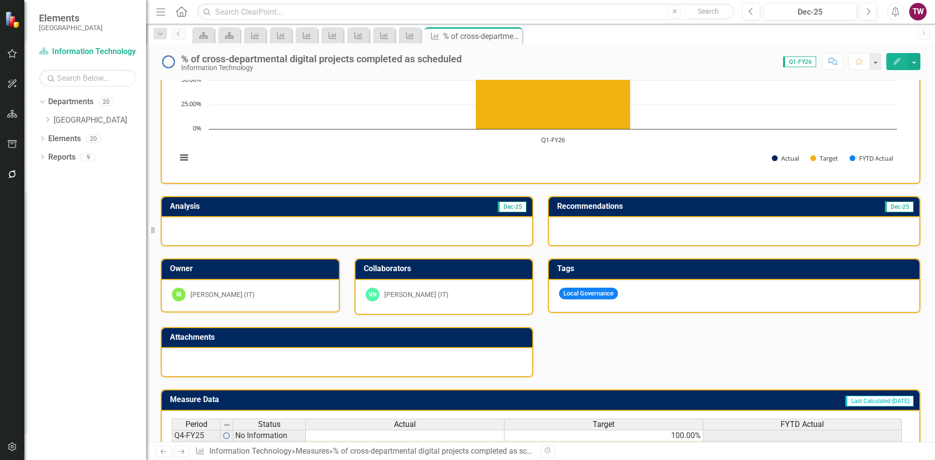
scroll to position [182, 0]
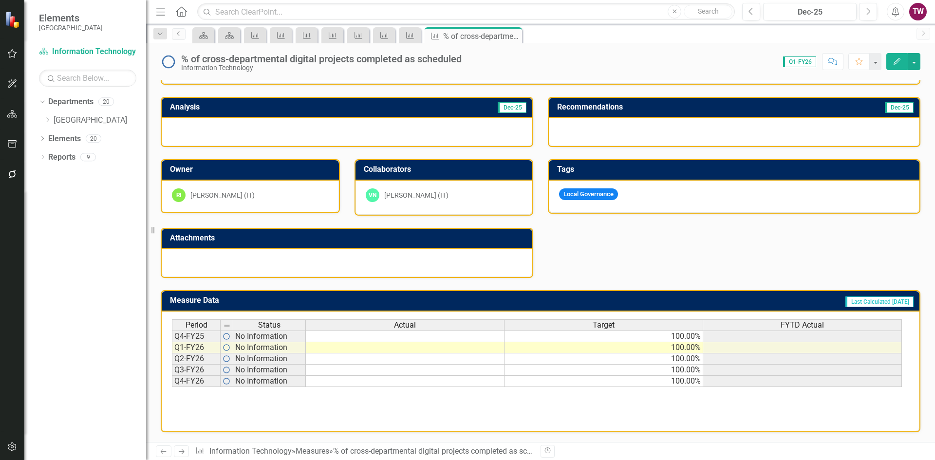
click at [674, 336] on td "100.00%" at bounding box center [604, 337] width 199 height 12
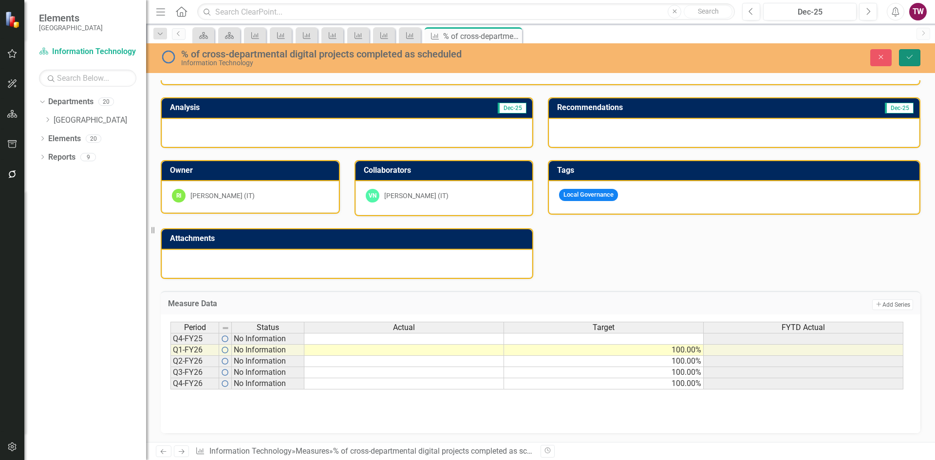
click at [912, 59] on icon "Save" at bounding box center [910, 57] width 9 height 7
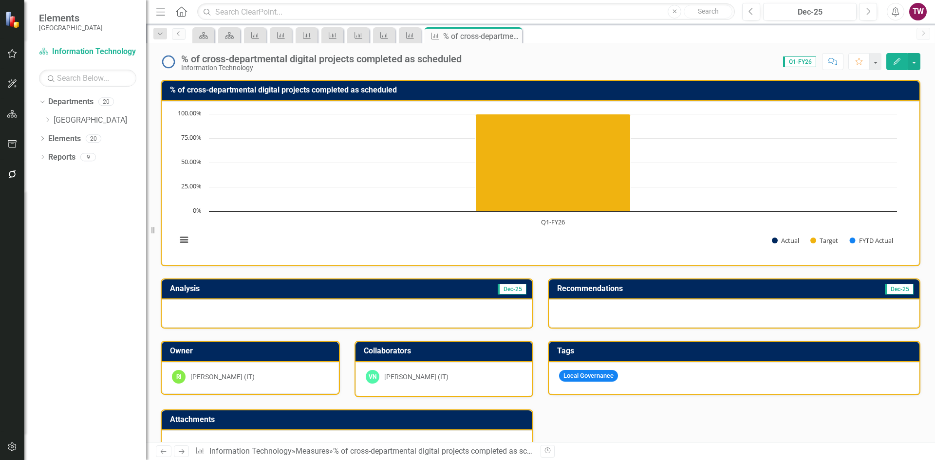
click at [187, 453] on link "Next" at bounding box center [182, 452] width 16 height 12
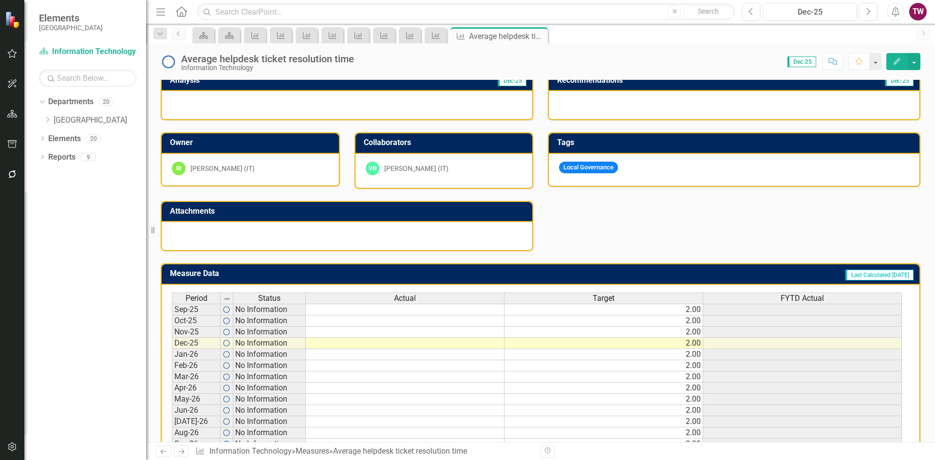
scroll to position [193, 0]
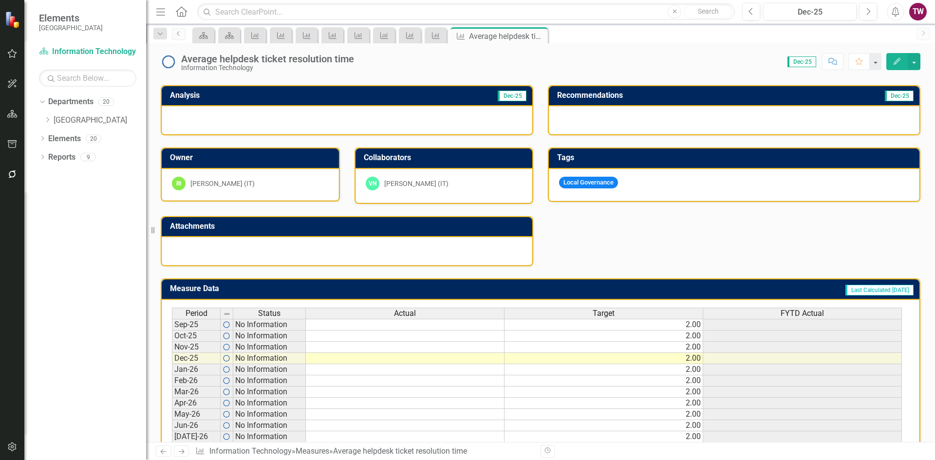
click at [340, 55] on div "Average helpdesk ticket resolution time" at bounding box center [267, 59] width 173 height 11
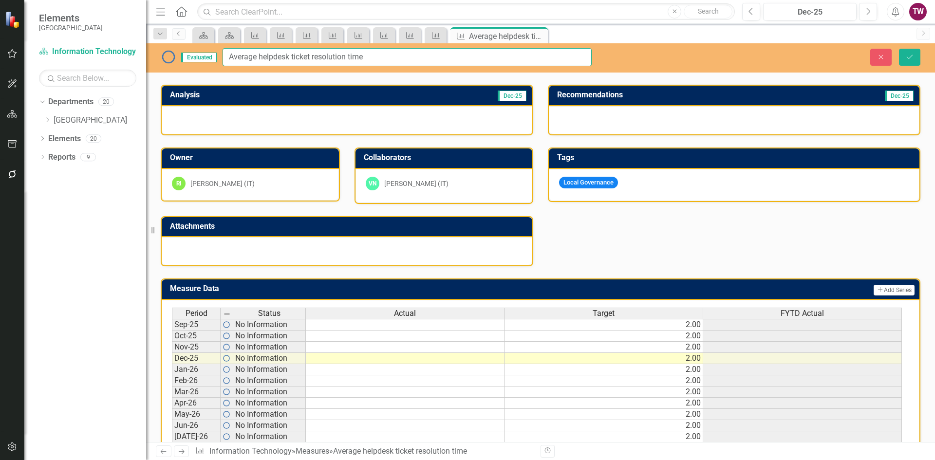
click at [368, 58] on input "Average helpdesk ticket resolution time" at bounding box center [407, 57] width 369 height 18
type input "Average helpdesk ticket resolution time (Hours)"
click at [916, 55] on button "Save" at bounding box center [909, 57] width 21 height 17
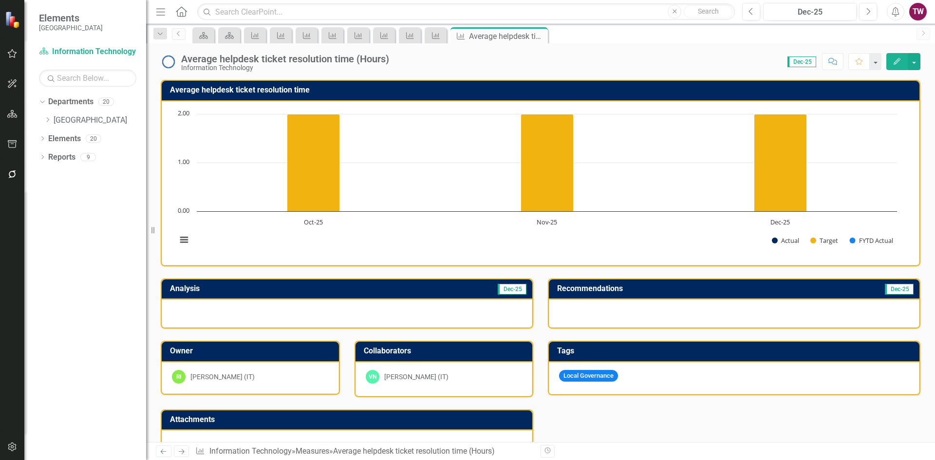
click at [305, 94] on h3 "Average helpdesk ticket resolution time" at bounding box center [542, 90] width 745 height 9
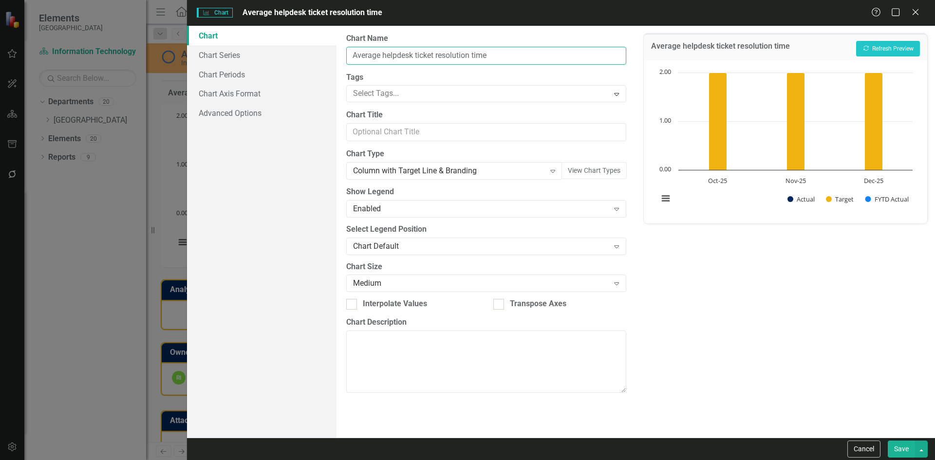
click at [516, 52] on input "Average helpdesk ticket resolution time" at bounding box center [486, 56] width 280 height 18
type input "Average helpdesk ticket resolution time (hours)"
click at [900, 449] on button "Save" at bounding box center [901, 449] width 27 height 17
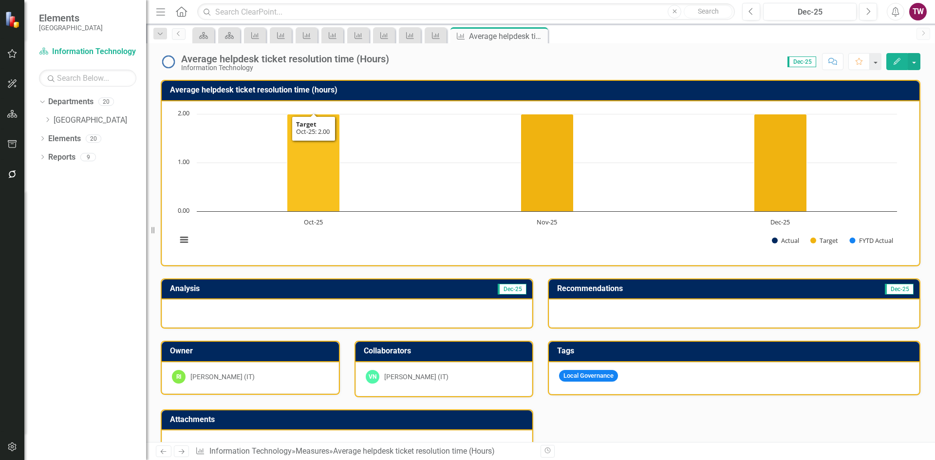
click at [326, 90] on h3 "Average helpdesk ticket resolution time (hours)" at bounding box center [542, 90] width 745 height 9
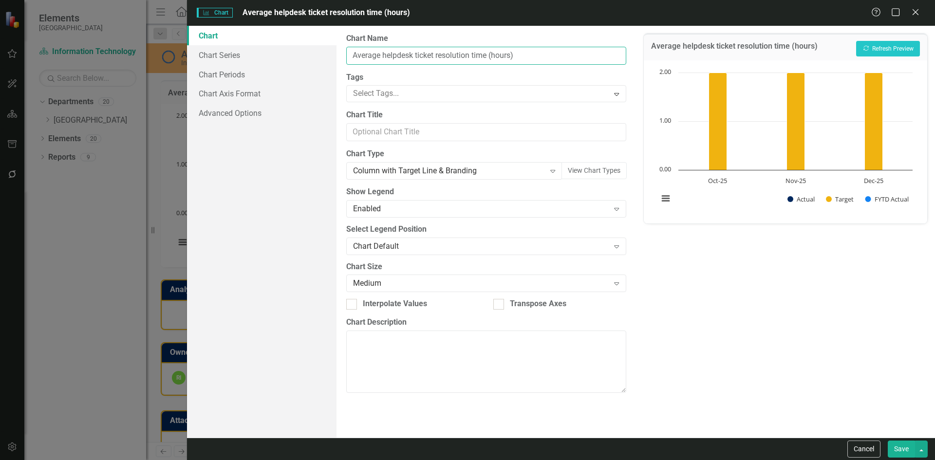
click at [499, 56] on input "Average helpdesk ticket resolution time (hours)" at bounding box center [486, 56] width 280 height 18
type input "Average helpdesk ticket resolution time (Hours)"
click at [893, 443] on button "Save" at bounding box center [901, 449] width 27 height 17
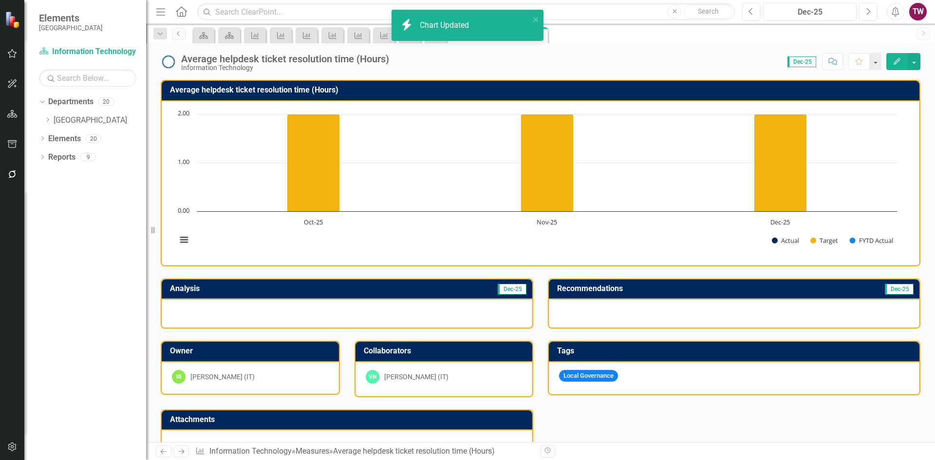
click at [182, 450] on icon "Next" at bounding box center [181, 452] width 8 height 6
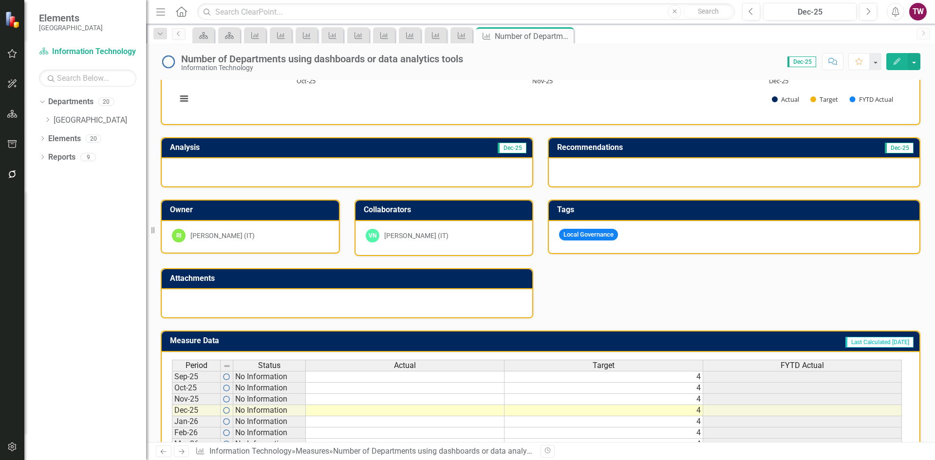
scroll to position [146, 0]
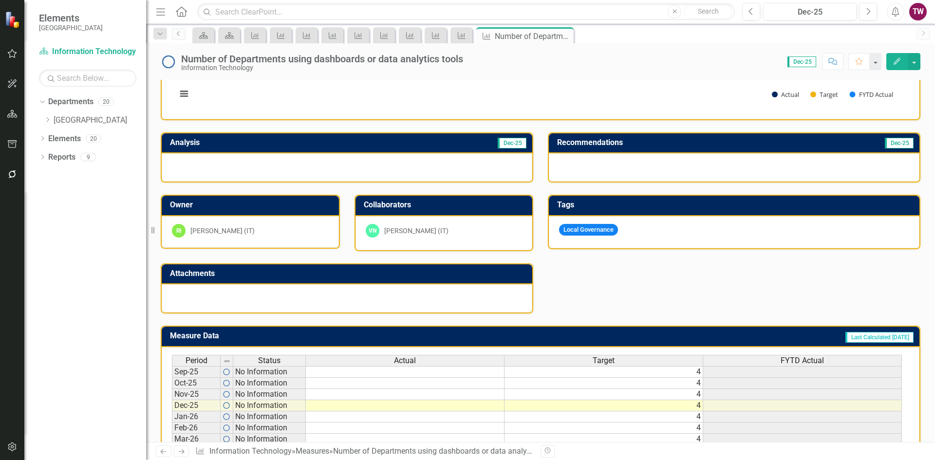
click at [640, 375] on td "4" at bounding box center [604, 372] width 199 height 12
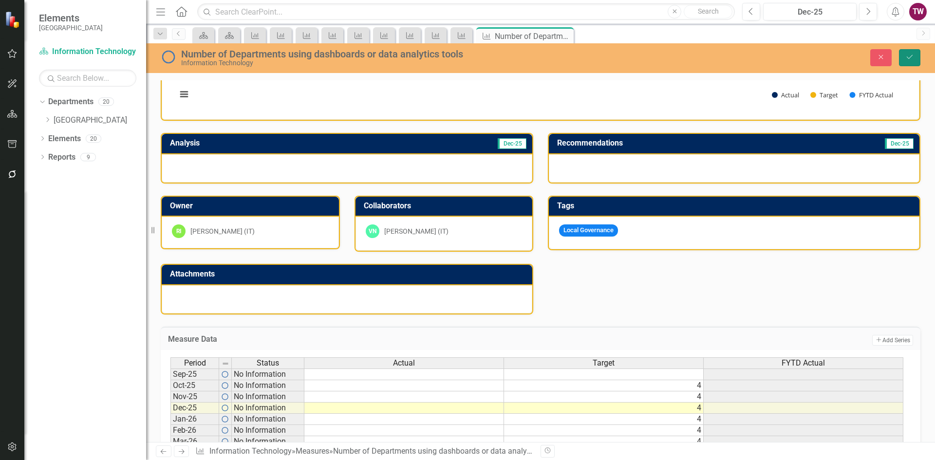
click at [911, 57] on icon "submit" at bounding box center [910, 57] width 6 height 4
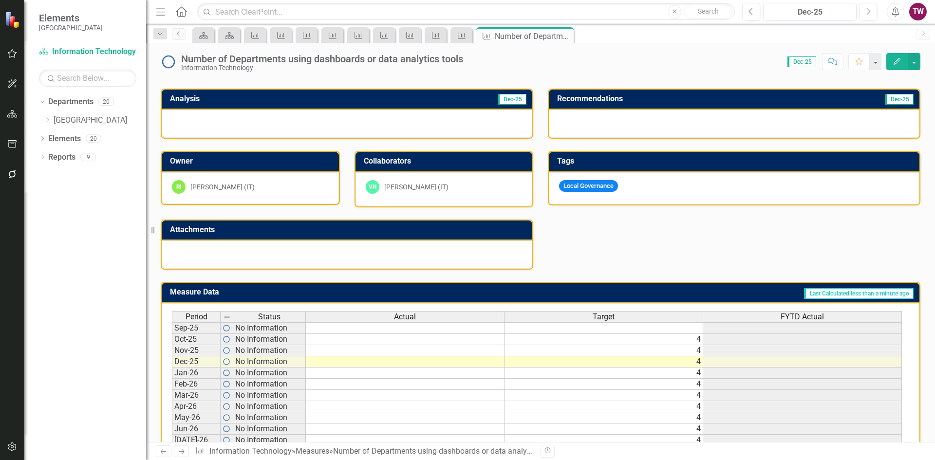
scroll to position [242, 0]
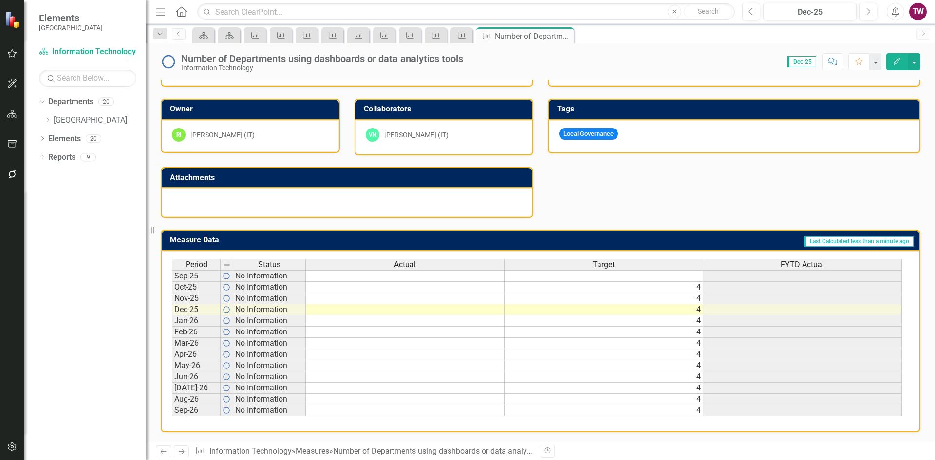
click at [182, 452] on icon "Next" at bounding box center [181, 452] width 8 height 6
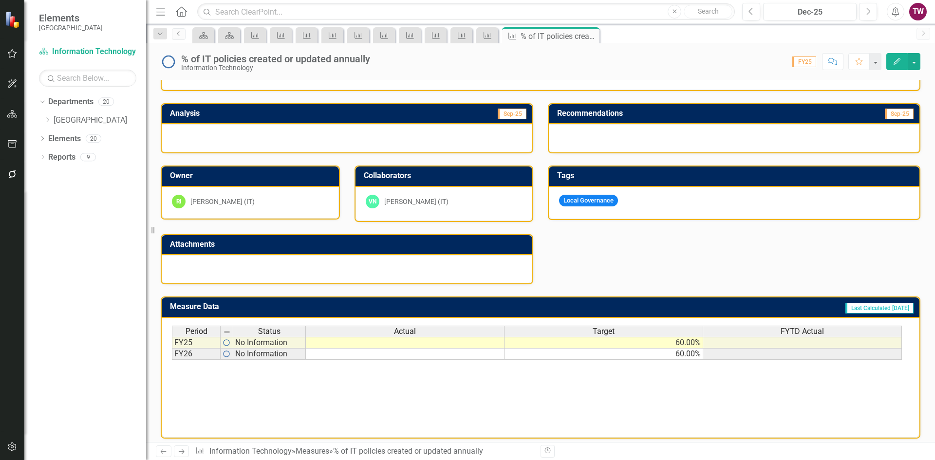
scroll to position [182, 0]
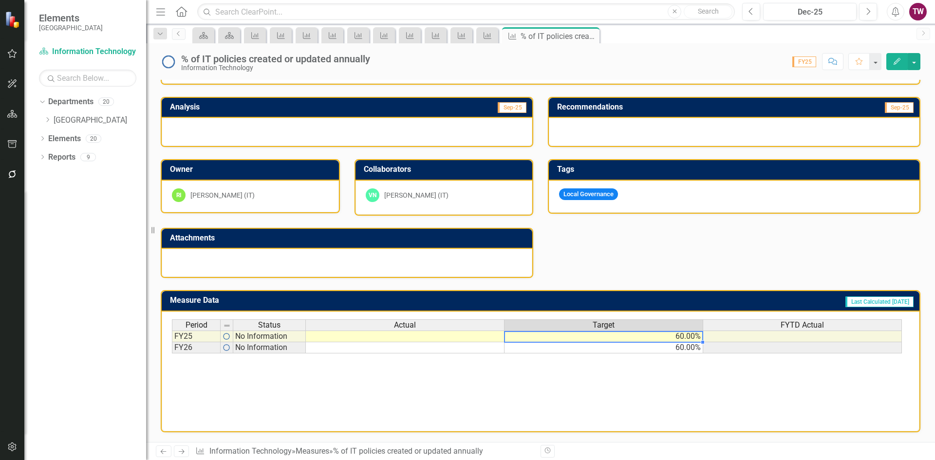
click at [663, 338] on td "60.00%" at bounding box center [604, 337] width 199 height 12
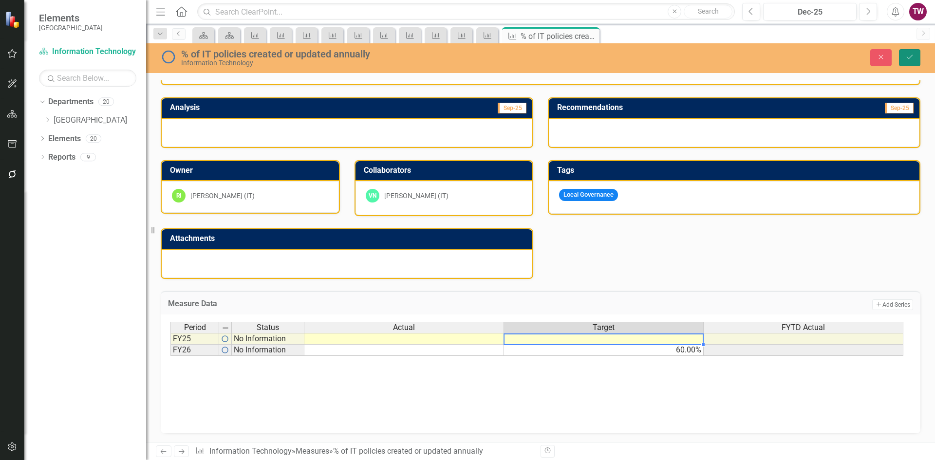
click at [907, 51] on button "Save" at bounding box center [909, 57] width 21 height 17
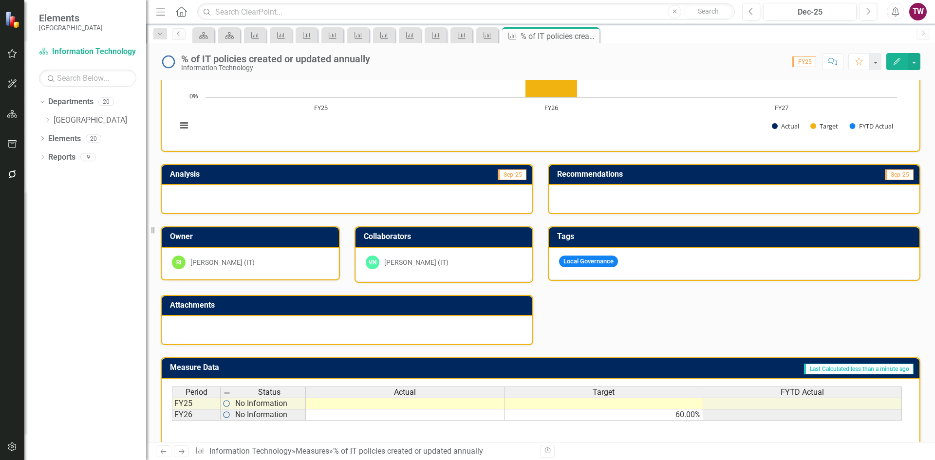
scroll to position [0, 0]
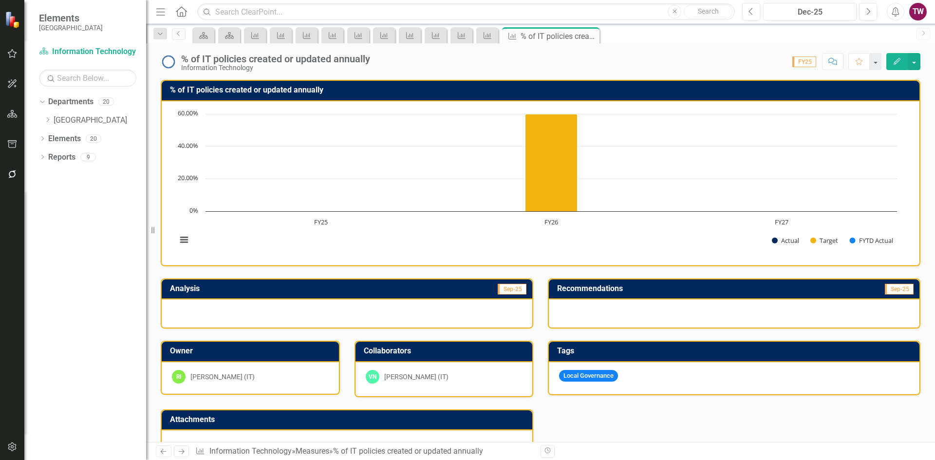
click at [0, 0] on icon "Close" at bounding box center [0, 0] width 0 height 0
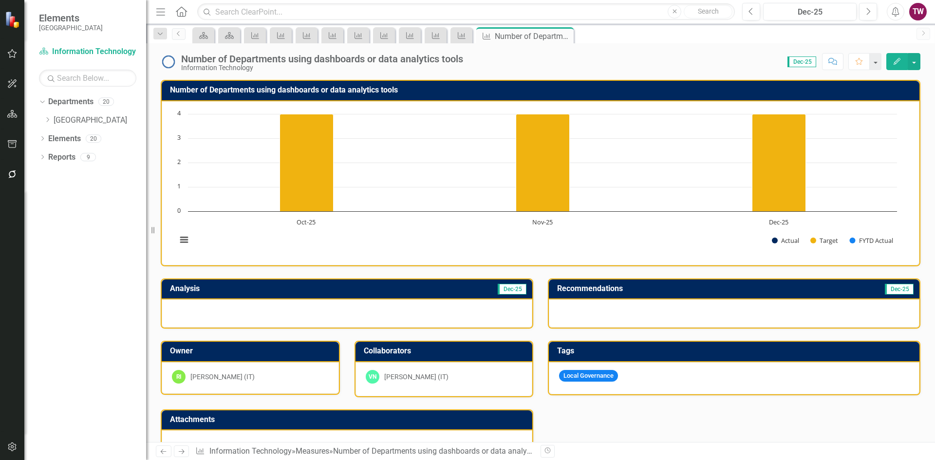
click at [0, 0] on icon "Close" at bounding box center [0, 0] width 0 height 0
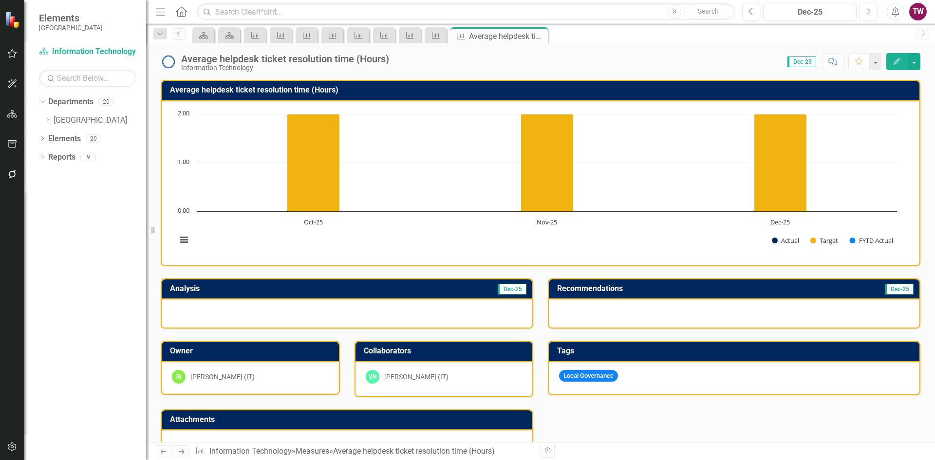
click at [0, 0] on icon at bounding box center [0, 0] width 0 height 0
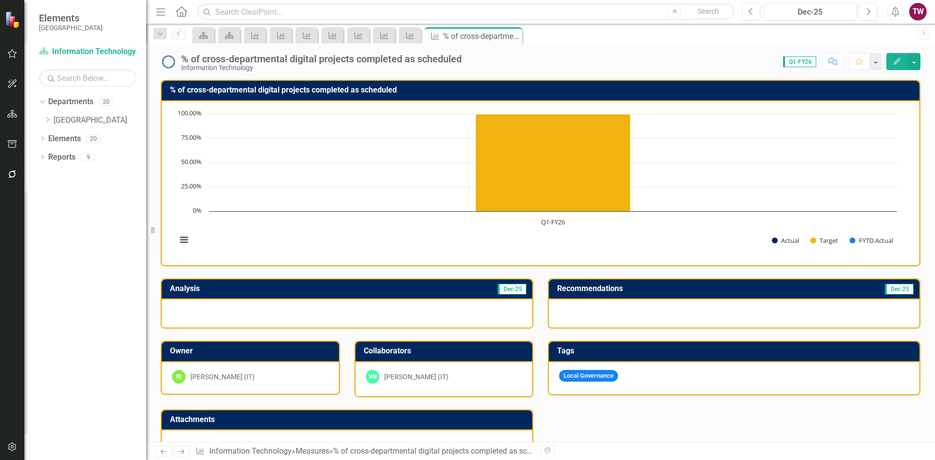
click at [0, 0] on icon "Close" at bounding box center [0, 0] width 0 height 0
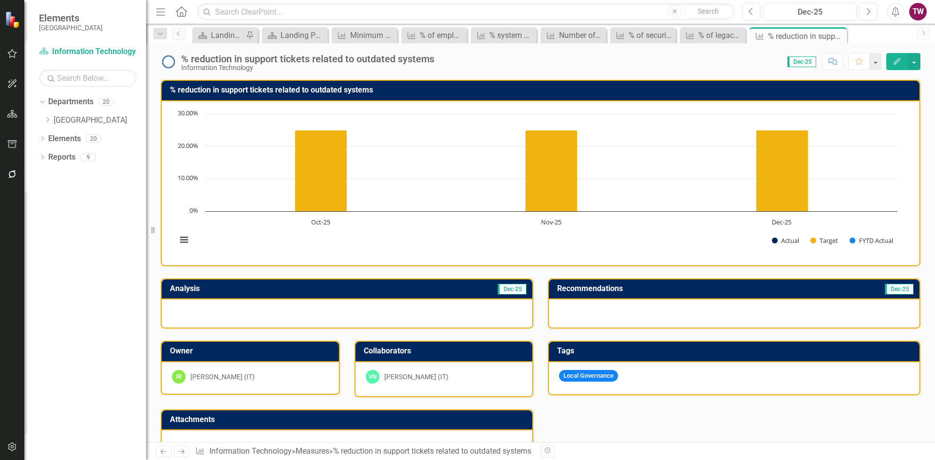
click at [0, 0] on icon "Close" at bounding box center [0, 0] width 0 height 0
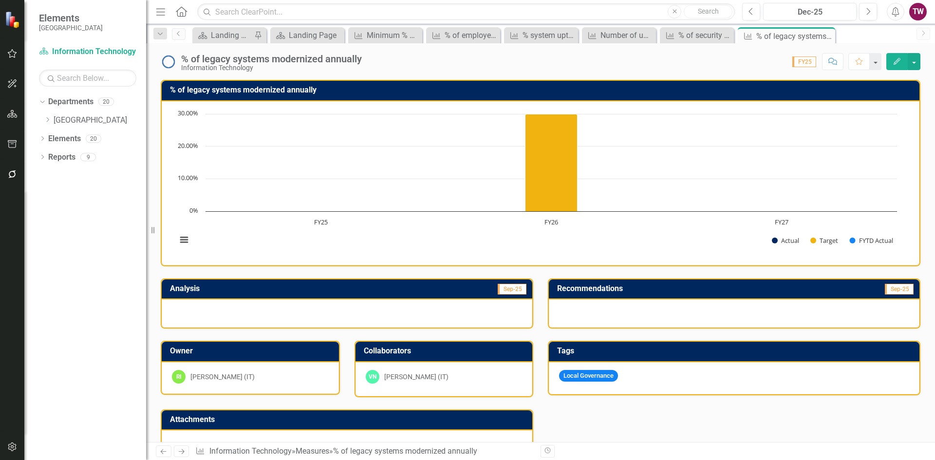
click at [0, 0] on icon "Close" at bounding box center [0, 0] width 0 height 0
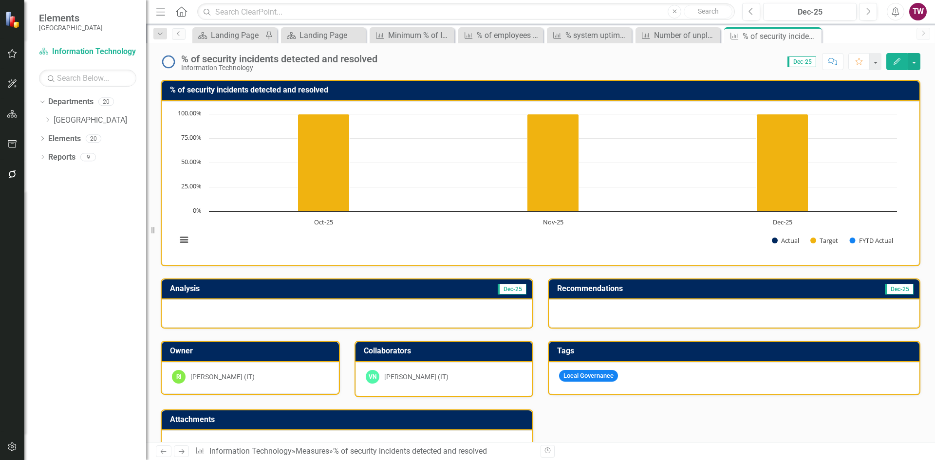
click at [0, 0] on icon "Close" at bounding box center [0, 0] width 0 height 0
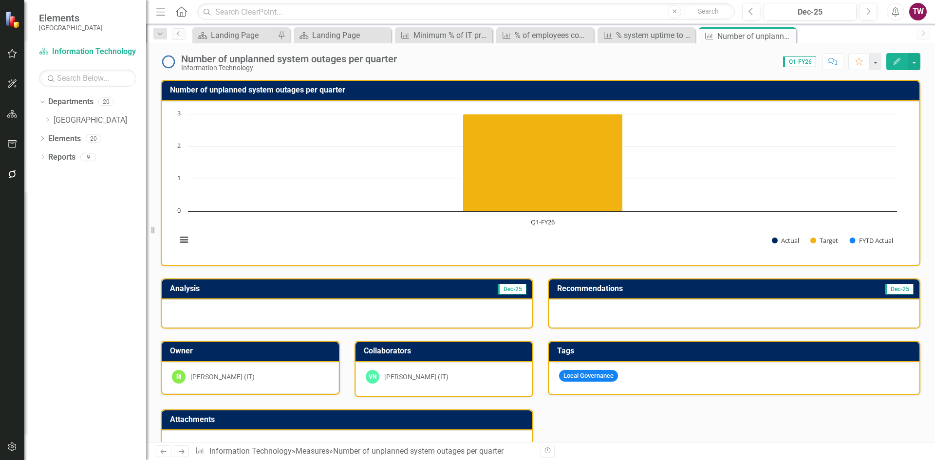
click at [0, 0] on icon "Close" at bounding box center [0, 0] width 0 height 0
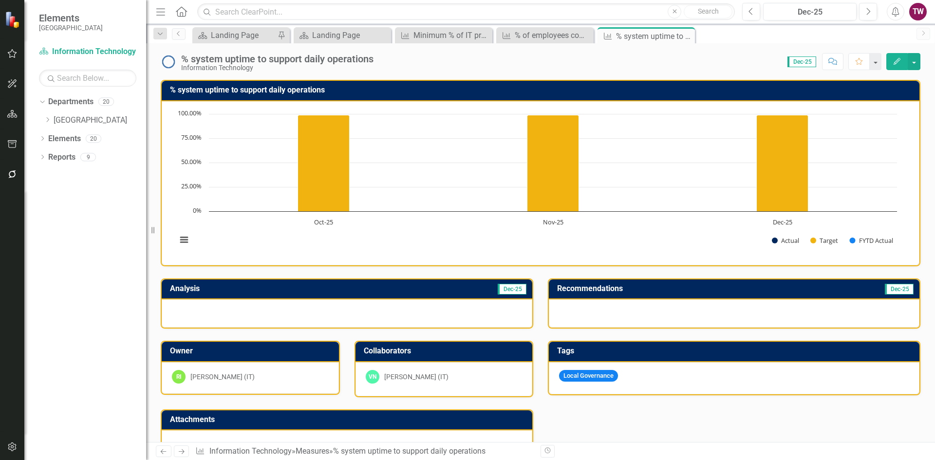
click at [0, 0] on icon "Close" at bounding box center [0, 0] width 0 height 0
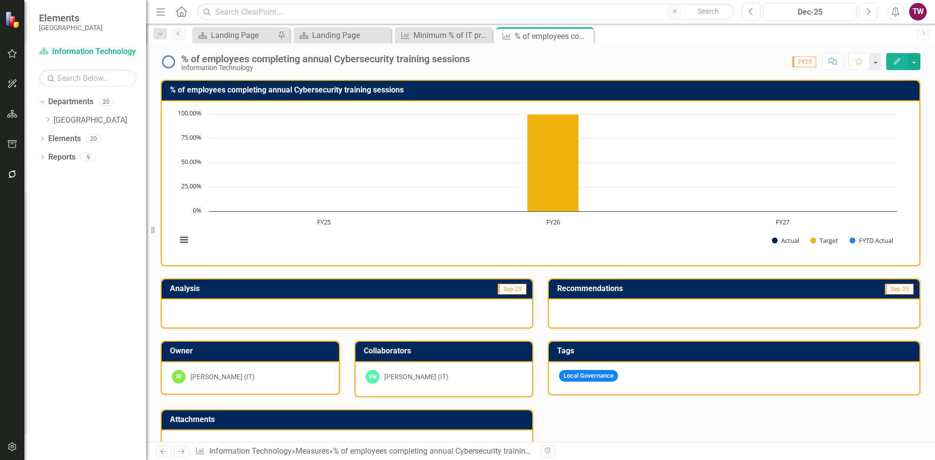
click at [0, 0] on icon "Close" at bounding box center [0, 0] width 0 height 0
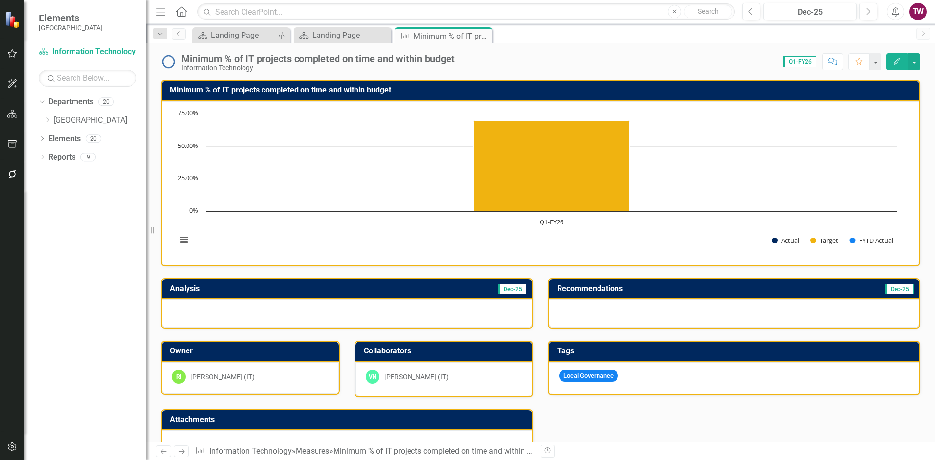
click at [0, 0] on icon "Close" at bounding box center [0, 0] width 0 height 0
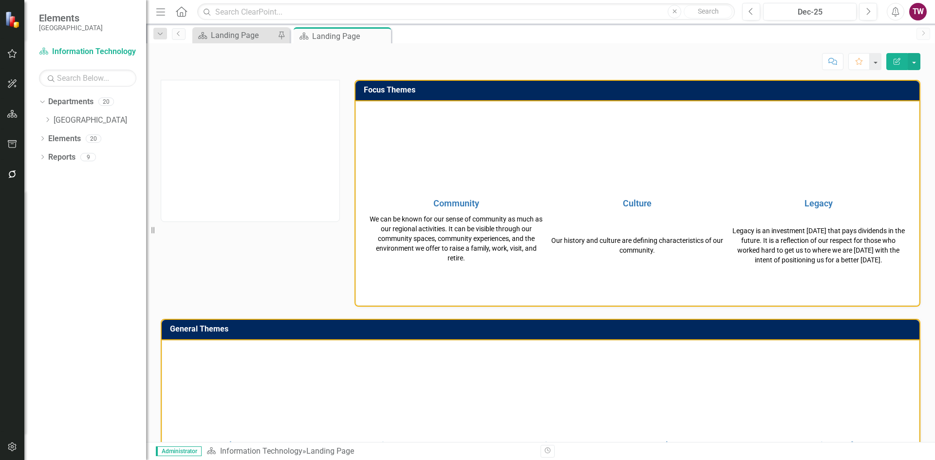
click at [0, 0] on icon "Close" at bounding box center [0, 0] width 0 height 0
